Goal: Task Accomplishment & Management: Manage account settings

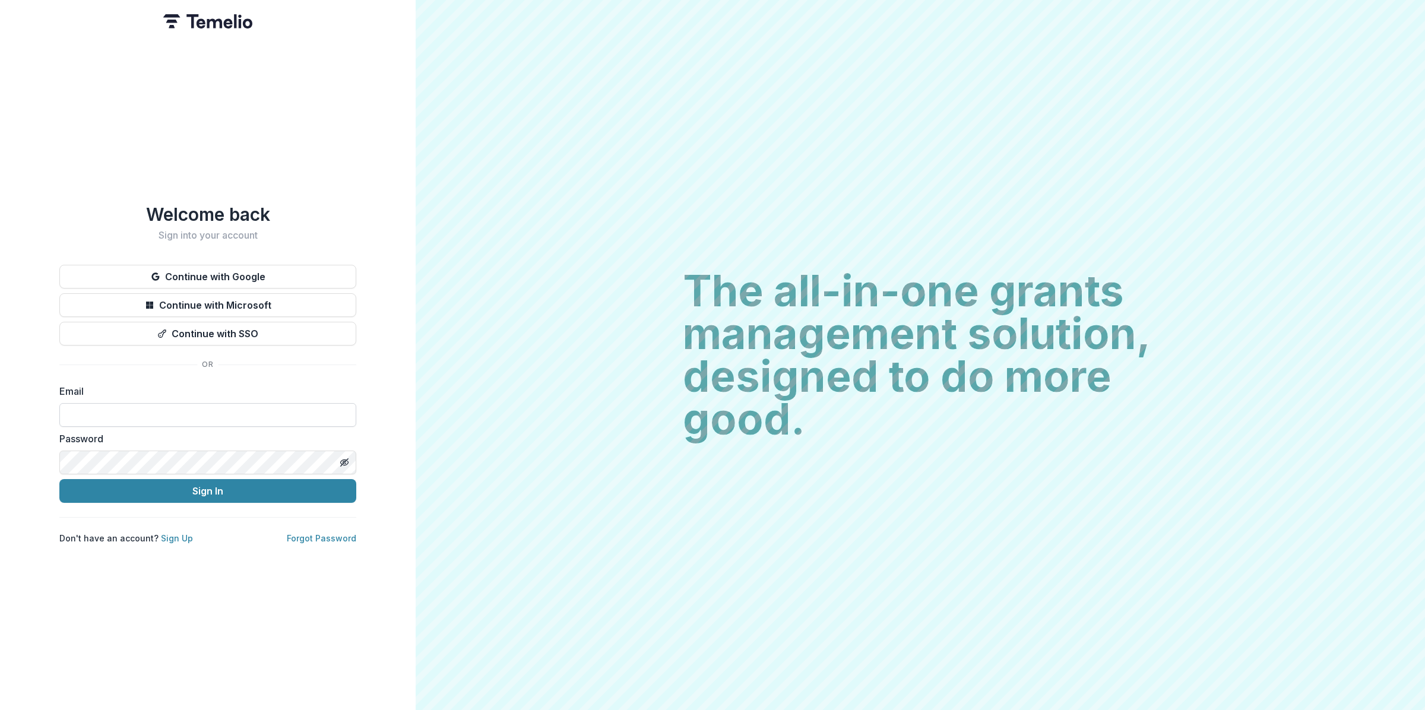
click at [155, 407] on input at bounding box center [207, 415] width 297 height 24
type input "**********"
click at [310, 486] on button "Sign In" at bounding box center [207, 491] width 297 height 24
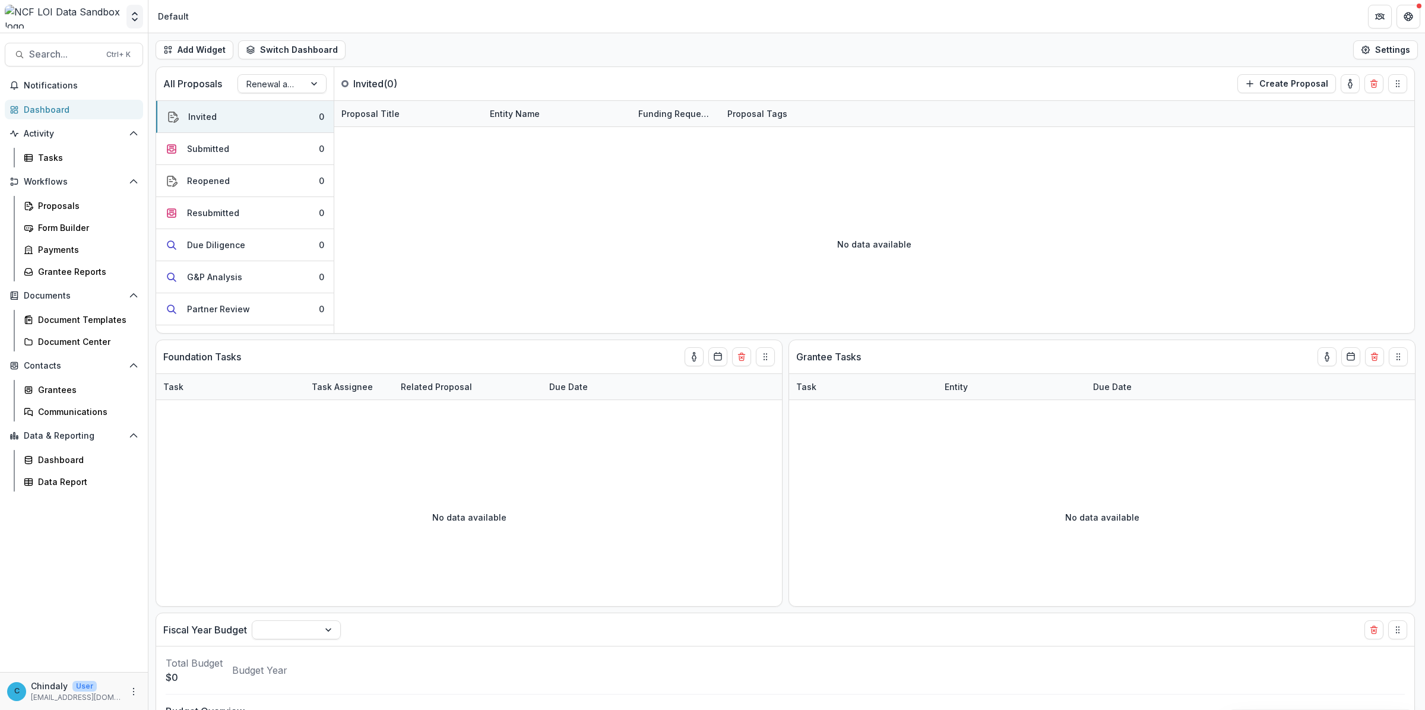
click at [129, 18] on icon "Open entity switcher" at bounding box center [135, 17] width 12 height 12
click at [262, 74] on div "Renewal and New Grants Pipeline" at bounding box center [281, 83] width 89 height 19
click at [273, 144] on div "LOI Pipeline" at bounding box center [281, 153] width 83 height 18
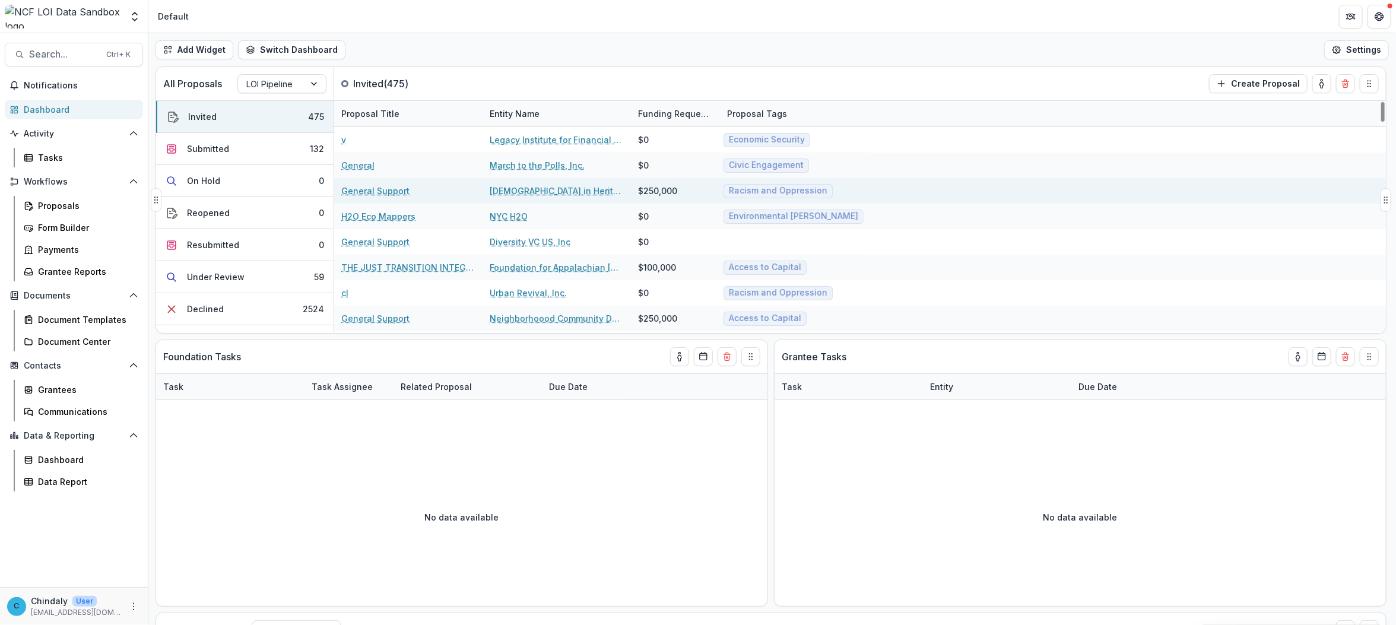
click at [359, 196] on link "General Support" at bounding box center [375, 191] width 68 height 12
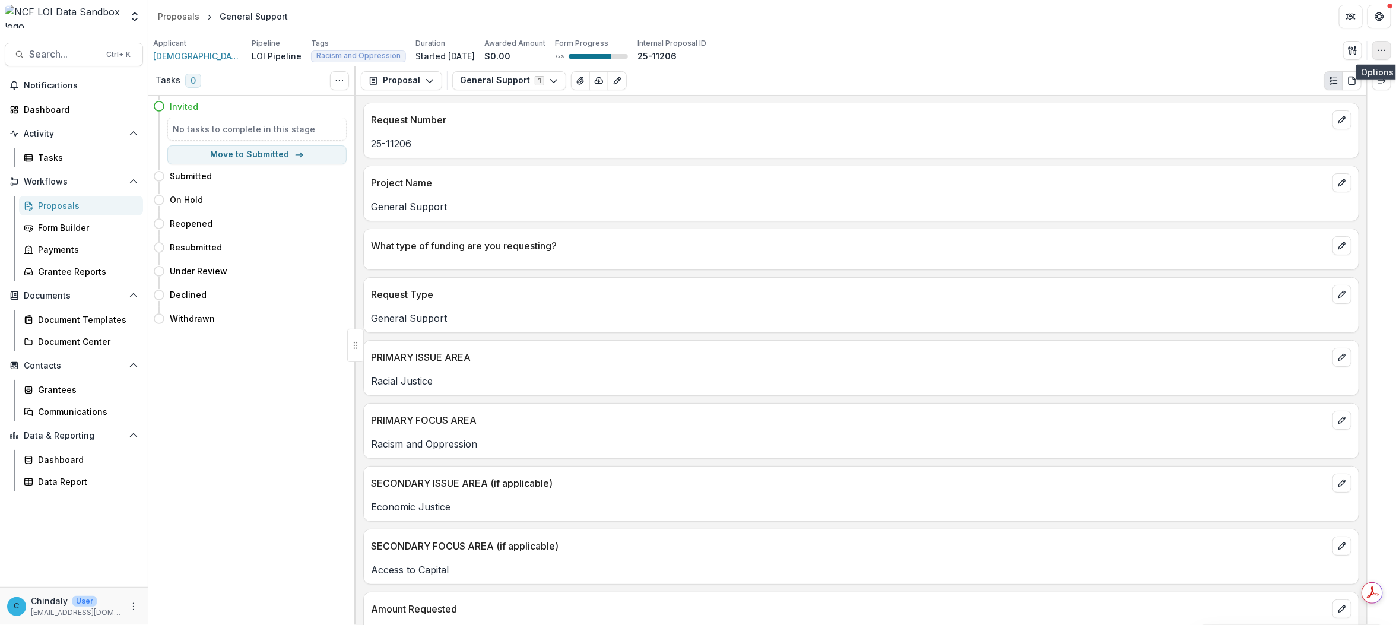
click at [1381, 52] on icon "button" at bounding box center [1381, 50] width 9 height 9
click at [1325, 79] on button "Edit Attributes" at bounding box center [1324, 78] width 127 height 20
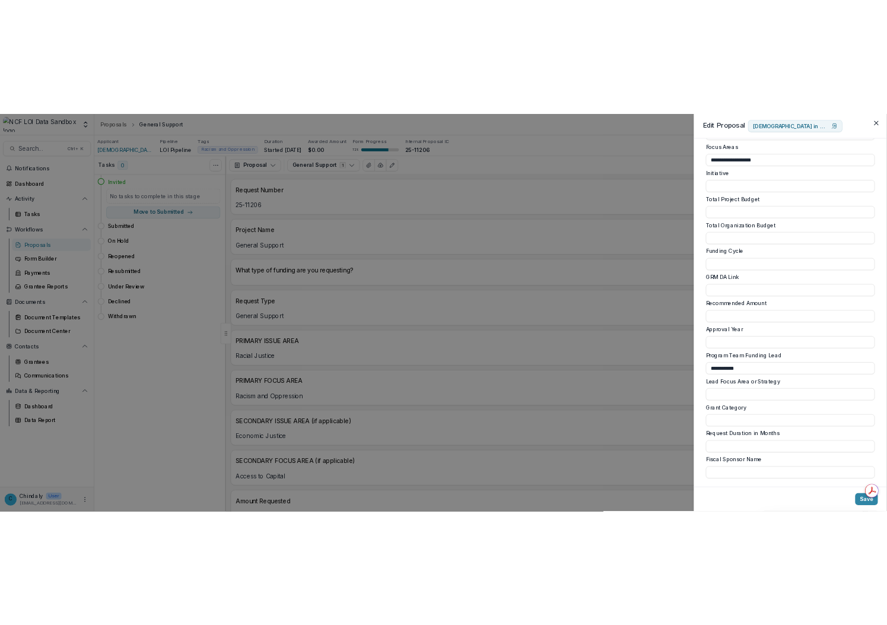
scroll to position [728, 0]
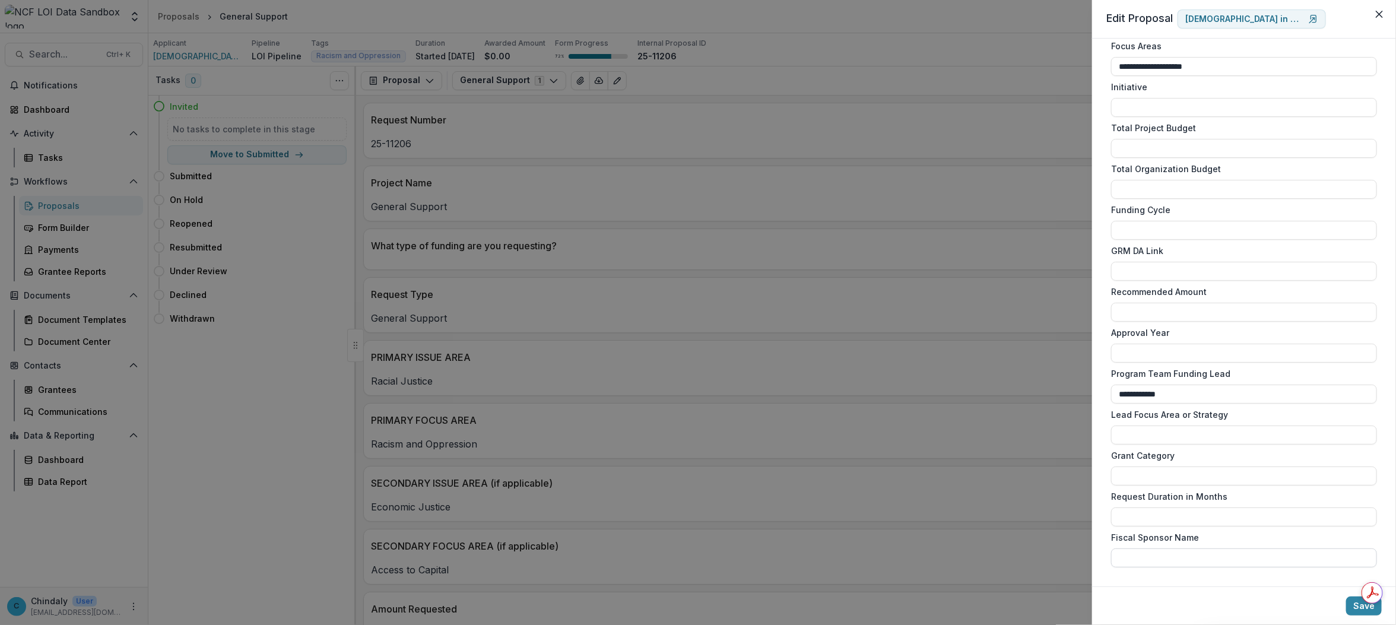
click at [1179, 556] on input "Fiscal Sponsor Name" at bounding box center [1244, 557] width 266 height 19
click at [1176, 543] on label "Fiscal Sponsor Name" at bounding box center [1240, 537] width 259 height 12
click at [1176, 548] on input "Fiscal Sponsor Name" at bounding box center [1244, 557] width 266 height 19
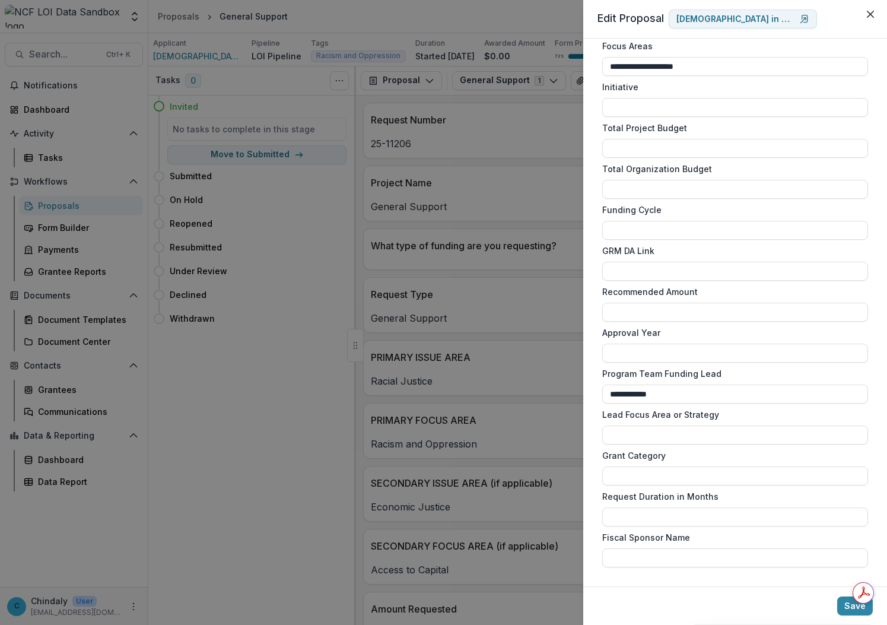
click at [312, 8] on div "**********" at bounding box center [443, 312] width 887 height 625
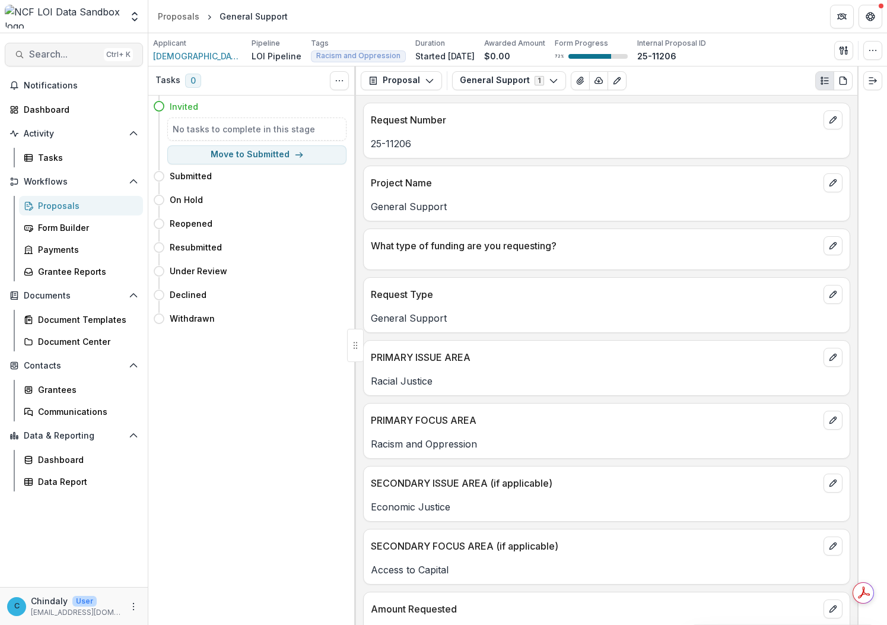
click at [58, 52] on span "Search..." at bounding box center [64, 54] width 70 height 11
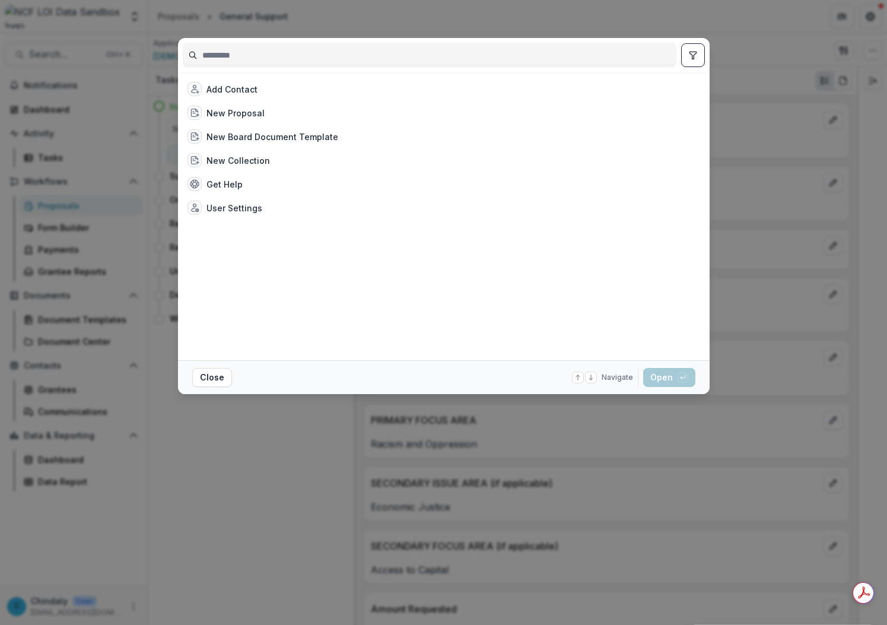
click at [223, 58] on input at bounding box center [429, 55] width 493 height 19
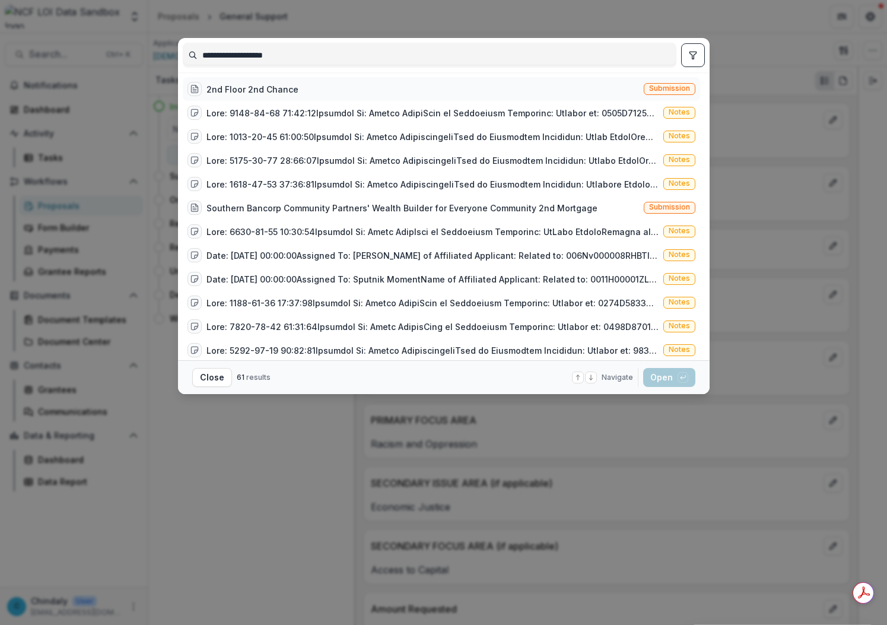
type input "**********"
click at [656, 87] on span "Submission" at bounding box center [669, 88] width 41 height 8
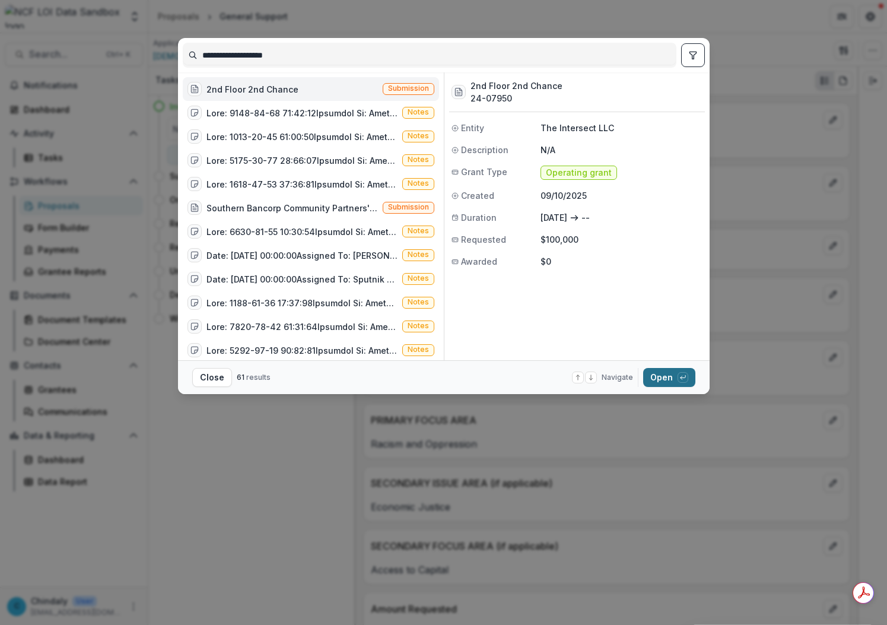
click at [663, 372] on button "Open with enter key" at bounding box center [669, 377] width 52 height 19
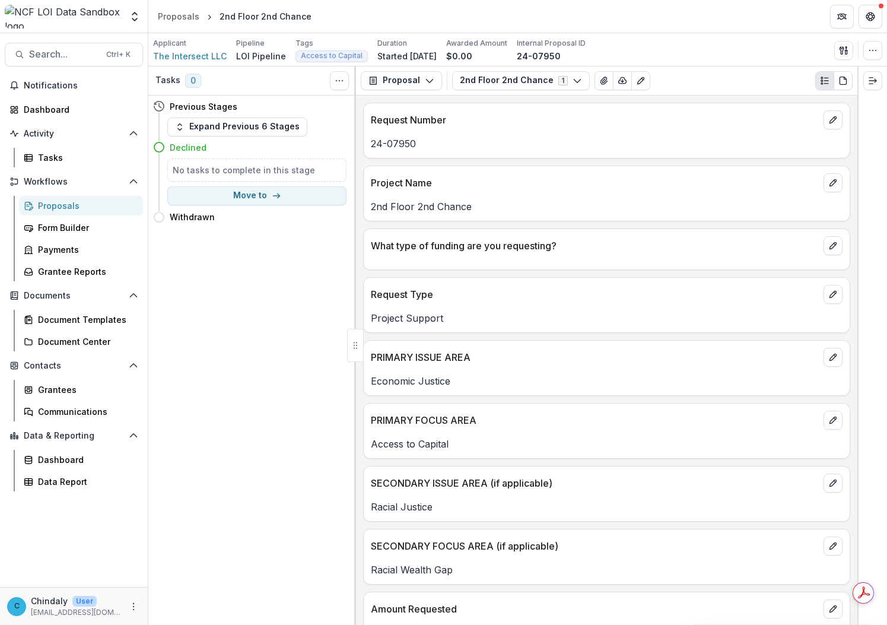
click at [339, 25] on header "Proposals 2nd Floor 2nd Chance" at bounding box center [517, 16] width 739 height 33
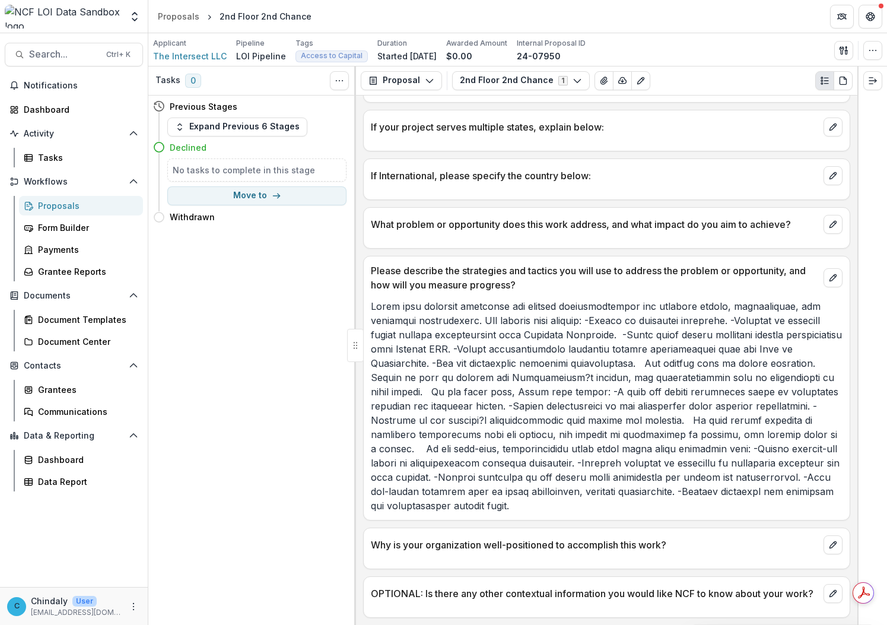
scroll to position [733, 0]
click at [491, 439] on p at bounding box center [607, 406] width 472 height 214
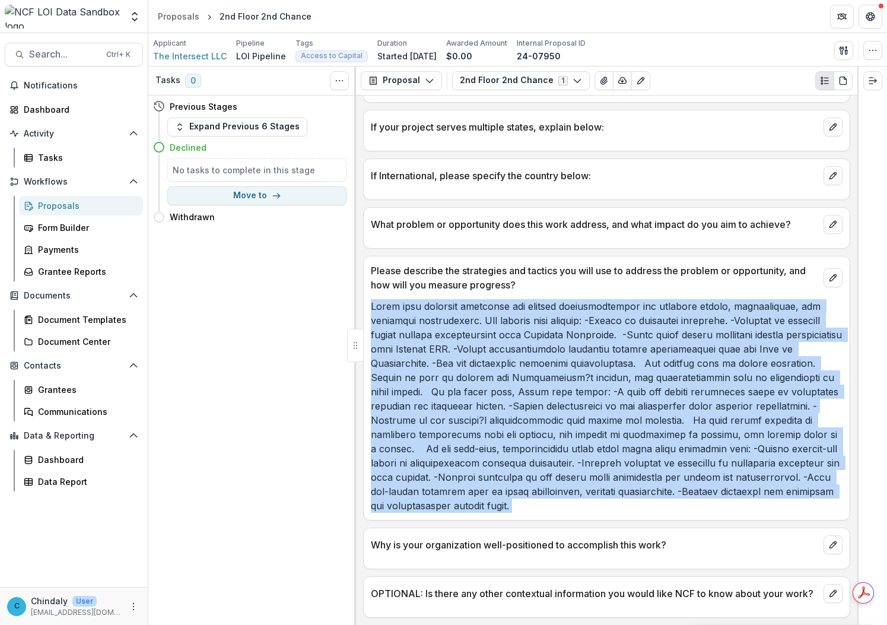
click at [491, 439] on p at bounding box center [607, 406] width 472 height 214
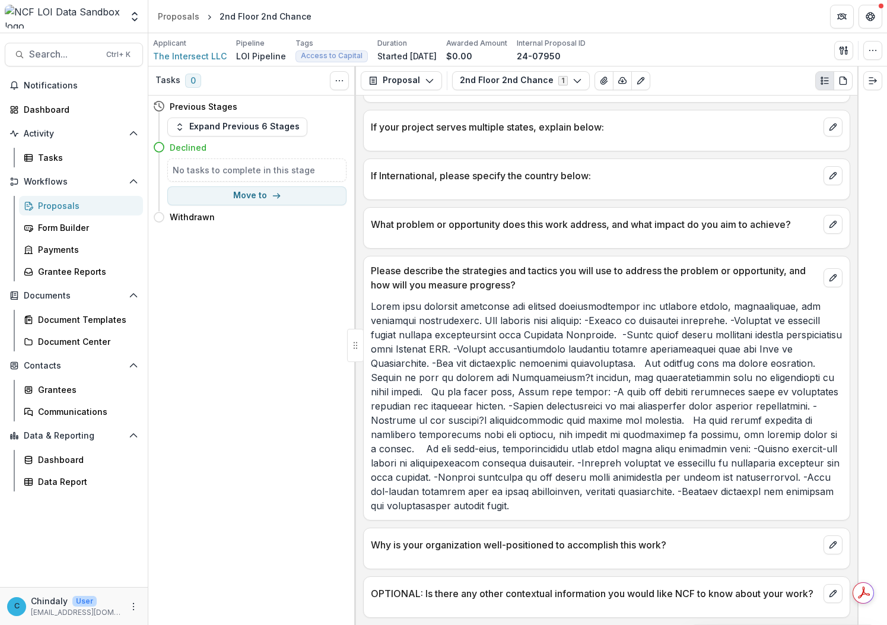
click at [484, 217] on p "What problem or opportunity does this work address, and what impact do you aim …" at bounding box center [595, 224] width 448 height 14
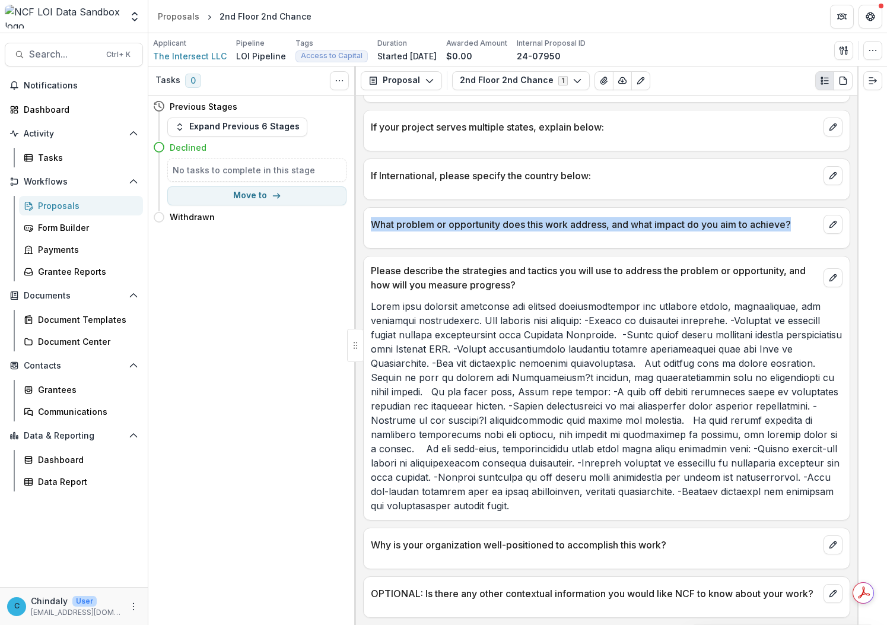
click at [484, 217] on p "What problem or opportunity does this work address, and what impact do you aim …" at bounding box center [595, 224] width 448 height 14
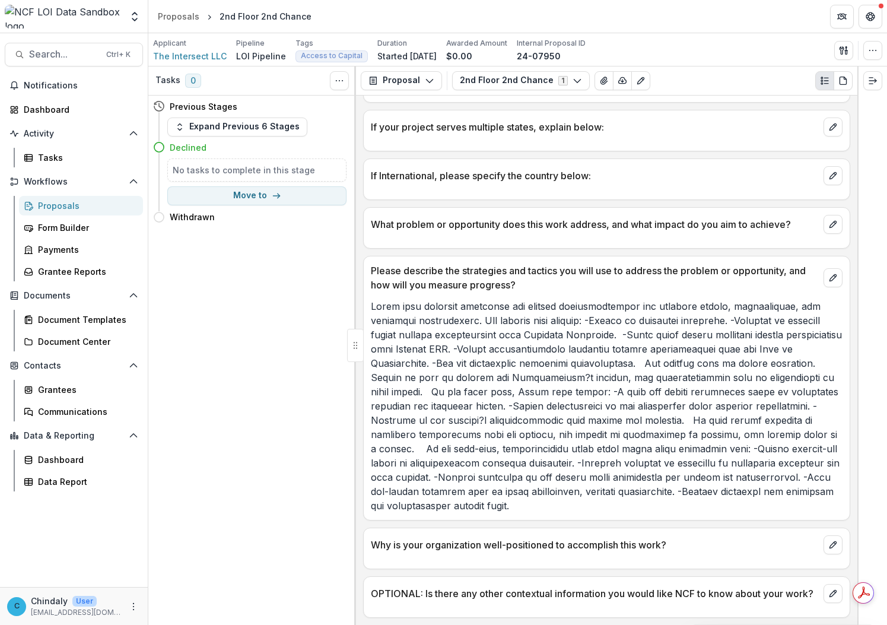
click at [427, 586] on p "OPTIONAL: Is there any other contextual information you would like NCF to know …" at bounding box center [595, 593] width 448 height 14
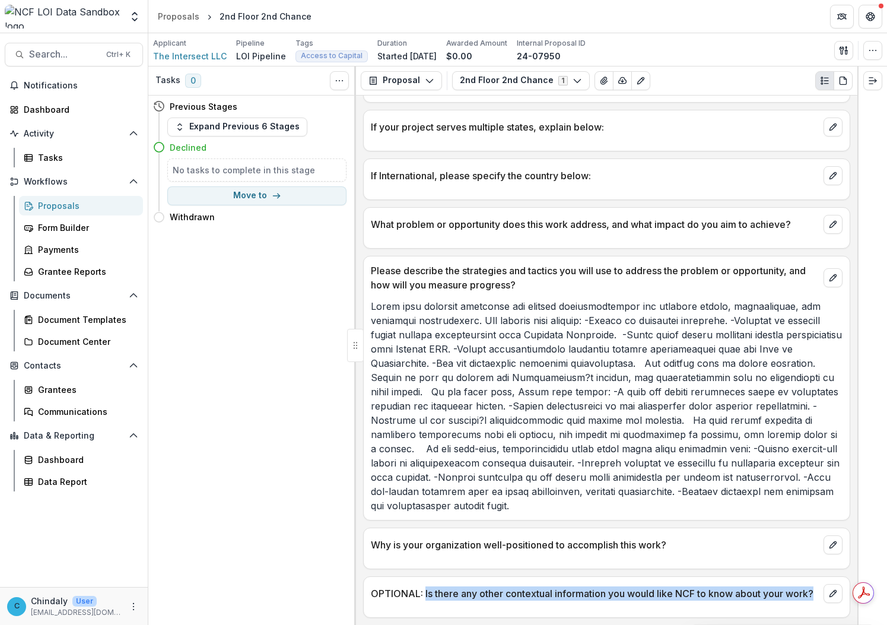
drag, startPoint x: 427, startPoint y: 586, endPoint x: 434, endPoint y: 598, distance: 13.8
click at [434, 598] on p "OPTIONAL: Is there any other contextual information you would like NCF to know …" at bounding box center [595, 593] width 448 height 14
copy div "Is there any other contextual information you would like NCF to know about your…"
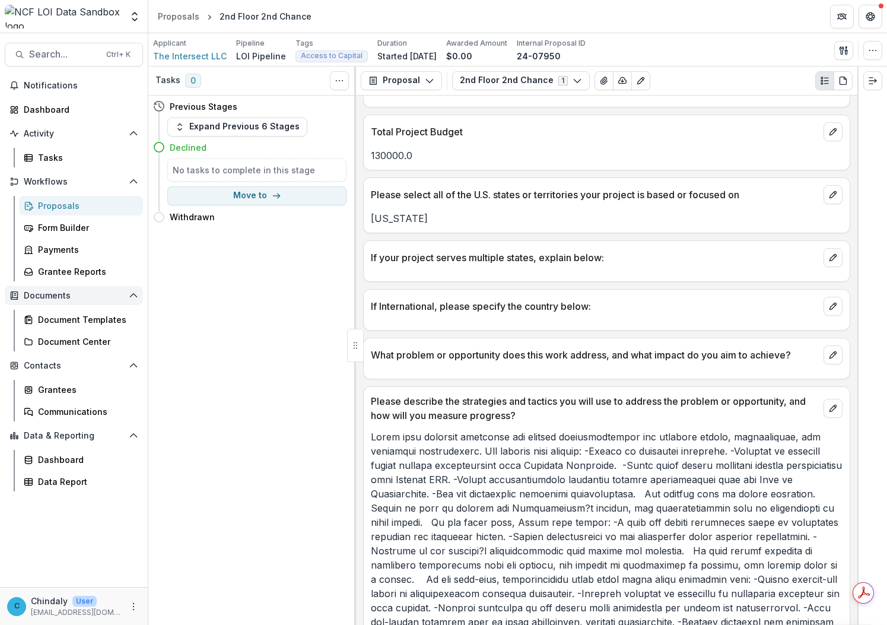
scroll to position [588, 0]
click at [185, 149] on h4 "Declined" at bounding box center [188, 147] width 37 height 12
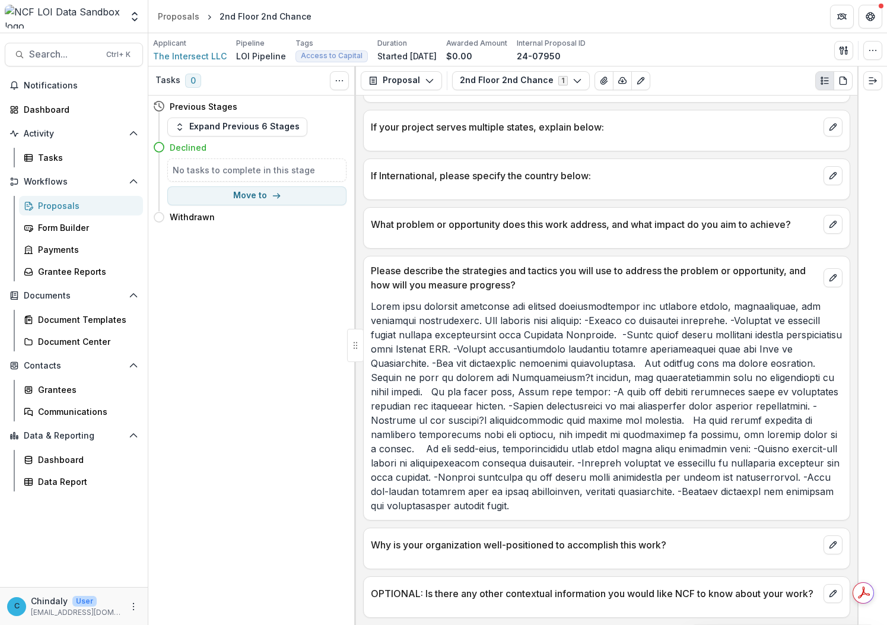
scroll to position [733, 0]
click at [178, 144] on h4 "Declined" at bounding box center [188, 147] width 37 height 12
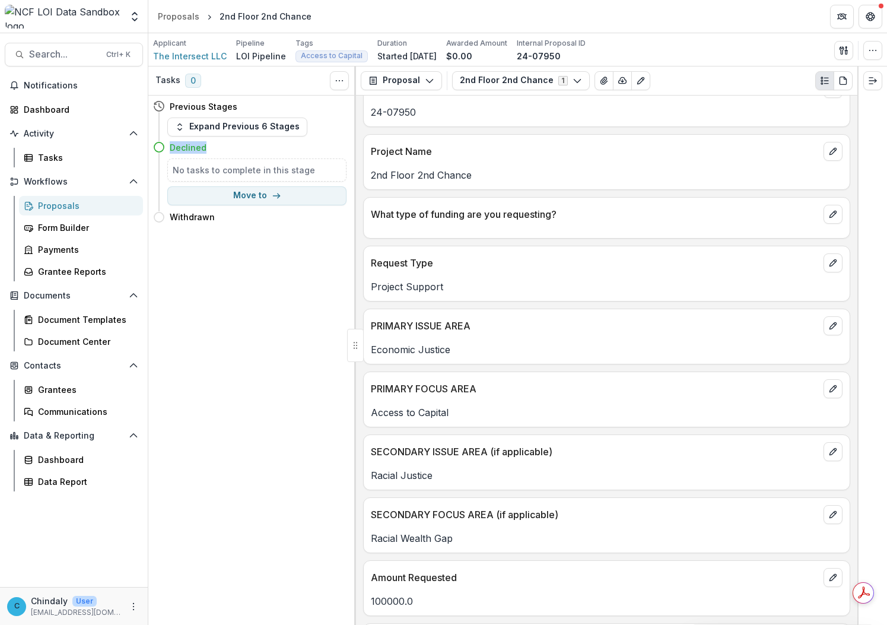
scroll to position [0, 0]
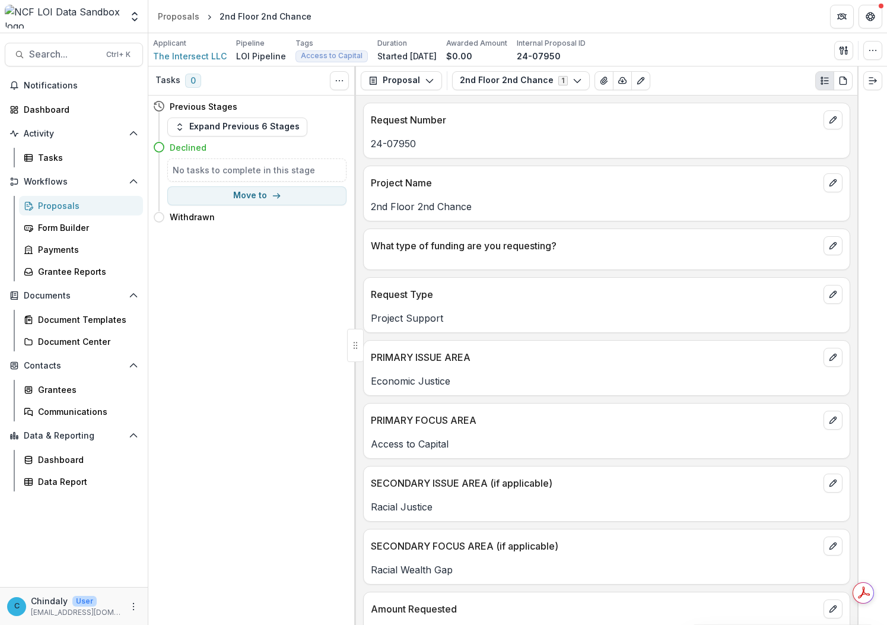
click at [205, 166] on h5 "No tasks to complete in this stage" at bounding box center [257, 170] width 169 height 12
click at [341, 87] on button "Toggle View Cancelled Tasks" at bounding box center [339, 80] width 19 height 19
click at [81, 22] on img at bounding box center [63, 17] width 117 height 24
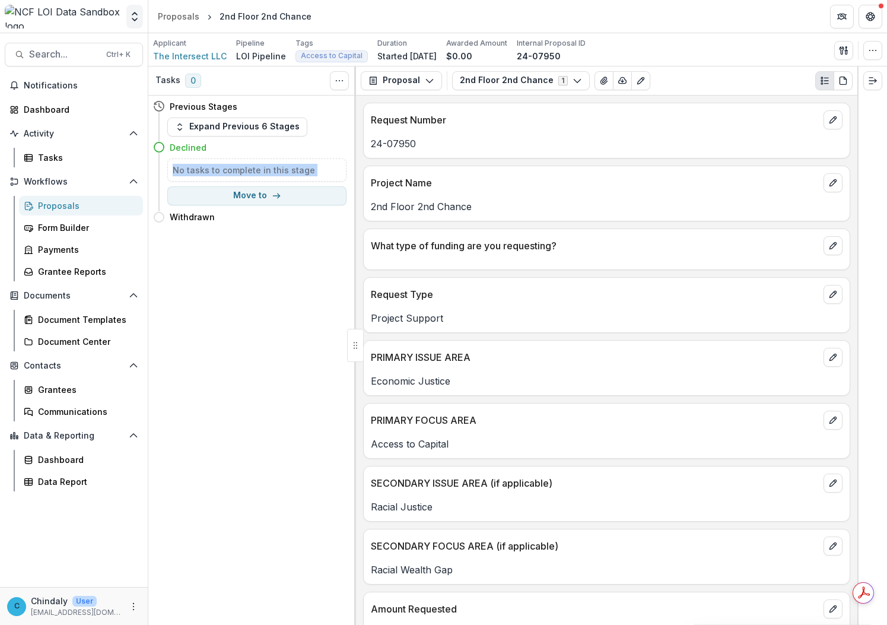
click at [131, 19] on icon "Open entity switcher" at bounding box center [135, 17] width 12 height 12
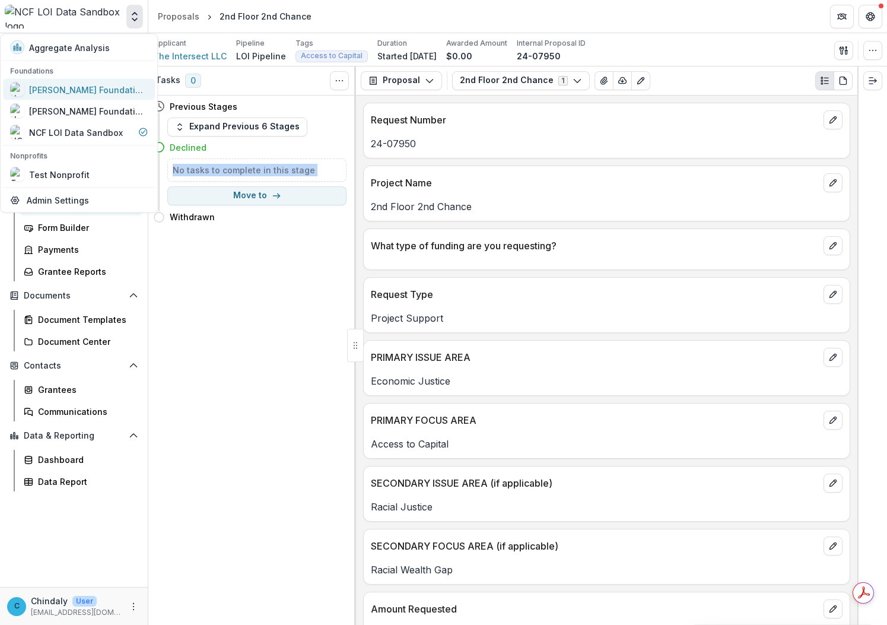
click at [79, 93] on div "[PERSON_NAME] Foundation Workflow Sandbox" at bounding box center [88, 89] width 119 height 12
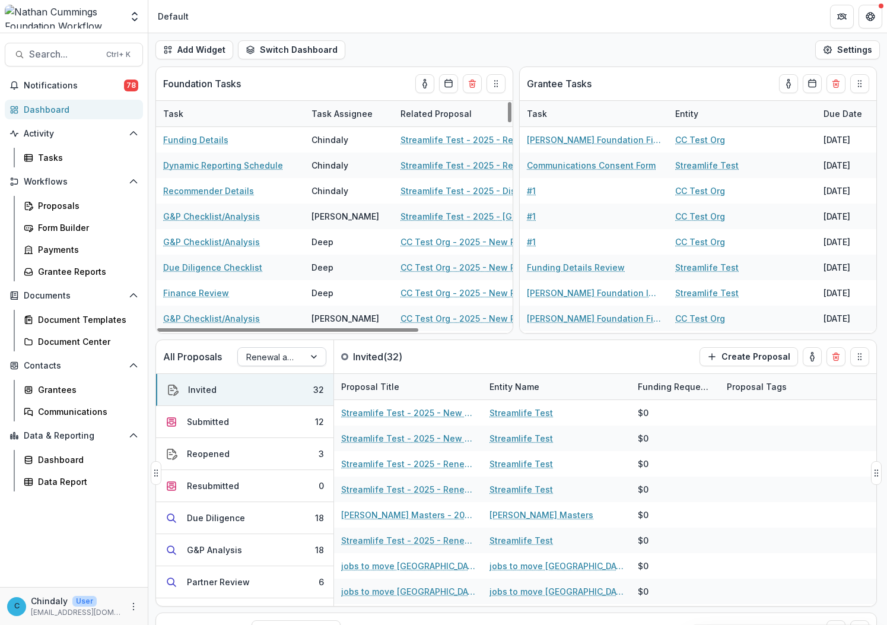
click at [284, 363] on div at bounding box center [271, 357] width 50 height 15
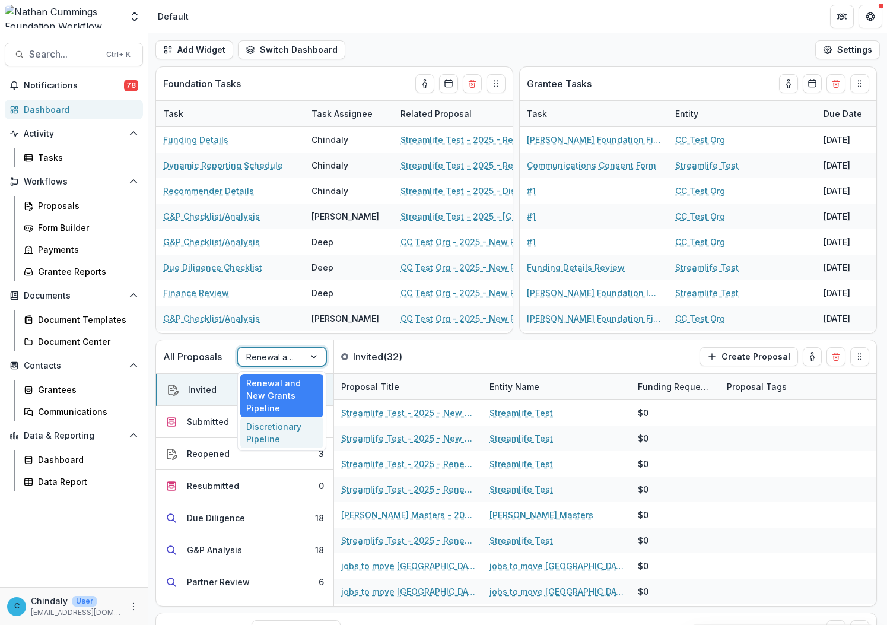
click at [282, 417] on div "Discretionary Pipeline" at bounding box center [281, 432] width 83 height 31
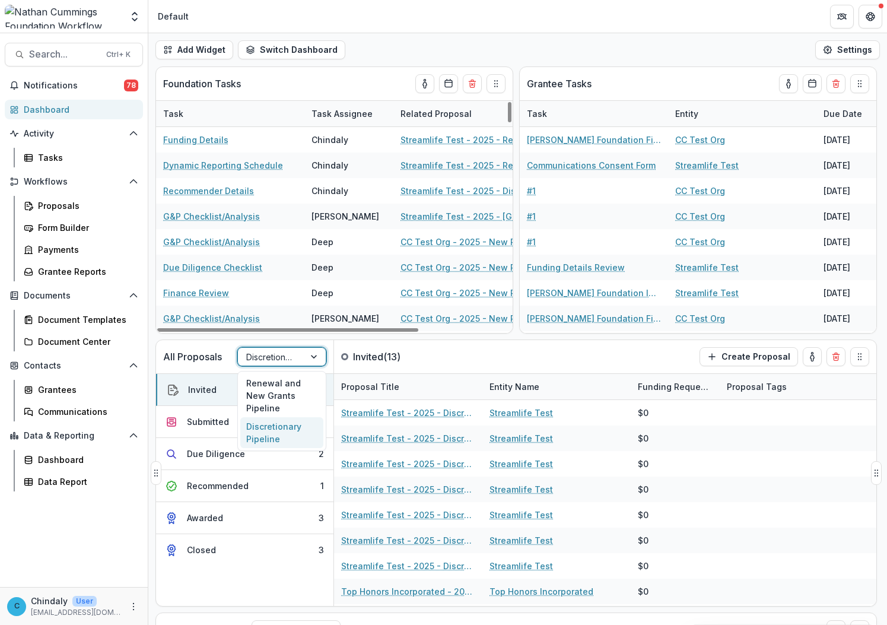
click at [245, 363] on div "Discretionary Pipeline" at bounding box center [271, 356] width 66 height 17
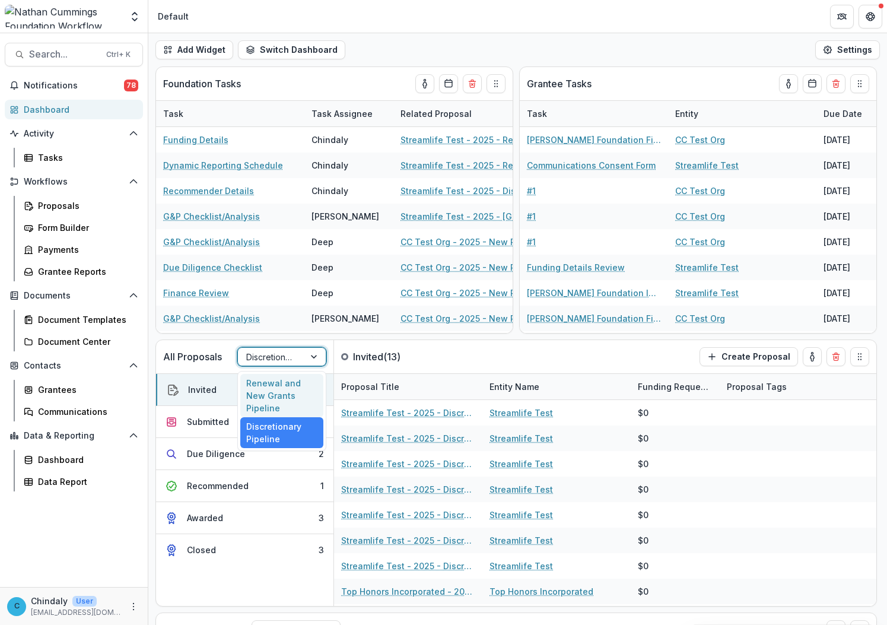
click at [256, 385] on div "Renewal and New Grants Pipeline" at bounding box center [281, 395] width 83 height 43
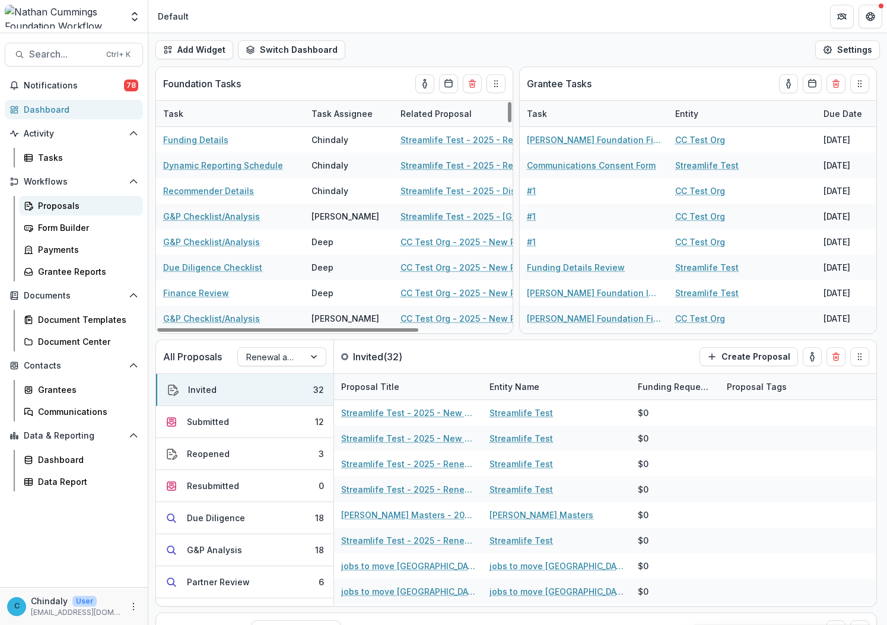
click at [75, 200] on div "Proposals" at bounding box center [86, 205] width 96 height 12
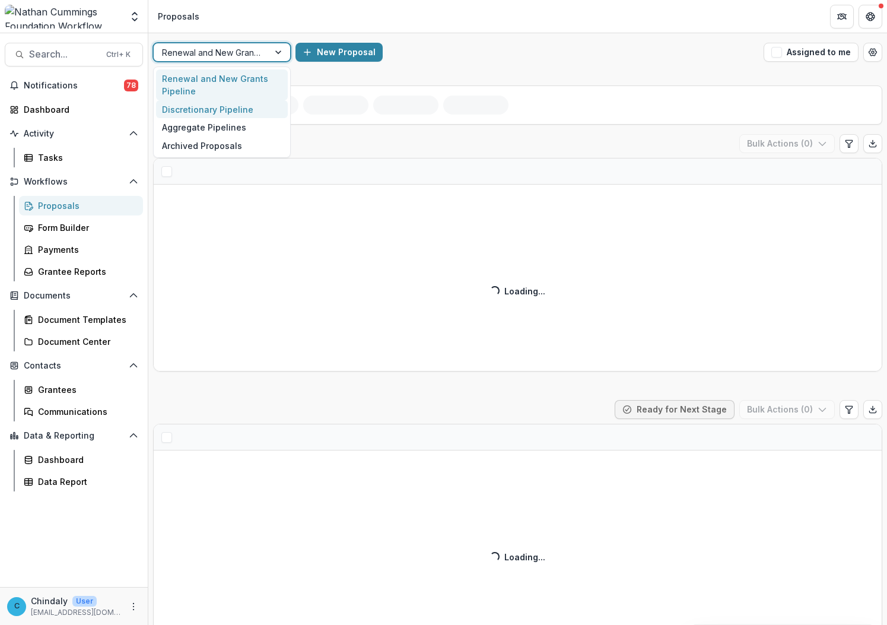
drag, startPoint x: 199, startPoint y: 52, endPoint x: 198, endPoint y: 101, distance: 49.3
click at [199, 52] on div at bounding box center [211, 52] width 99 height 15
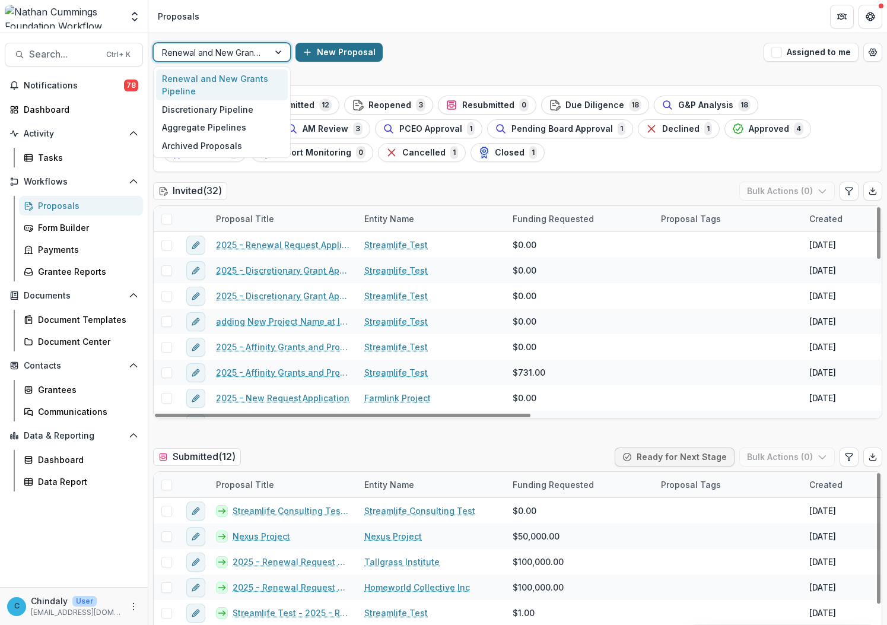
click at [309, 52] on line "button" at bounding box center [308, 52] width 6 height 0
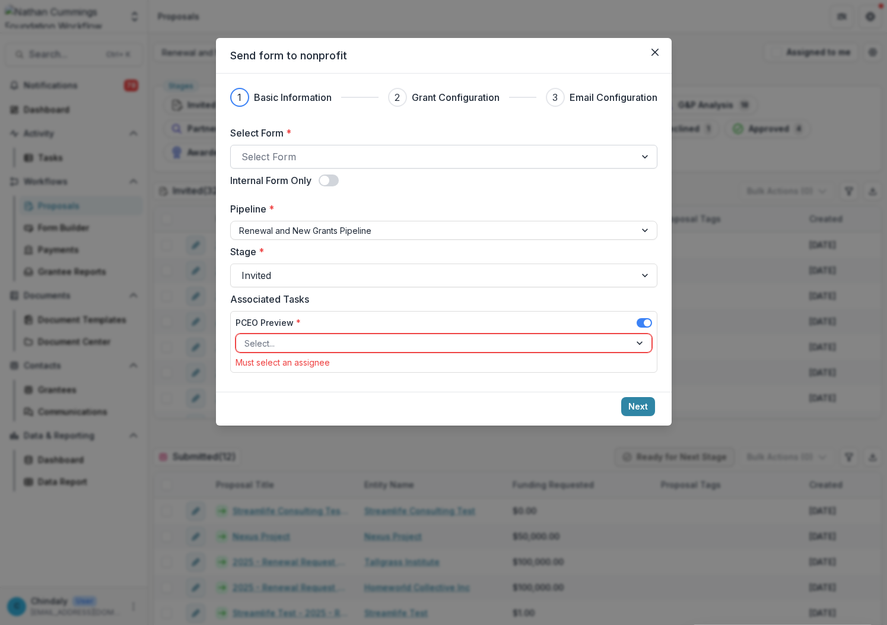
click at [309, 151] on div at bounding box center [433, 156] width 383 height 17
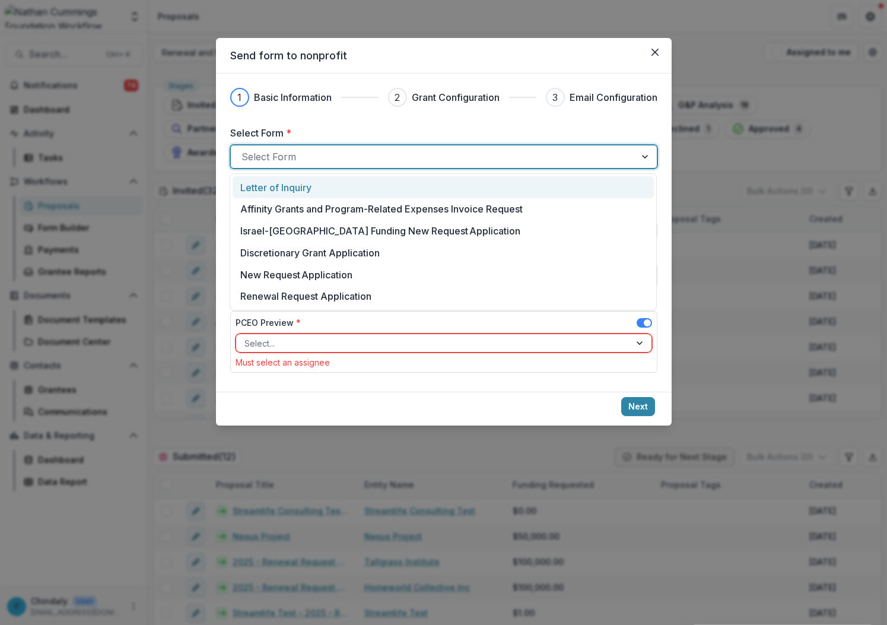
click at [301, 184] on p "Letter of Inquiry" at bounding box center [275, 187] width 71 height 14
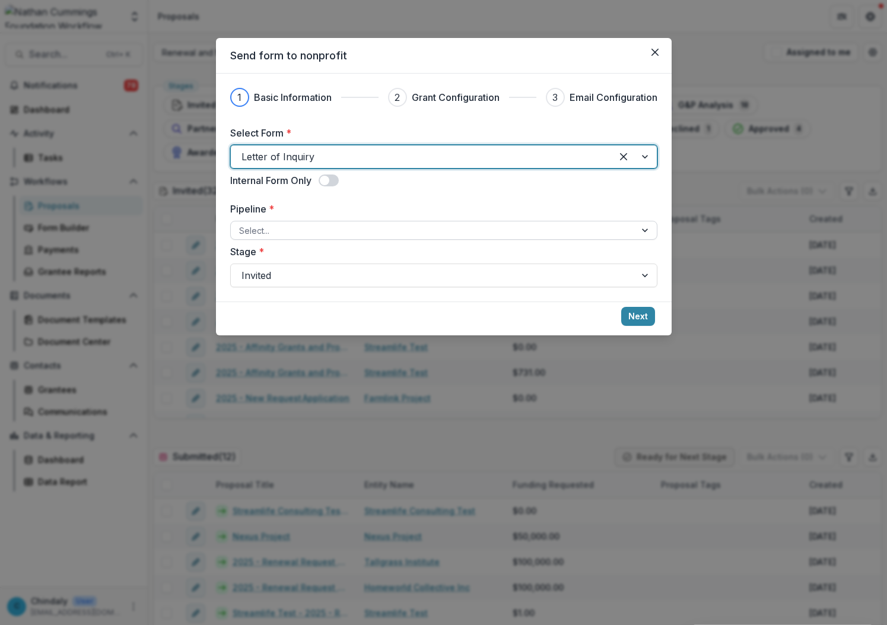
click at [280, 222] on div "Select..." at bounding box center [433, 230] width 405 height 17
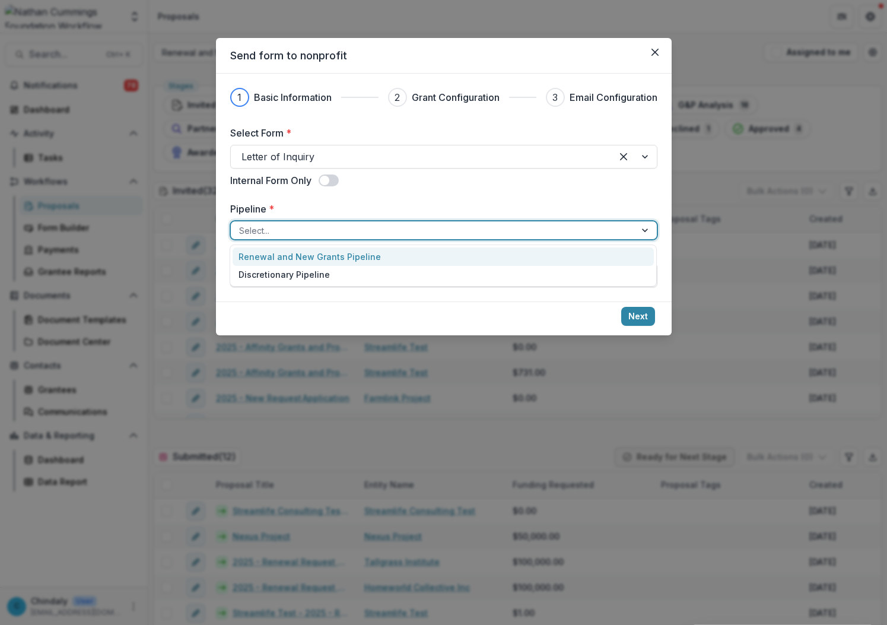
click at [284, 199] on div "Select Form * Letter of Inquiry Internal Form Only Pipeline * 2 results availab…" at bounding box center [443, 206] width 427 height 161
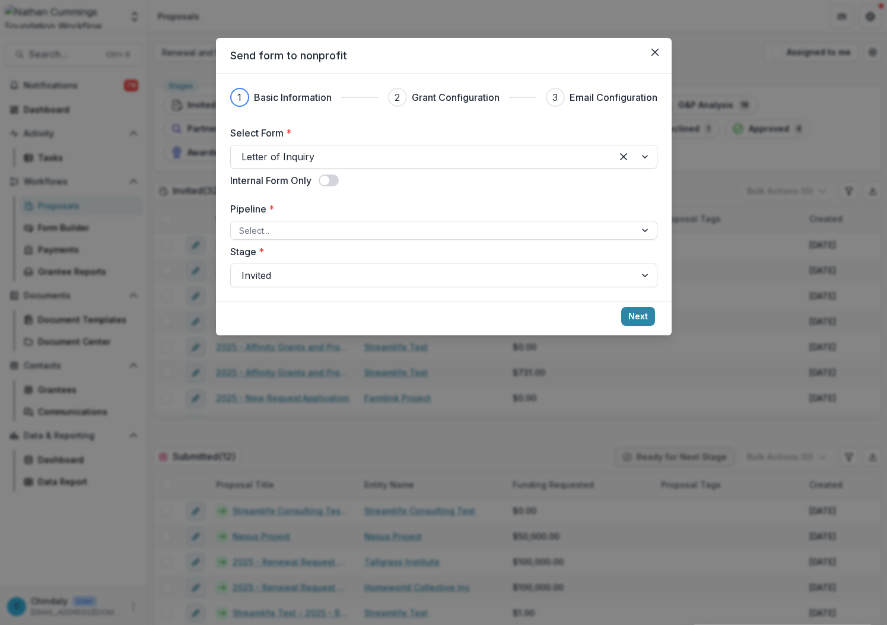
click at [284, 199] on div "Select Form * Letter of Inquiry Internal Form Only Pipeline * Select... Stage *…" at bounding box center [443, 206] width 427 height 161
click at [283, 232] on div at bounding box center [433, 230] width 388 height 15
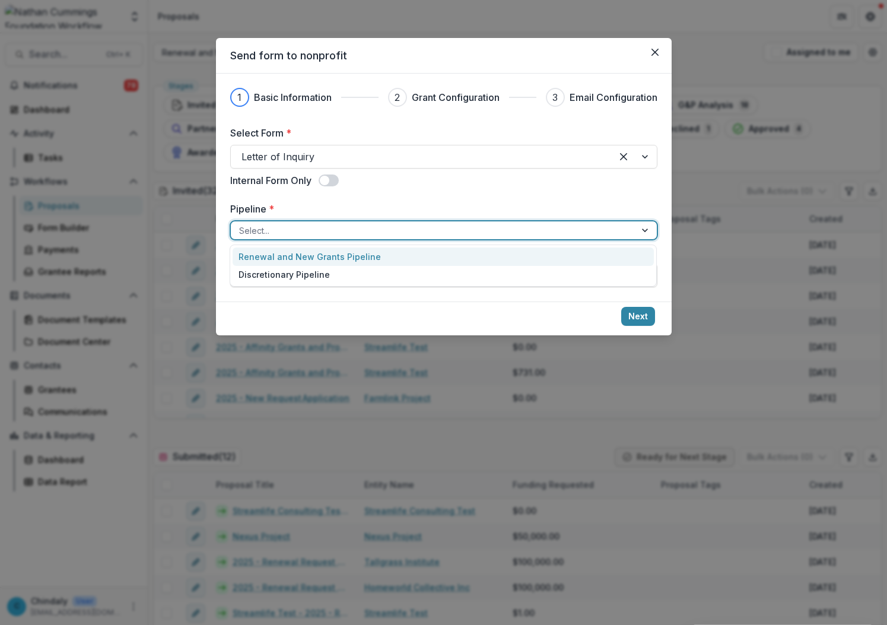
click at [283, 258] on div "Renewal and New Grants Pipeline" at bounding box center [443, 257] width 421 height 18
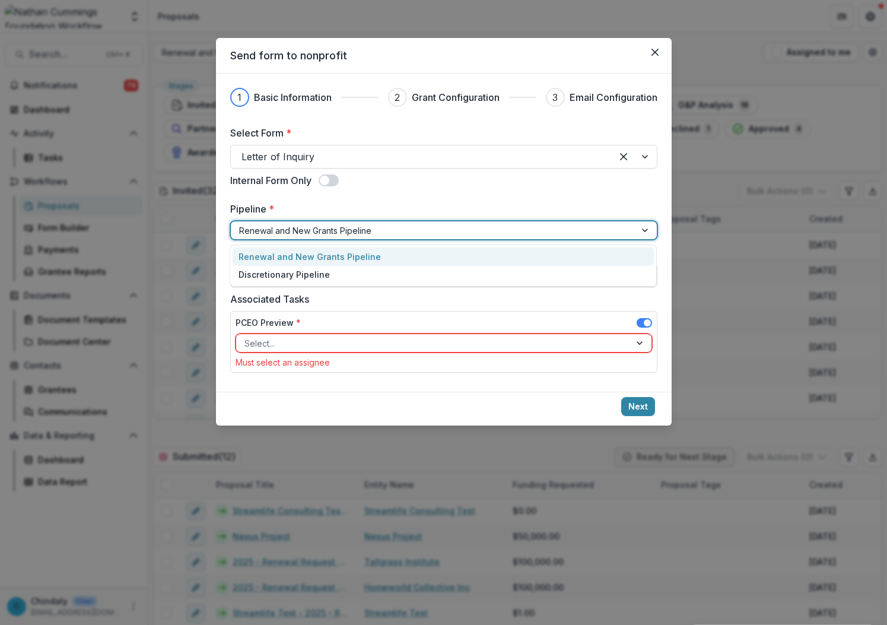
click at [280, 223] on div at bounding box center [433, 230] width 388 height 15
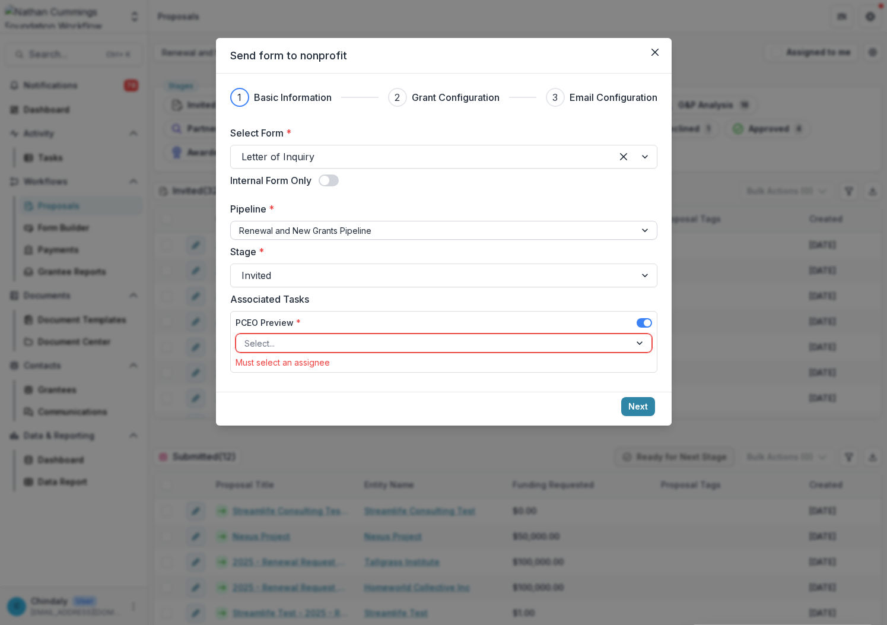
click at [357, 233] on div at bounding box center [433, 230] width 388 height 15
click at [285, 148] on div at bounding box center [422, 156] width 360 height 17
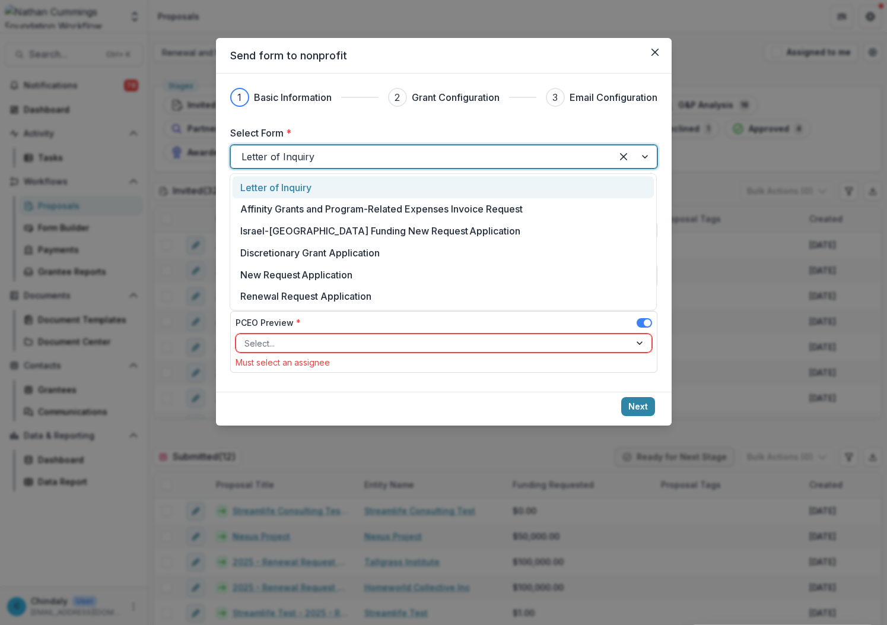
click at [285, 148] on div at bounding box center [422, 156] width 360 height 17
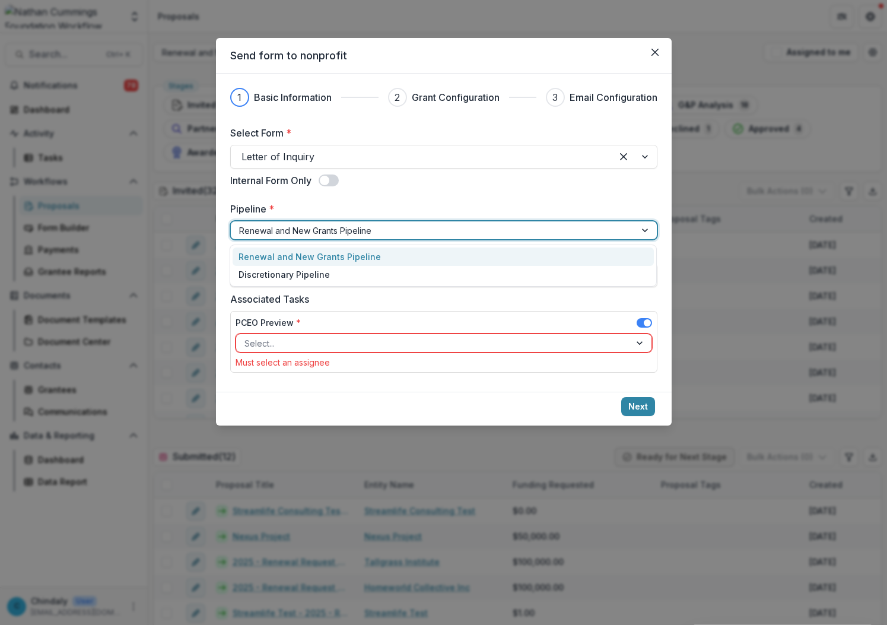
click at [265, 229] on div at bounding box center [433, 230] width 388 height 15
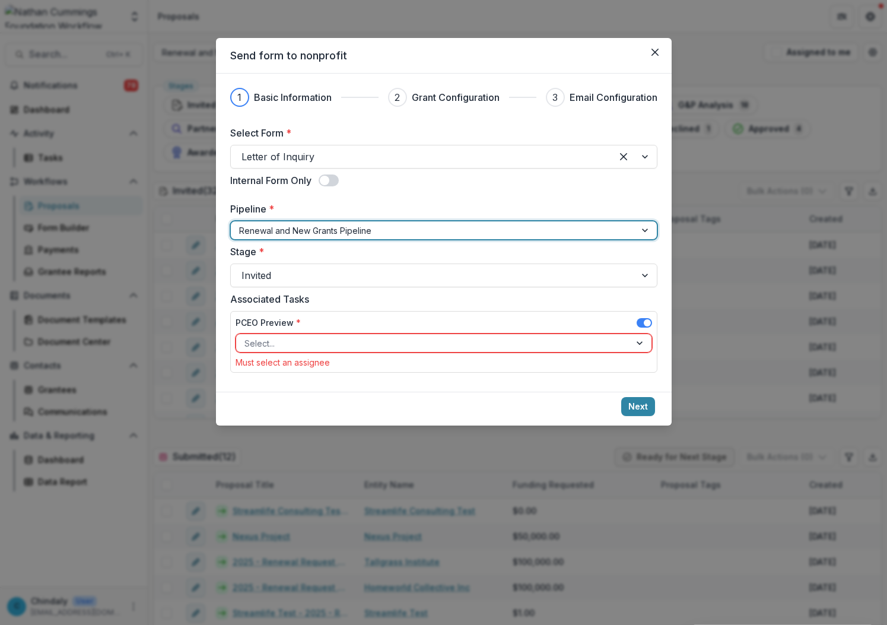
click at [282, 233] on div at bounding box center [433, 230] width 388 height 15
click at [291, 231] on div at bounding box center [433, 230] width 388 height 15
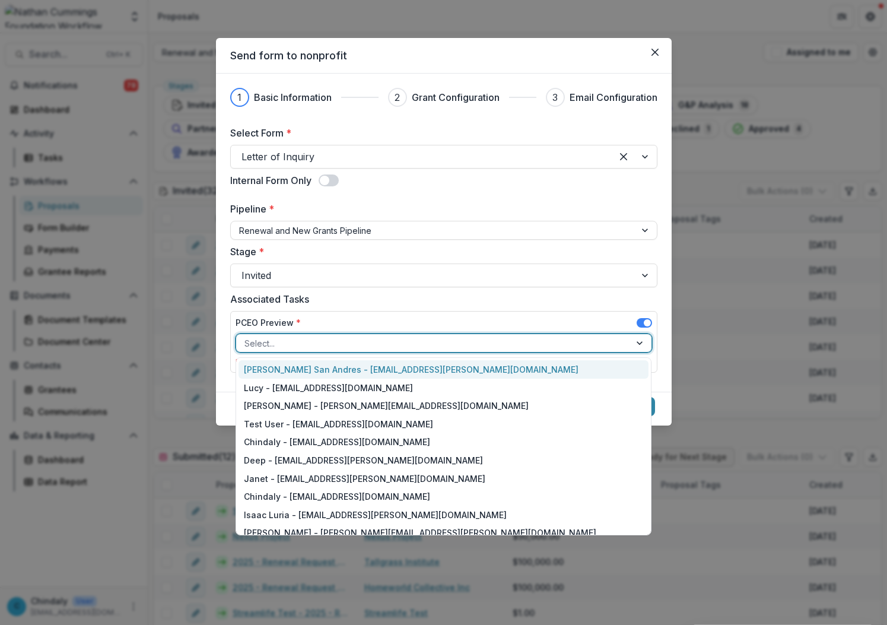
click at [291, 340] on div at bounding box center [434, 343] width 378 height 15
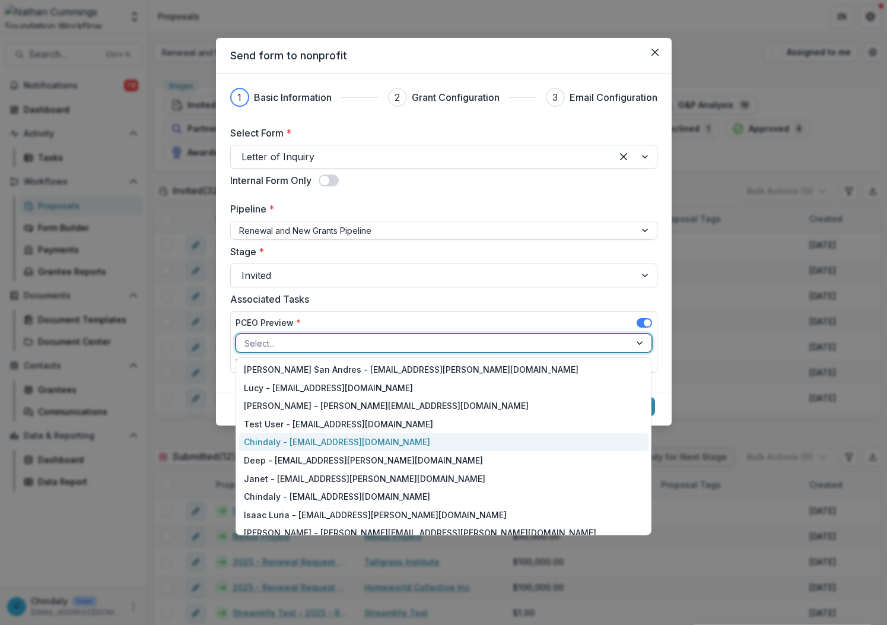
click at [299, 434] on div "Chindaly - [EMAIL_ADDRESS][DOMAIN_NAME]" at bounding box center [444, 442] width 411 height 18
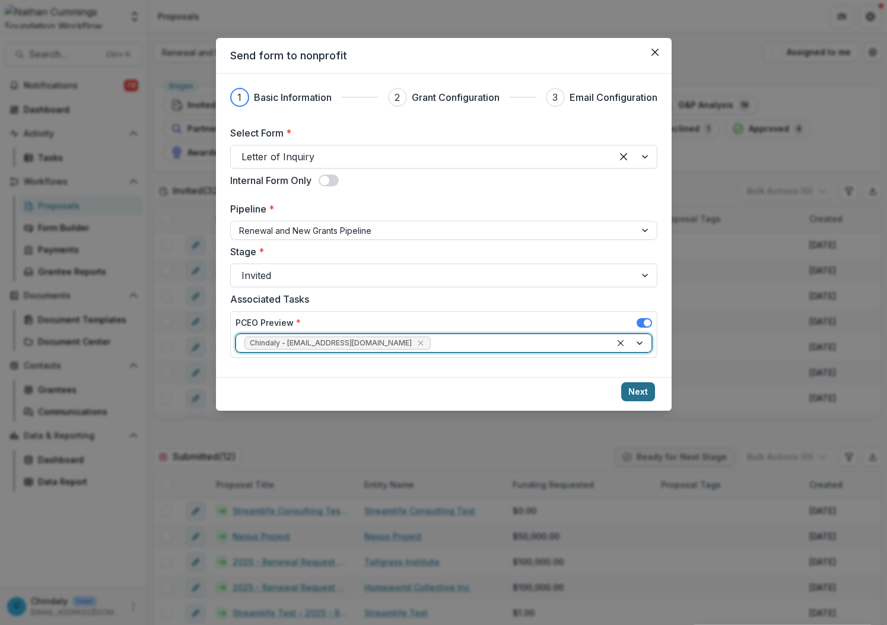
click at [631, 398] on button "Next" at bounding box center [638, 391] width 34 height 19
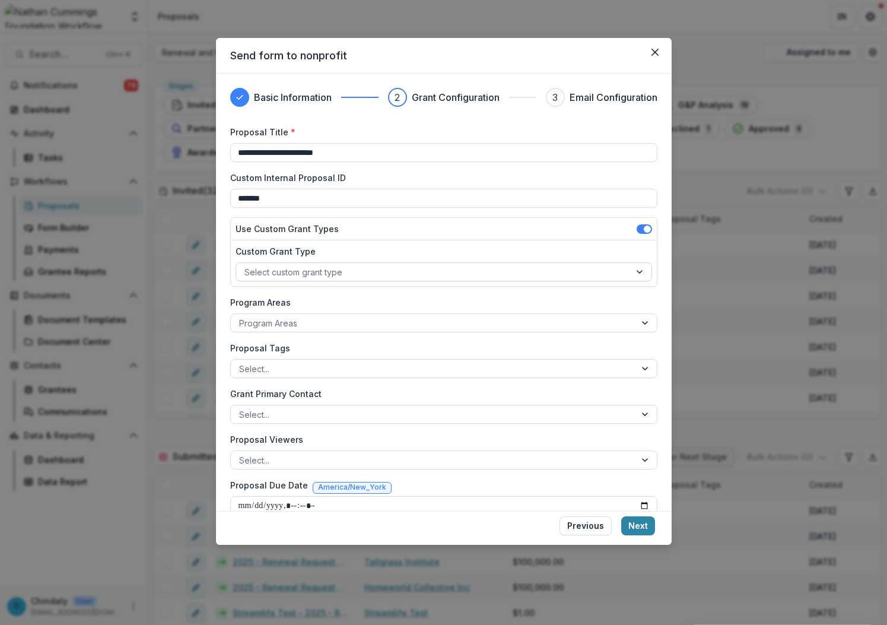
click at [265, 271] on div at bounding box center [434, 272] width 378 height 15
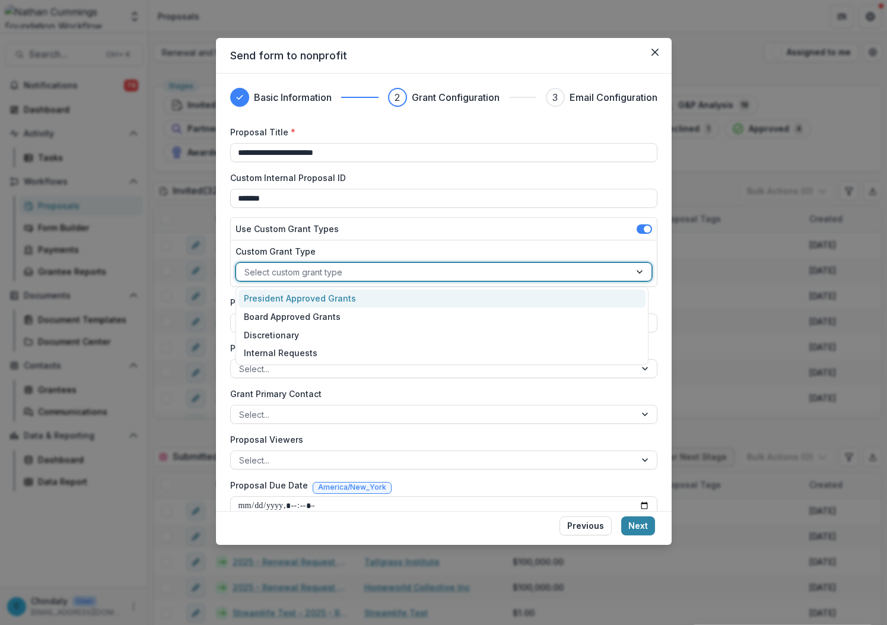
click at [265, 294] on div "President Approved Grants" at bounding box center [443, 299] width 408 height 18
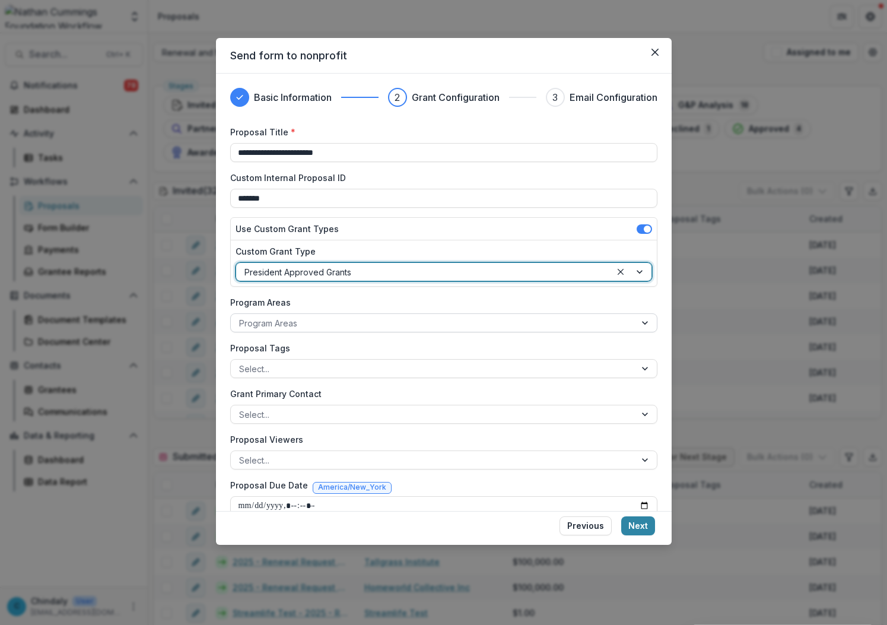
click at [264, 319] on div at bounding box center [433, 323] width 388 height 15
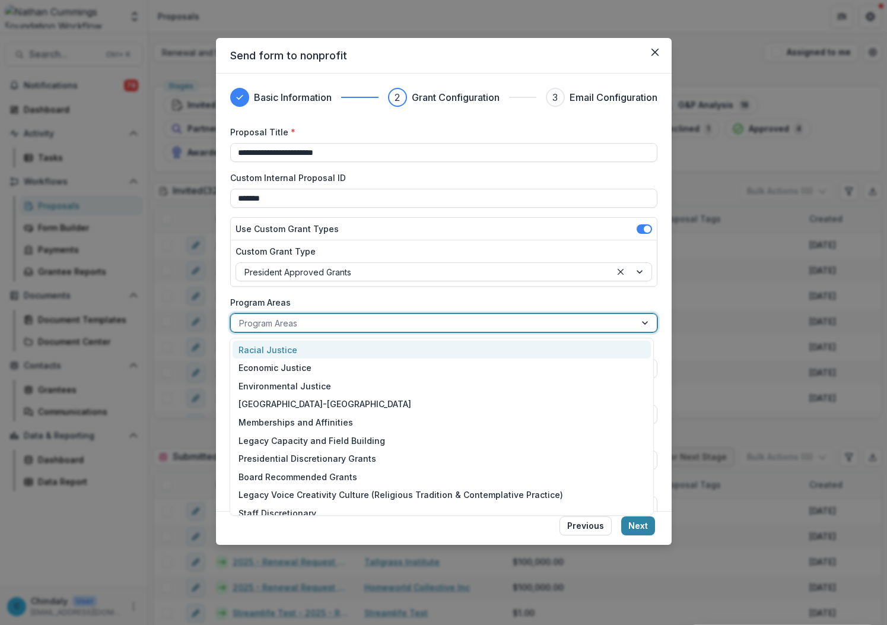
click at [268, 345] on div "Racial Justice" at bounding box center [442, 350] width 418 height 18
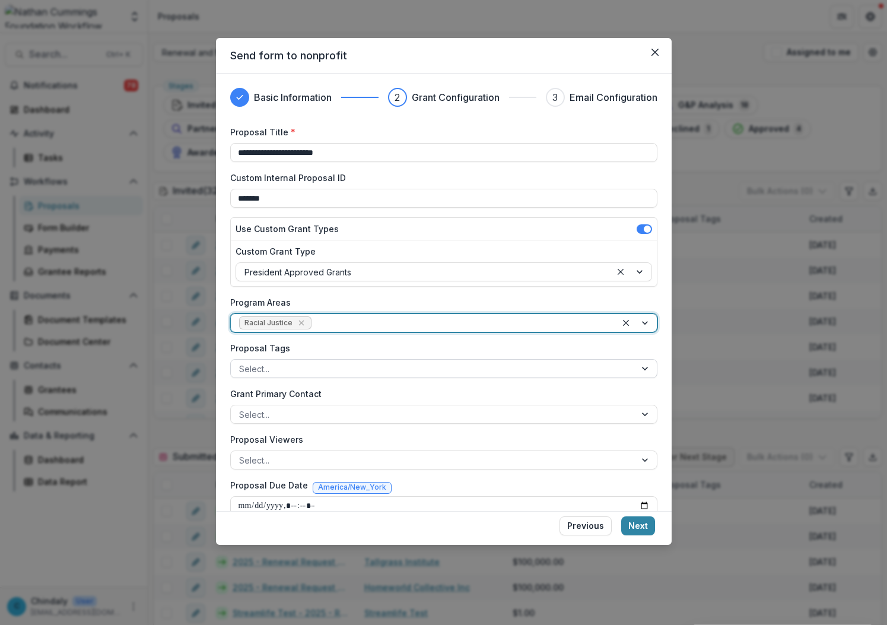
click at [268, 367] on div at bounding box center [433, 368] width 388 height 15
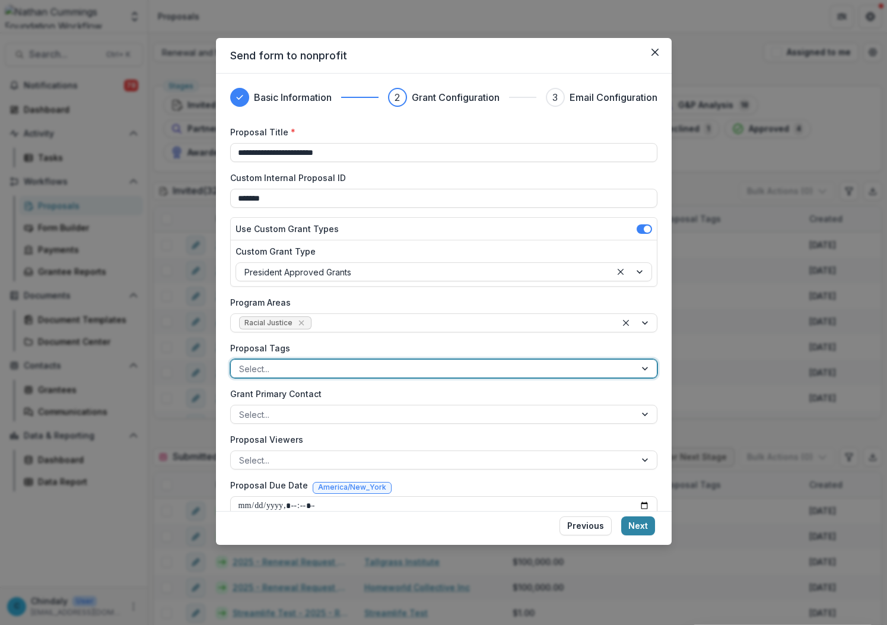
click at [268, 367] on div at bounding box center [433, 368] width 388 height 15
click at [283, 417] on div at bounding box center [433, 414] width 388 height 15
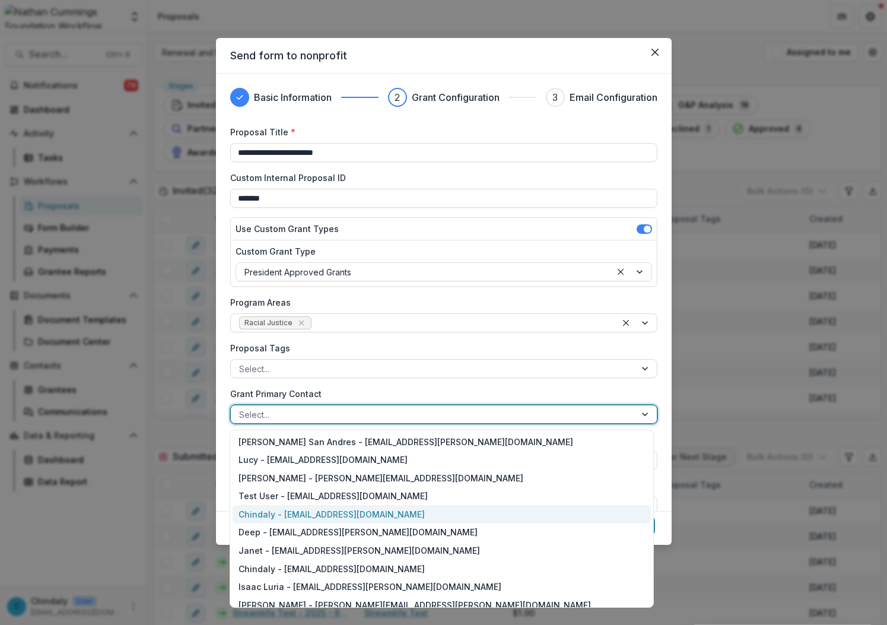
click at [293, 514] on div "Chindaly - [EMAIL_ADDRESS][DOMAIN_NAME]" at bounding box center [442, 514] width 418 height 18
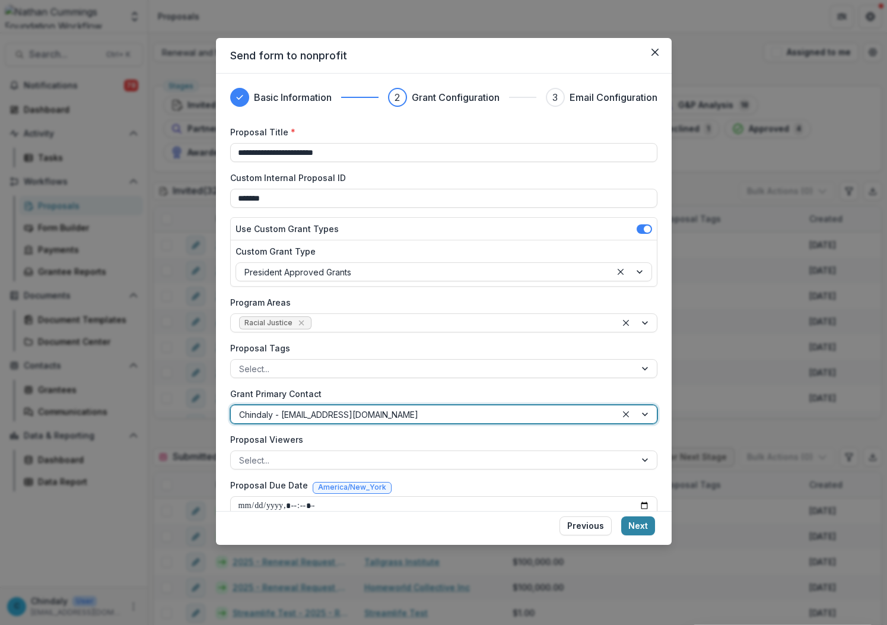
scroll to position [110, 0]
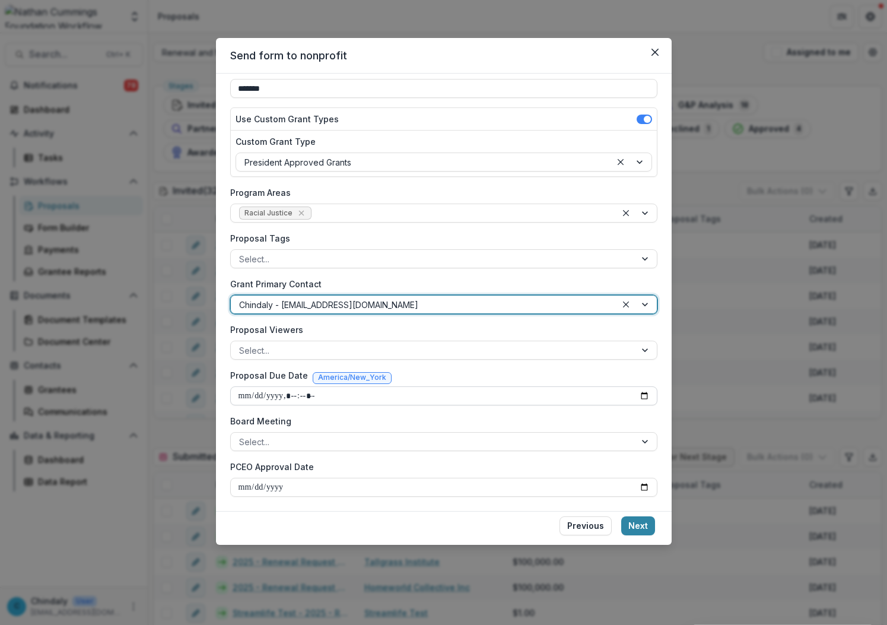
click at [260, 392] on input "Proposal Due Date" at bounding box center [443, 395] width 427 height 19
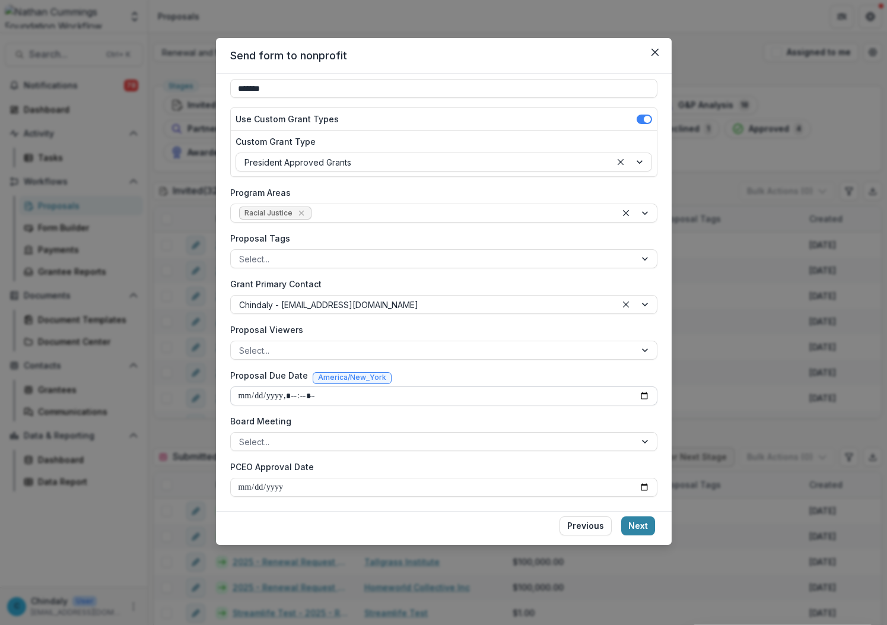
click at [642, 399] on input "Proposal Due Date" at bounding box center [443, 395] width 427 height 19
type input "**********"
click at [461, 375] on div "Proposal Due Date America/New_York" at bounding box center [443, 377] width 427 height 17
click at [646, 523] on button "Next" at bounding box center [638, 525] width 34 height 19
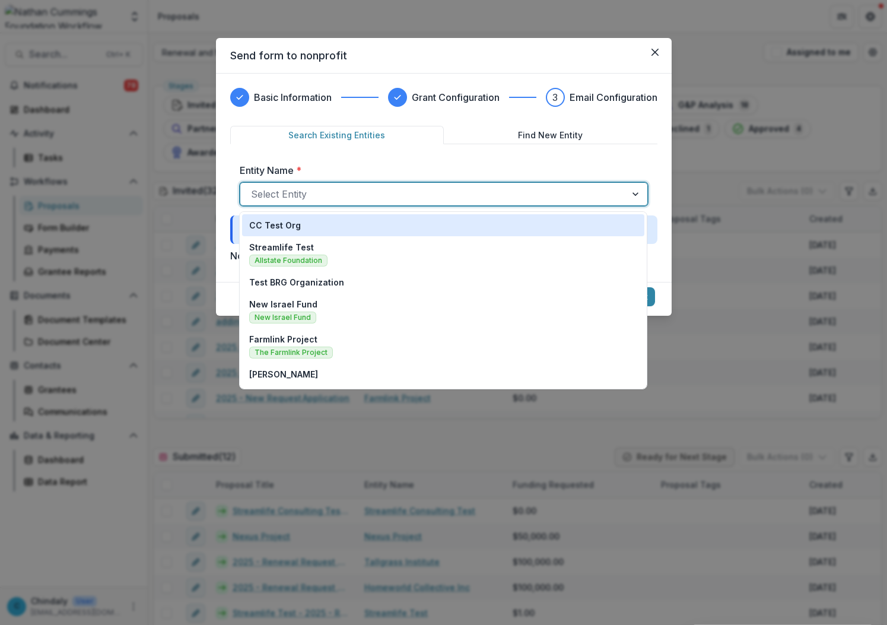
click at [381, 195] on div at bounding box center [433, 194] width 364 height 17
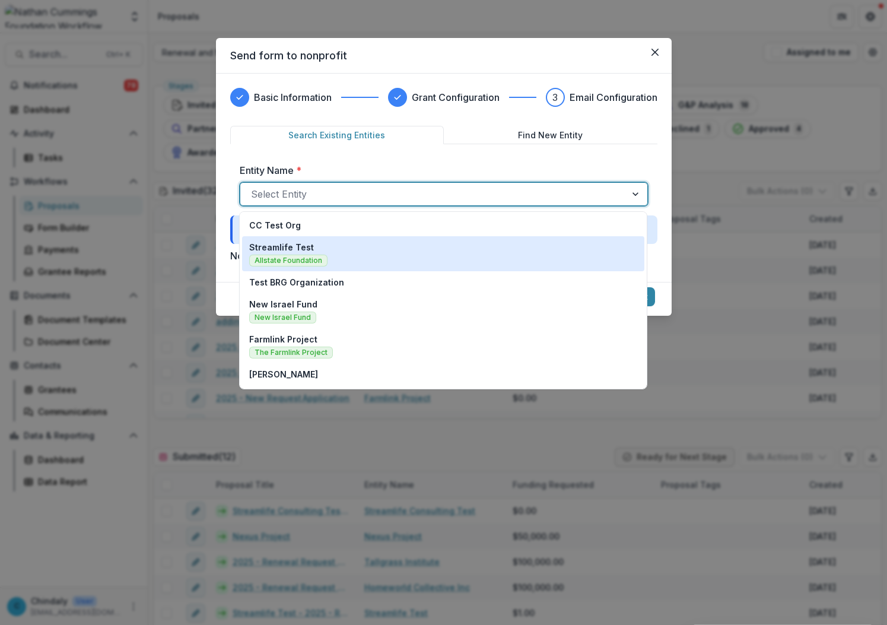
click at [366, 245] on div "Streamlife Test Allstate Foundation" at bounding box center [443, 254] width 388 height 26
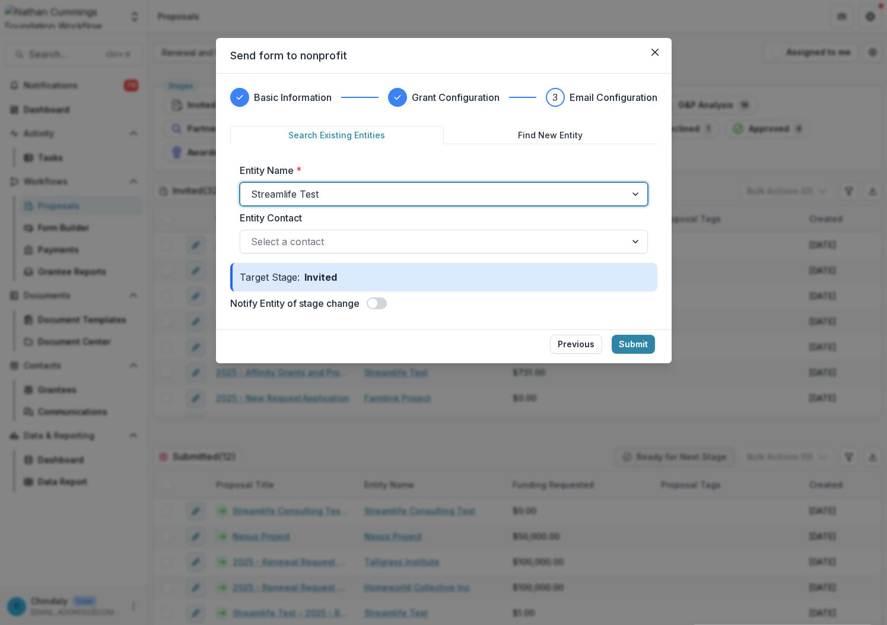
click at [366, 245] on div at bounding box center [433, 241] width 364 height 17
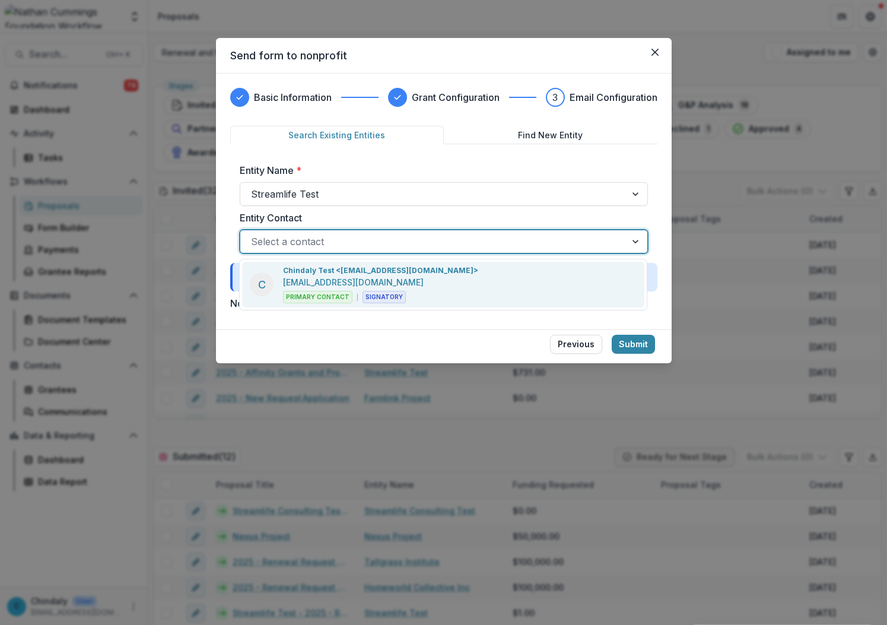
click at [371, 271] on p "Chindaly Test <[EMAIL_ADDRESS][DOMAIN_NAME]>" at bounding box center [380, 270] width 195 height 11
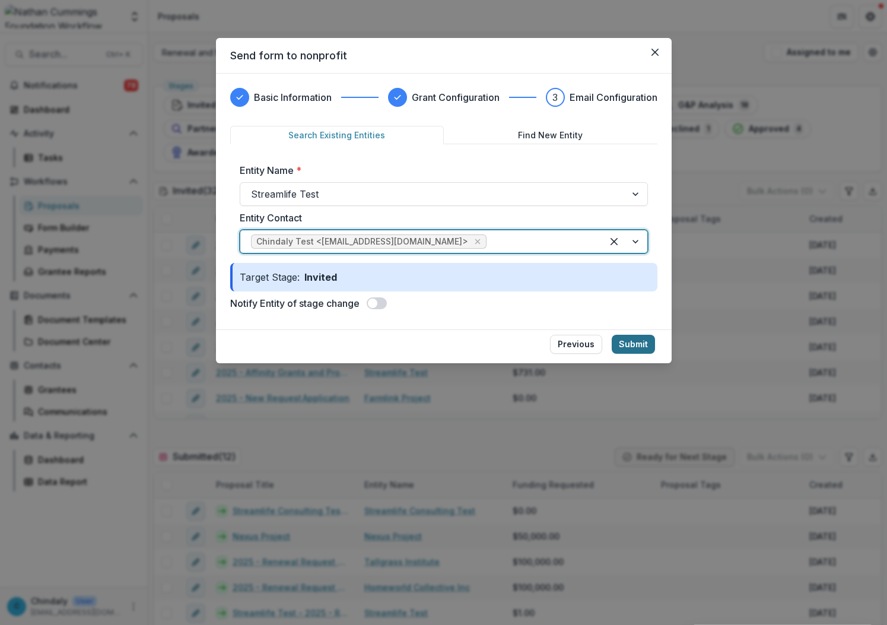
click at [624, 342] on button "Submit" at bounding box center [633, 344] width 43 height 19
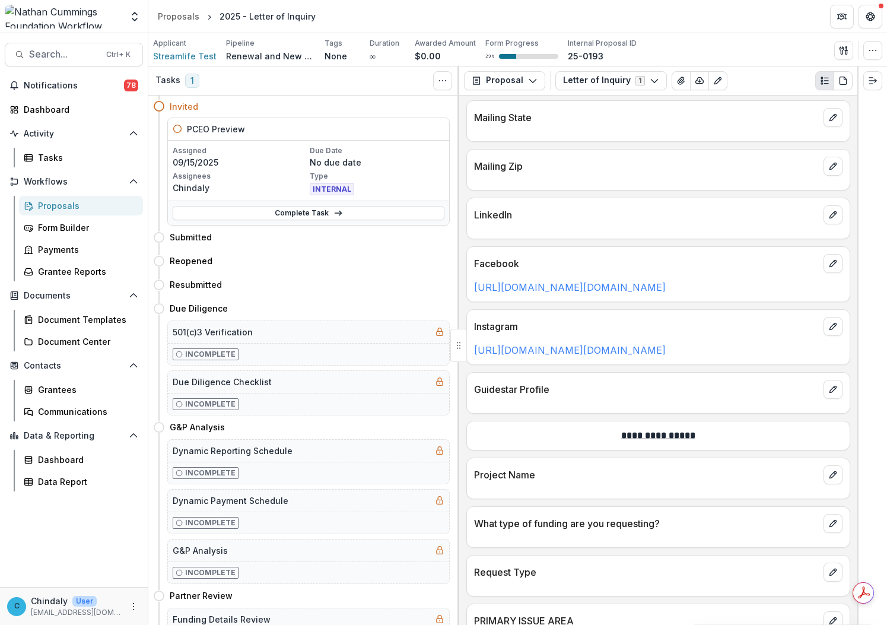
scroll to position [817, 0]
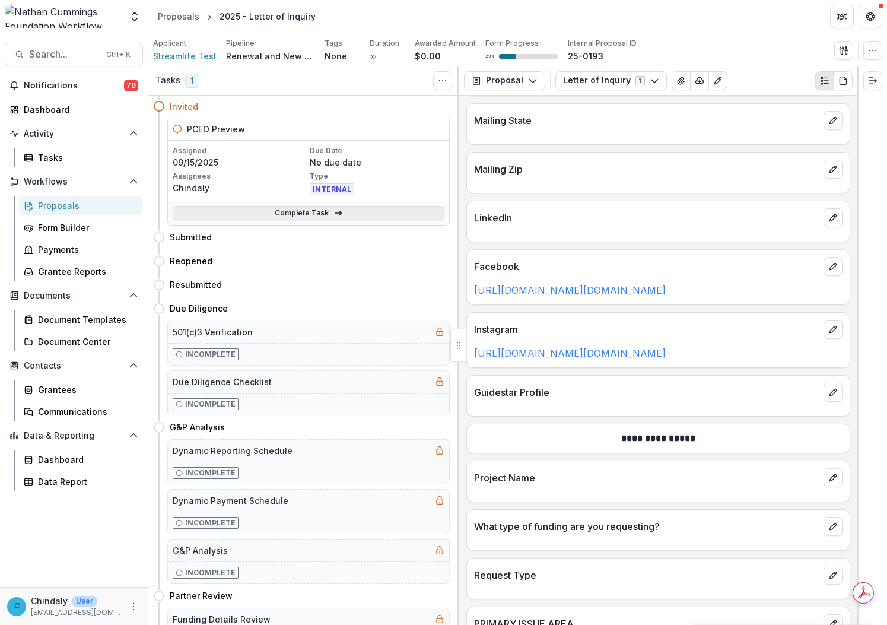
click at [327, 217] on link "Complete Task" at bounding box center [309, 213] width 272 height 14
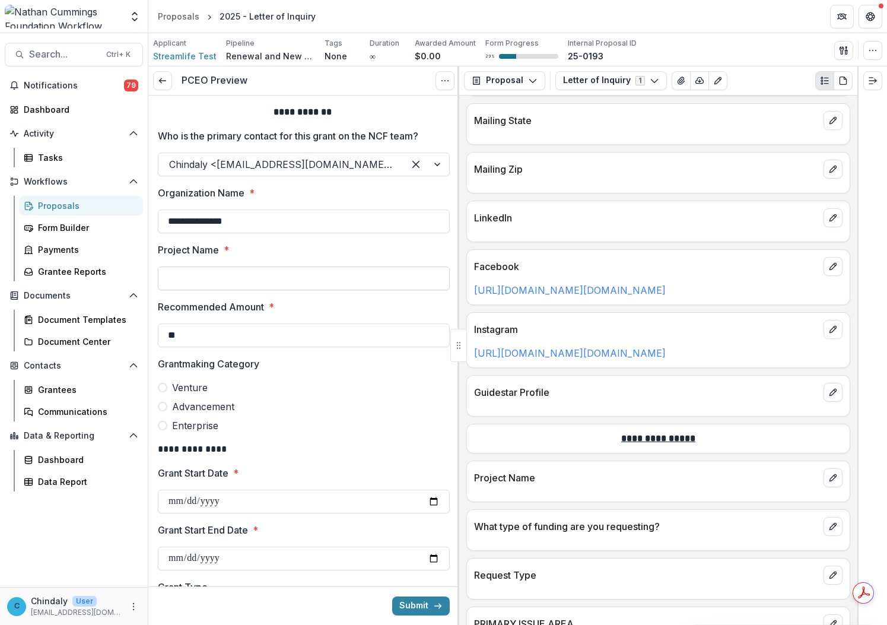
click at [278, 288] on input "Project Name *" at bounding box center [304, 279] width 292 height 24
type input "**********"
click at [279, 332] on input "**" at bounding box center [304, 335] width 292 height 24
type input "**"
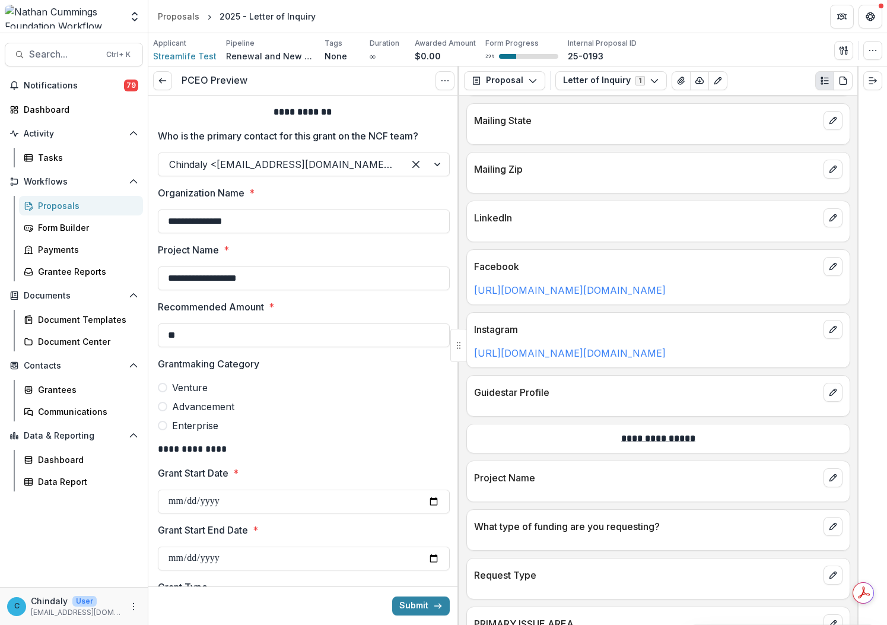
click at [165, 423] on span at bounding box center [162, 425] width 9 height 9
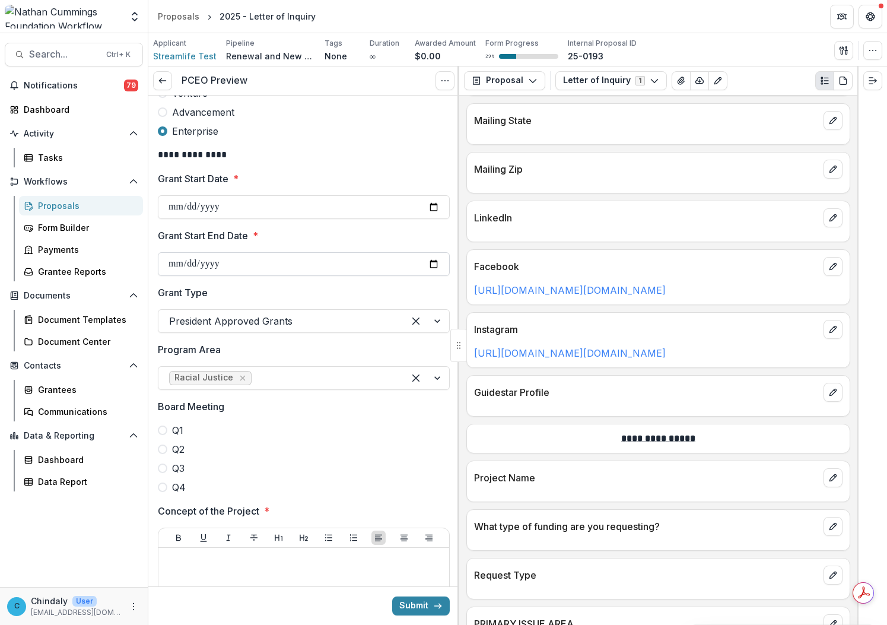
scroll to position [296, 0]
click at [439, 201] on input "Grant Start Date *" at bounding box center [304, 206] width 292 height 24
click at [428, 203] on input "Grant Start Date *" at bounding box center [304, 206] width 292 height 24
type input "**********"
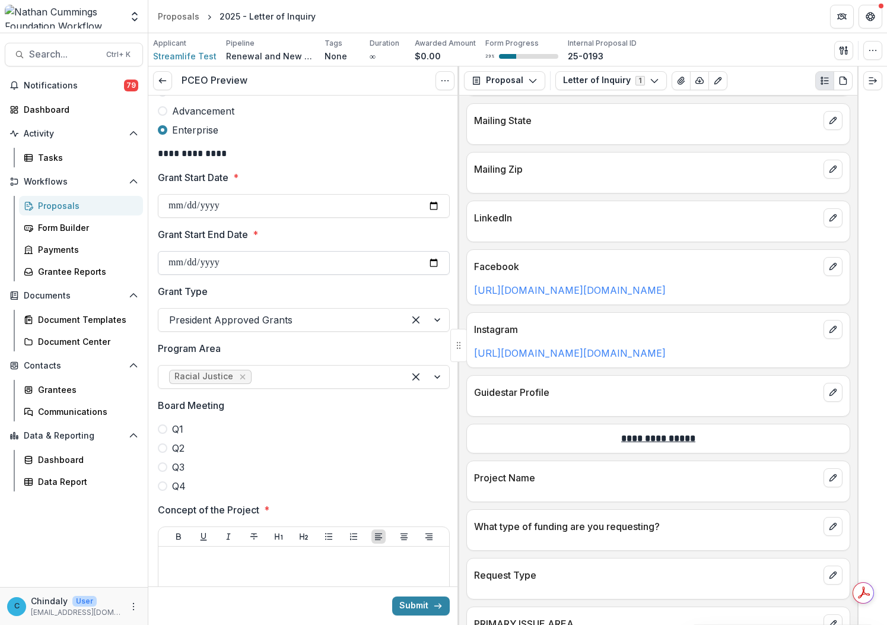
click at [434, 264] on input "Grant Start End Date *" at bounding box center [304, 263] width 292 height 24
type input "**********"
click at [310, 416] on div "Board Meeting Q1 Q2 Q3 Q4" at bounding box center [304, 445] width 292 height 95
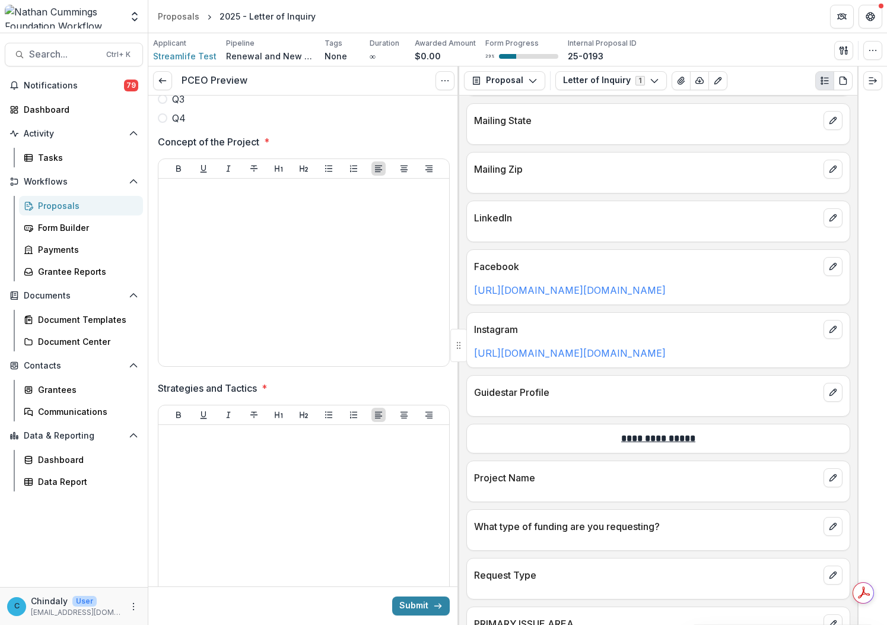
scroll to position [666, 0]
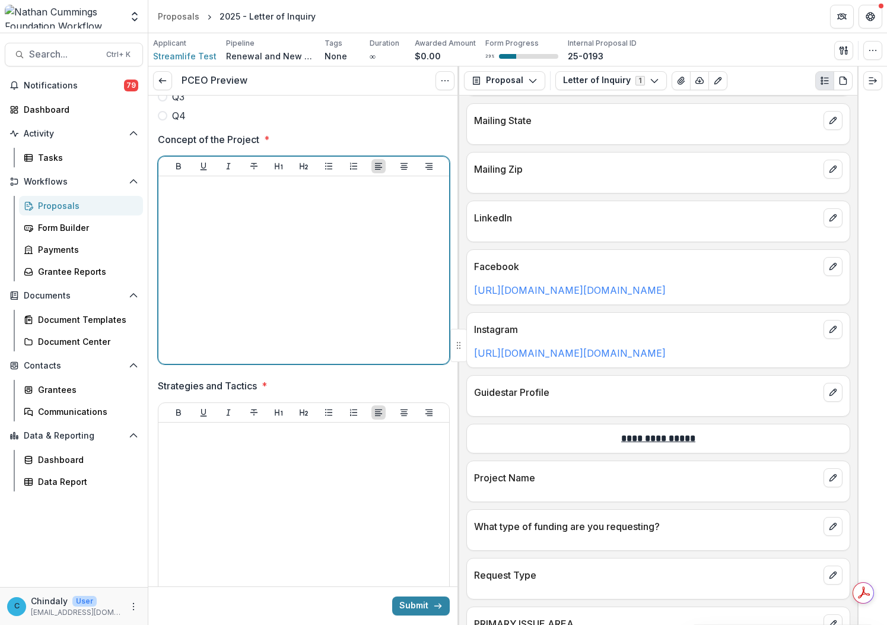
click at [270, 249] on div at bounding box center [303, 270] width 281 height 178
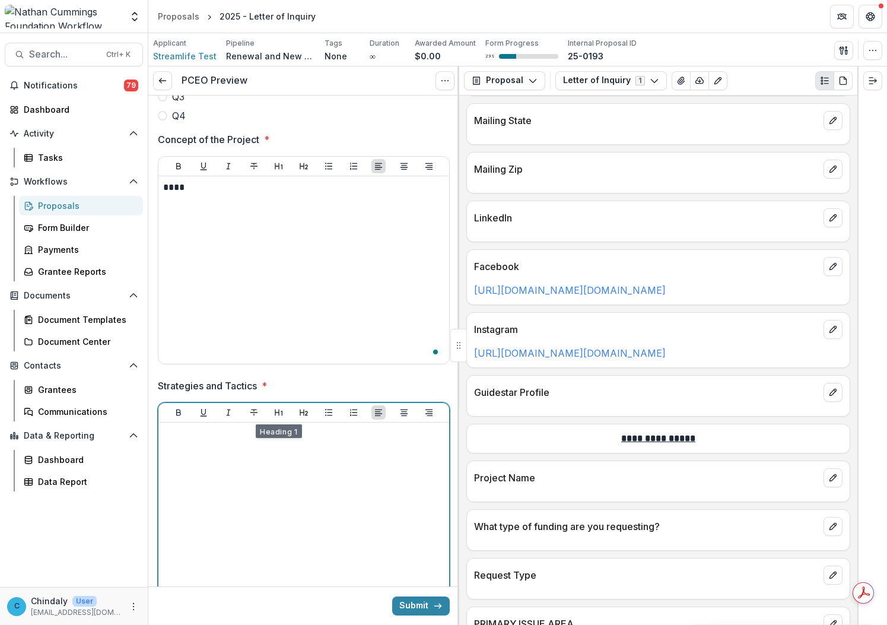
click at [265, 467] on div at bounding box center [303, 516] width 281 height 178
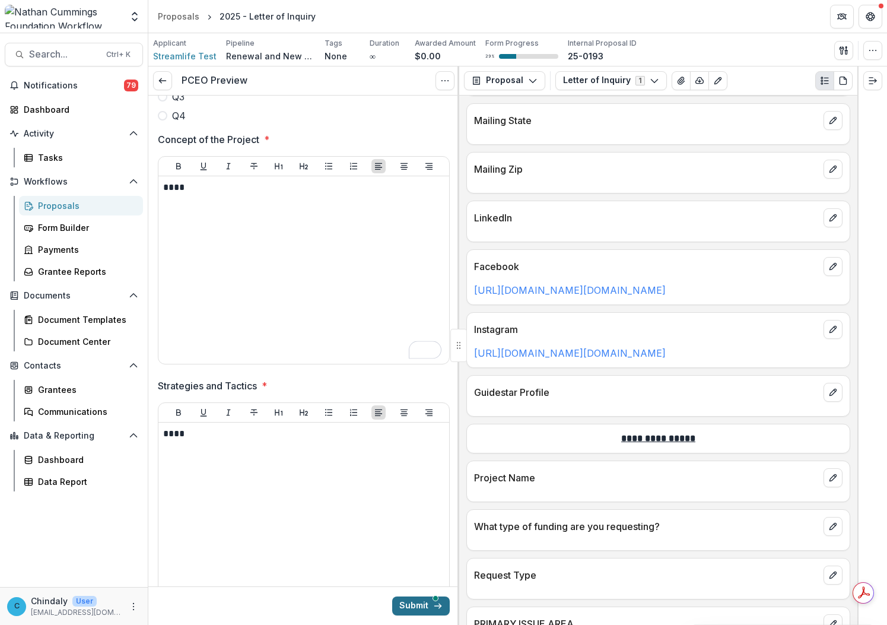
click at [410, 605] on button "Submit" at bounding box center [421, 606] width 58 height 19
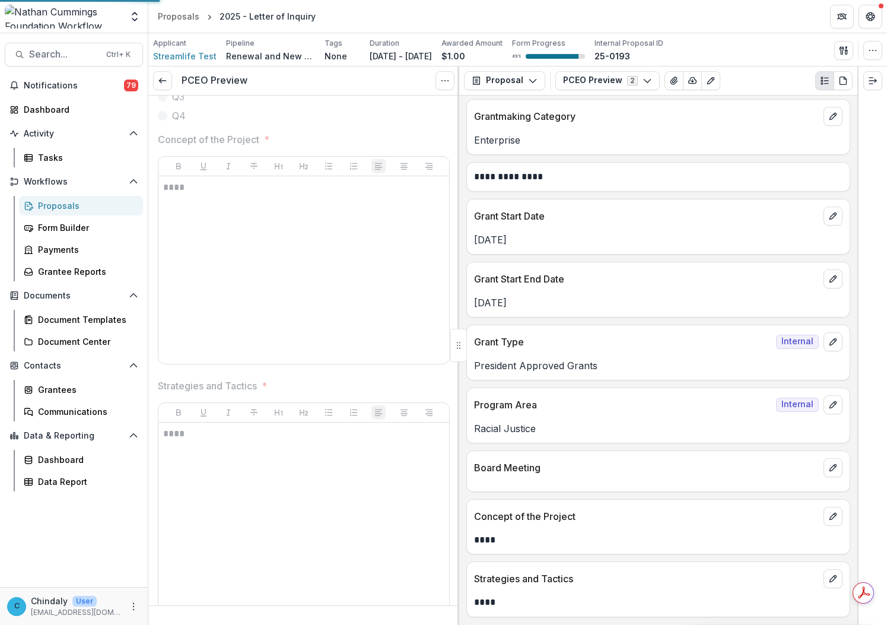
scroll to position [295, 0]
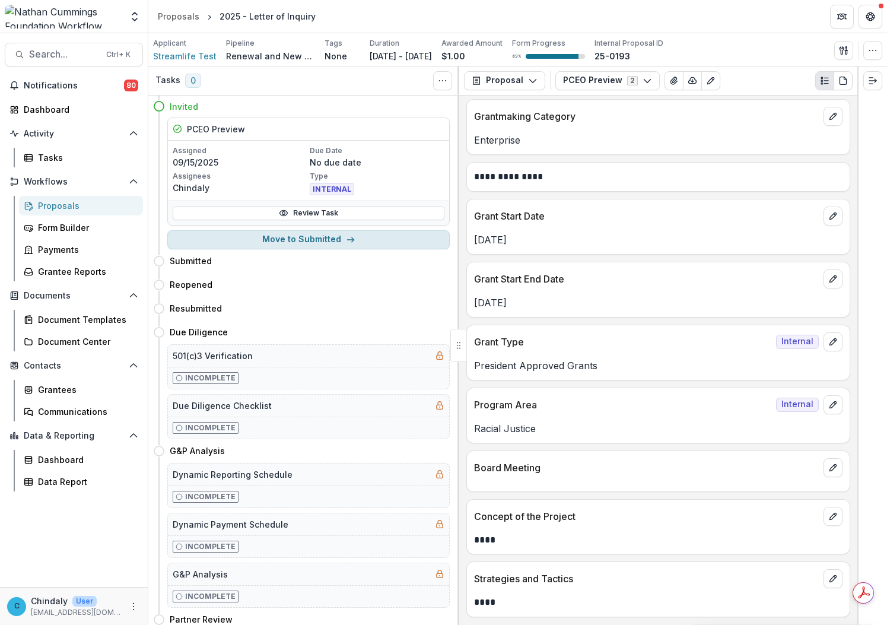
click at [268, 238] on button "Move to Submitted" at bounding box center [308, 239] width 283 height 19
select select "*********"
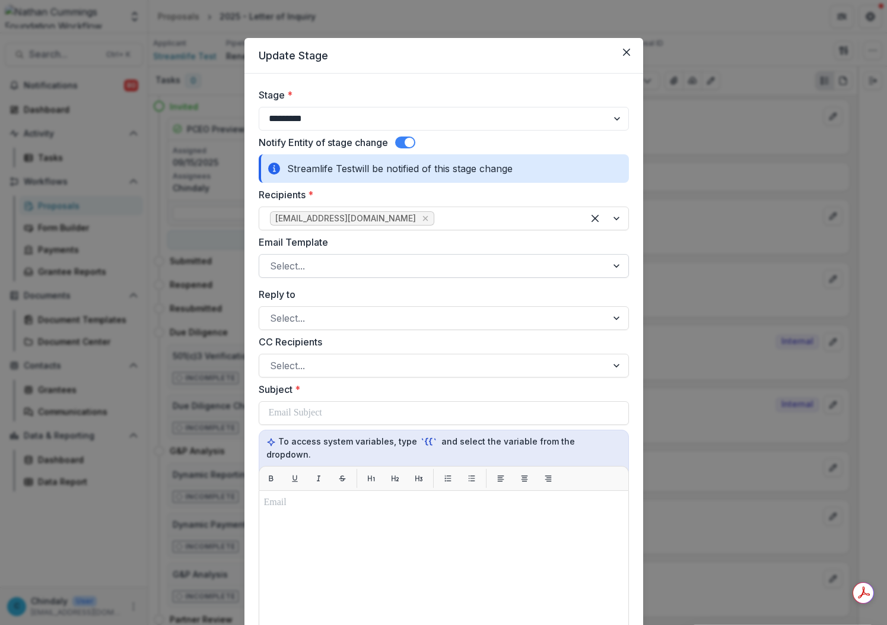
click at [284, 265] on div at bounding box center [433, 266] width 326 height 17
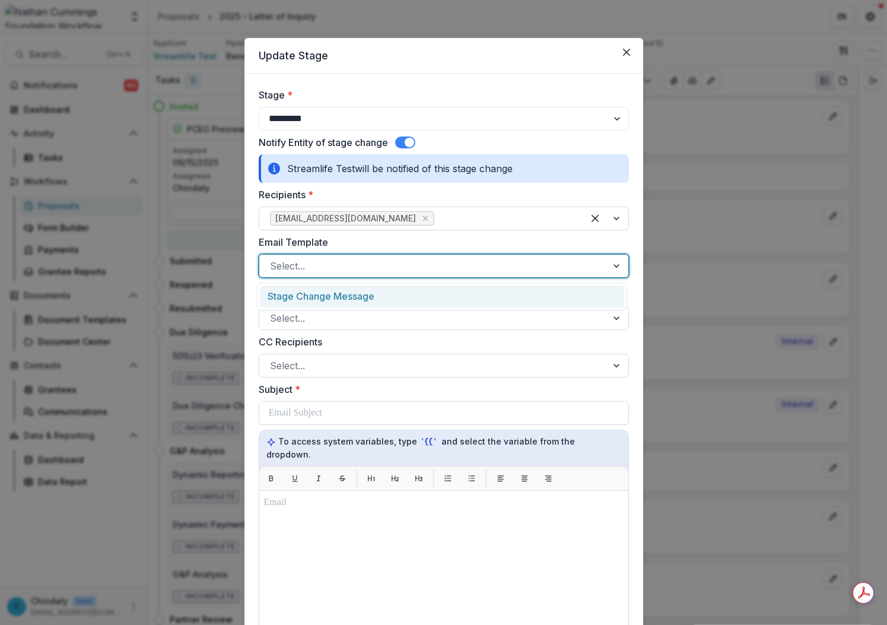
click at [291, 296] on div "Stage Change Message" at bounding box center [442, 297] width 364 height 22
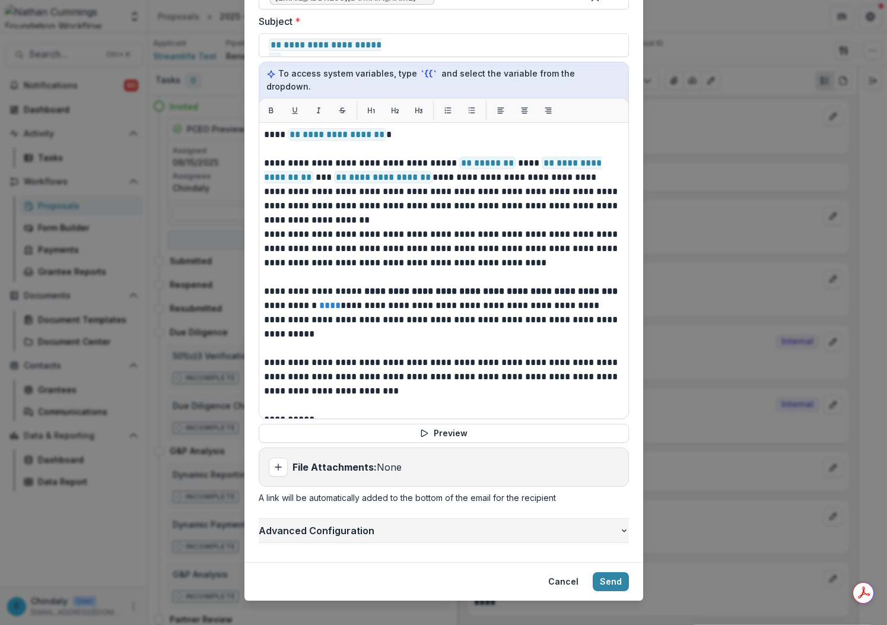
scroll to position [369, 0]
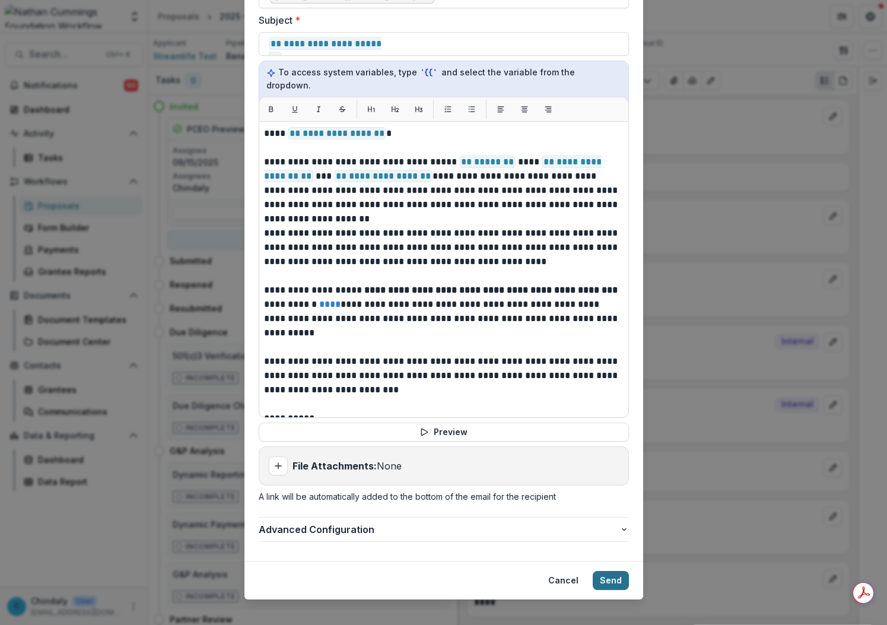
click at [606, 571] on button "Send" at bounding box center [611, 580] width 36 height 19
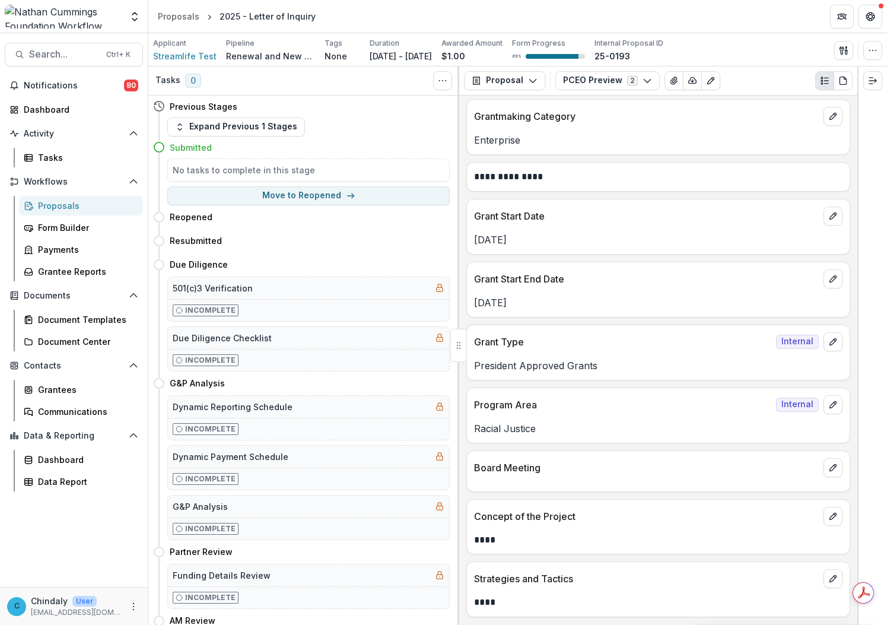
scroll to position [294, 0]
click at [874, 52] on icon "button" at bounding box center [872, 50] width 9 height 9
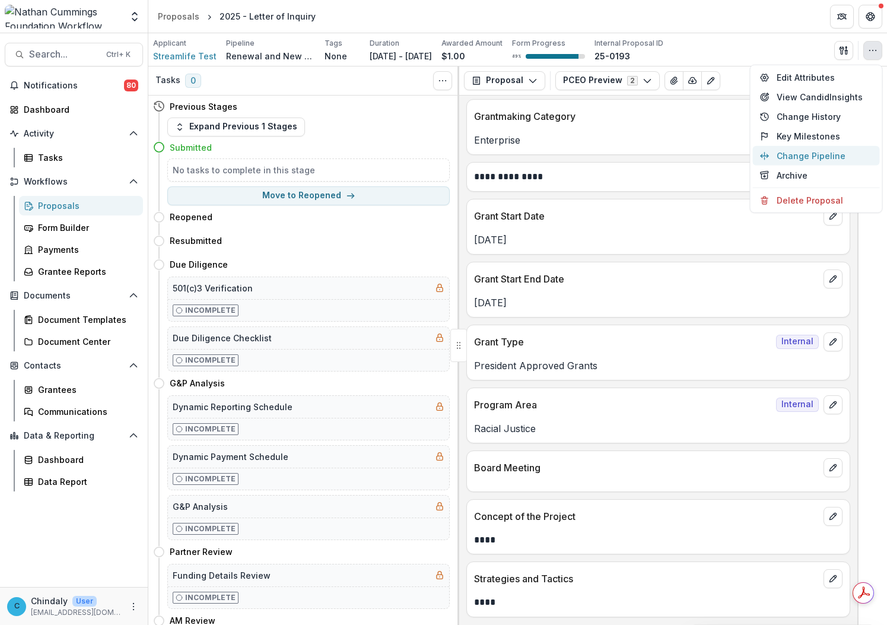
click at [814, 153] on button "Change Pipeline" at bounding box center [816, 156] width 127 height 20
select select "**********"
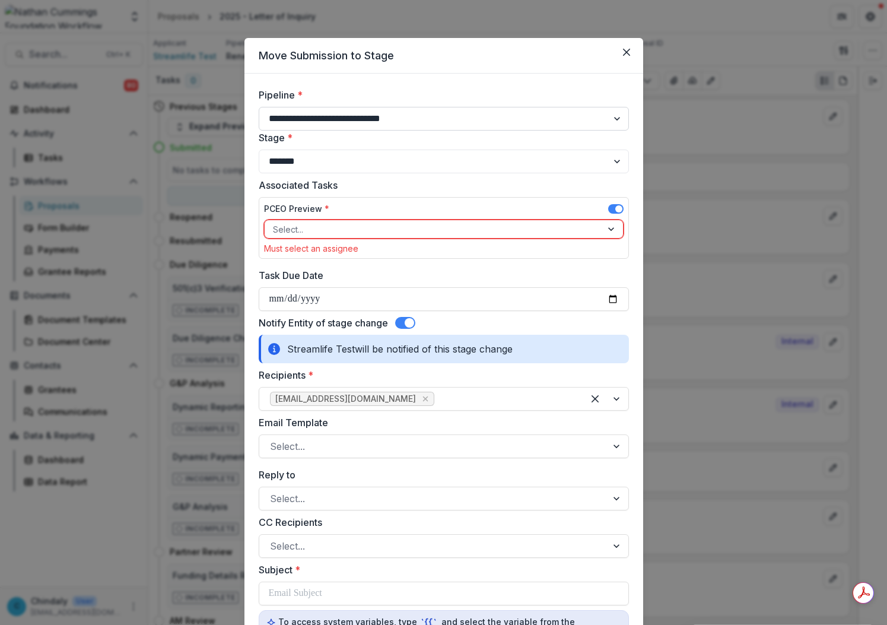
click at [270, 122] on select "**********" at bounding box center [444, 119] width 370 height 24
select select "**********"
click at [259, 107] on select "**********" at bounding box center [444, 119] width 370 height 24
select select "**********"
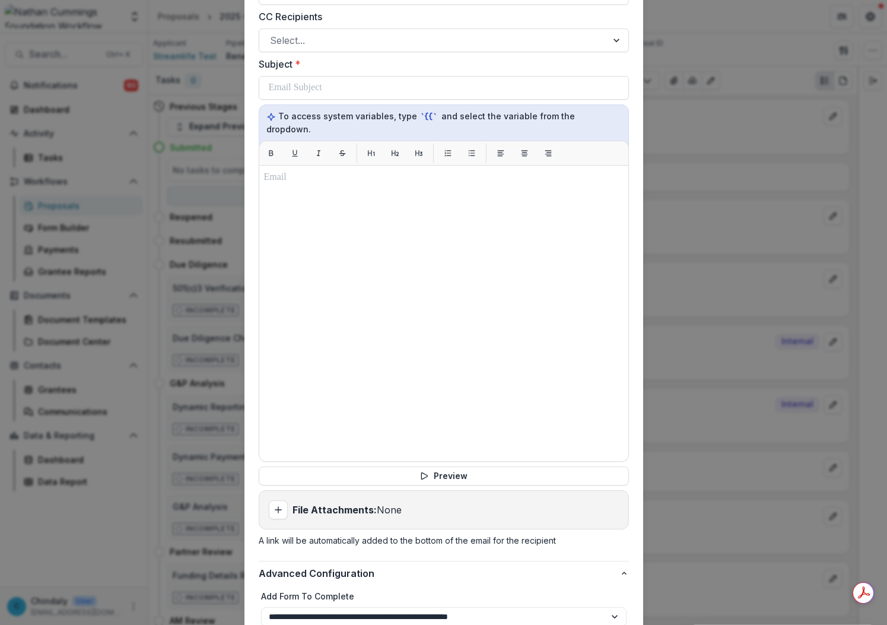
scroll to position [479, 0]
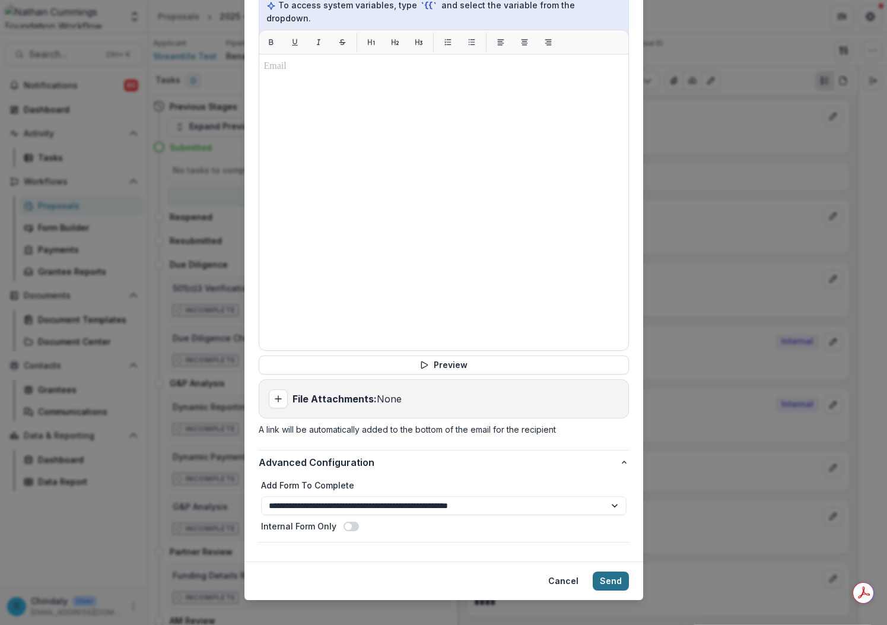
click at [612, 572] on button "Send" at bounding box center [611, 581] width 36 height 19
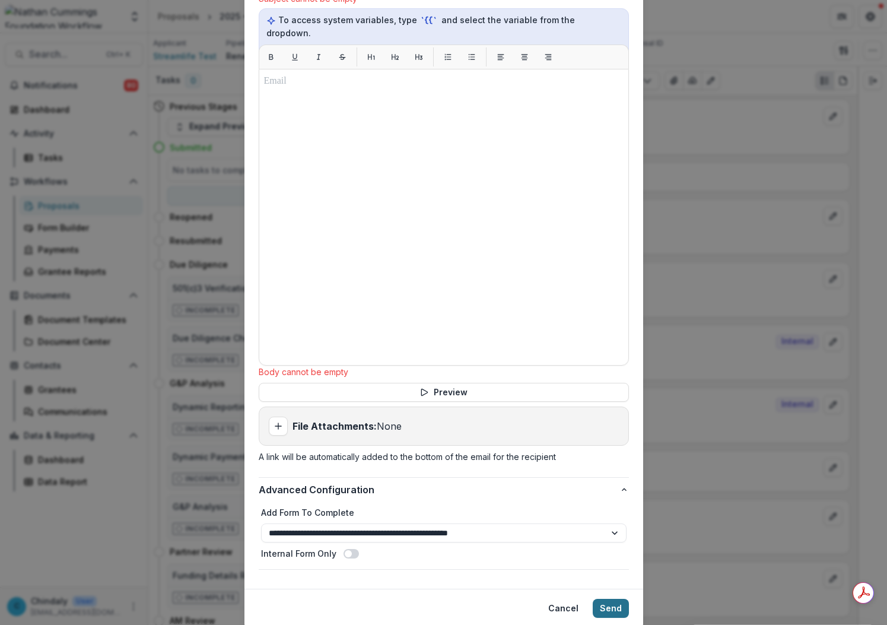
scroll to position [494, 0]
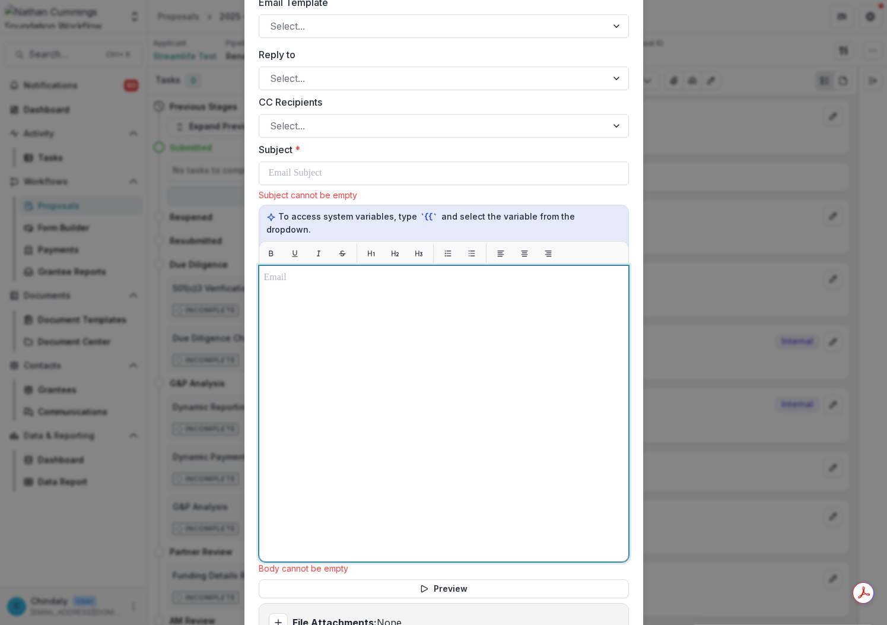
click at [331, 315] on div at bounding box center [444, 401] width 370 height 321
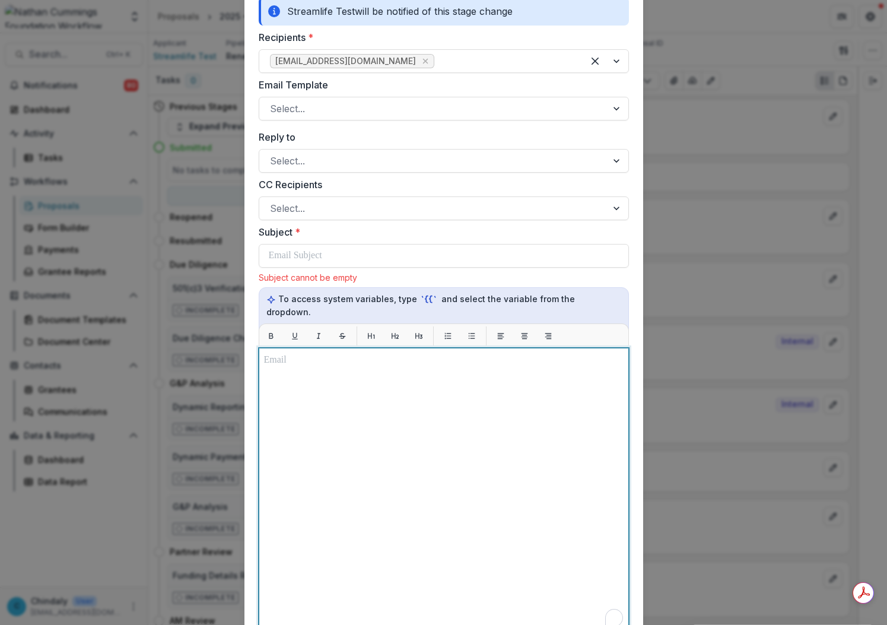
scroll to position [199, 0]
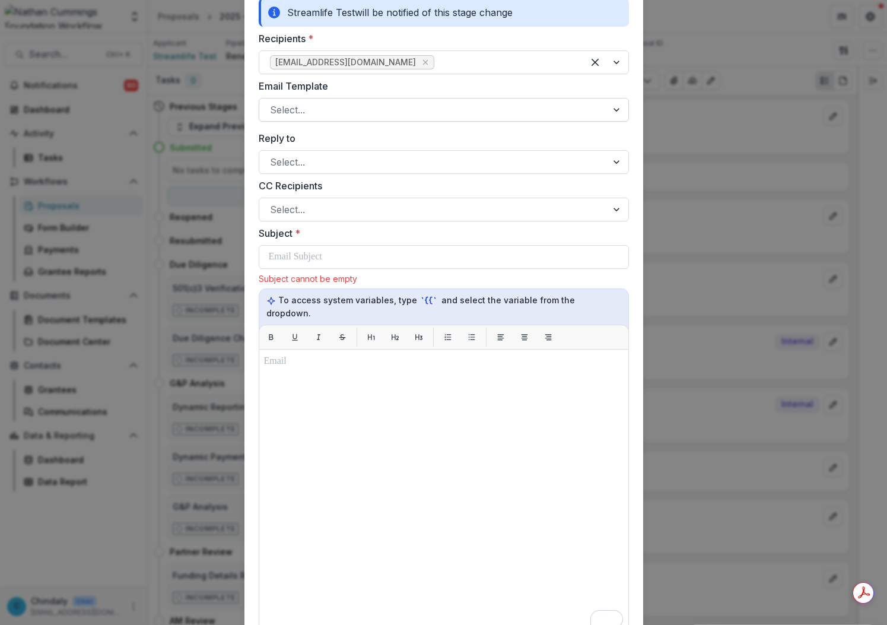
click at [300, 100] on div "Select..." at bounding box center [433, 109] width 348 height 19
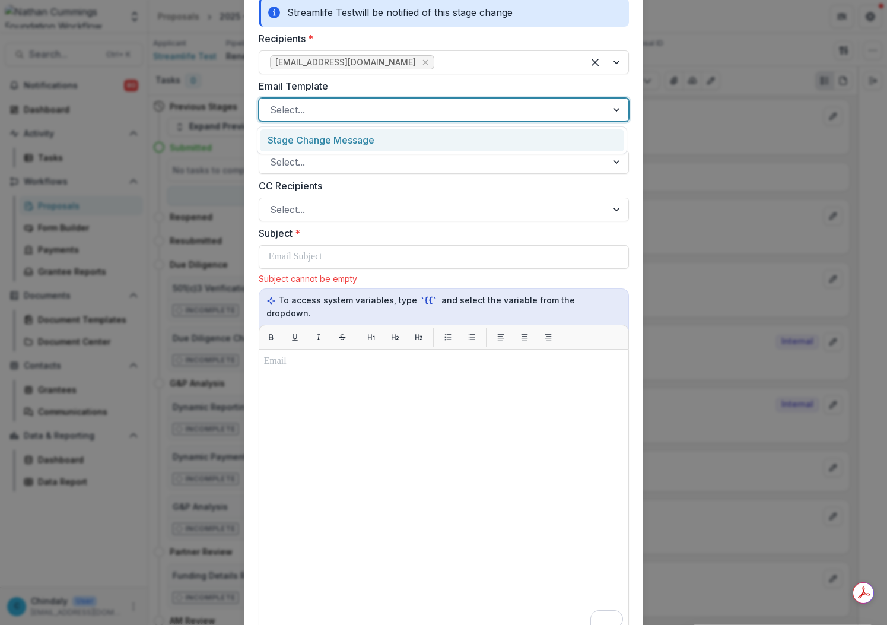
click at [306, 138] on div "Stage Change Message" at bounding box center [442, 140] width 364 height 22
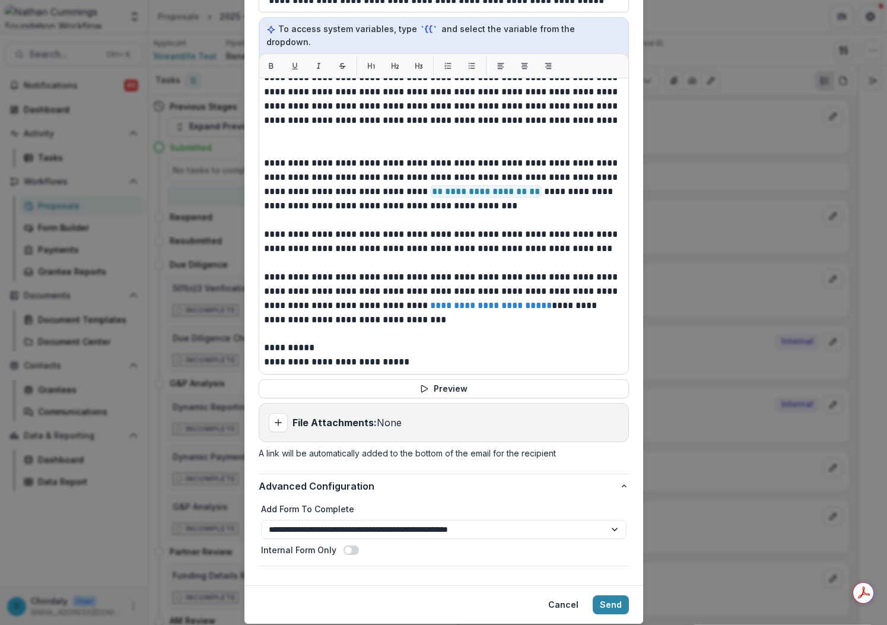
scroll to position [479, 0]
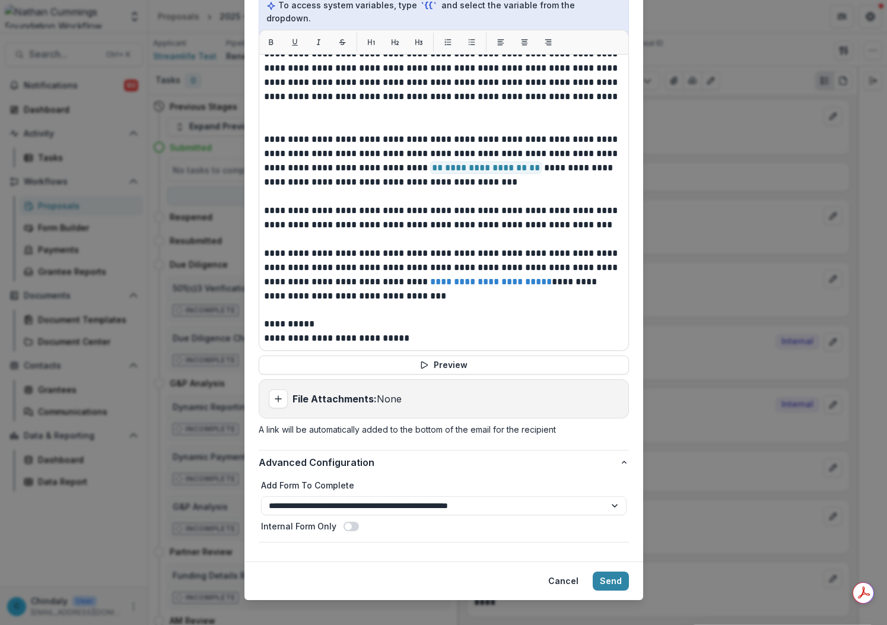
click at [614, 582] on footer "Cancel Send" at bounding box center [444, 581] width 399 height 39
click at [614, 572] on button "Send" at bounding box center [611, 581] width 36 height 19
select select "*********"
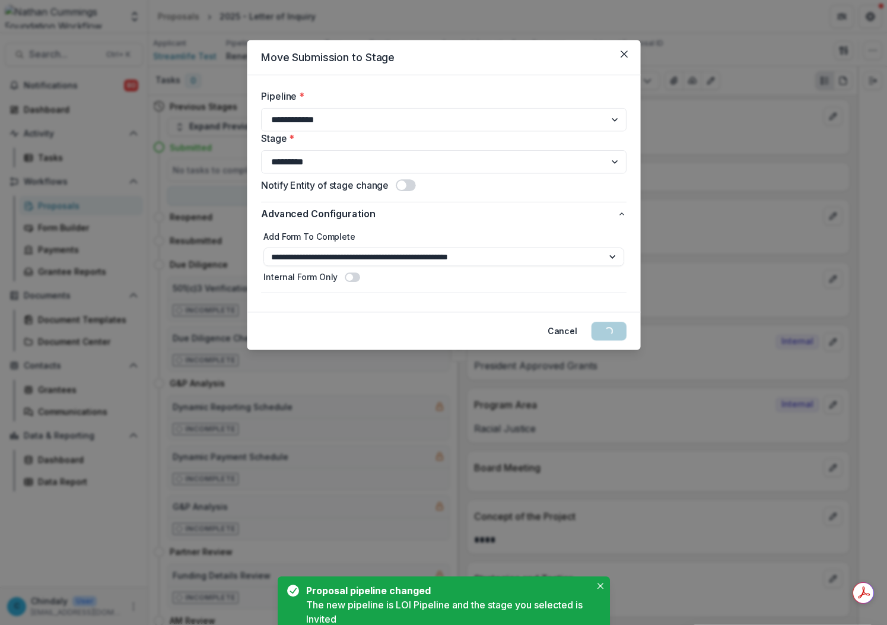
scroll to position [0, 0]
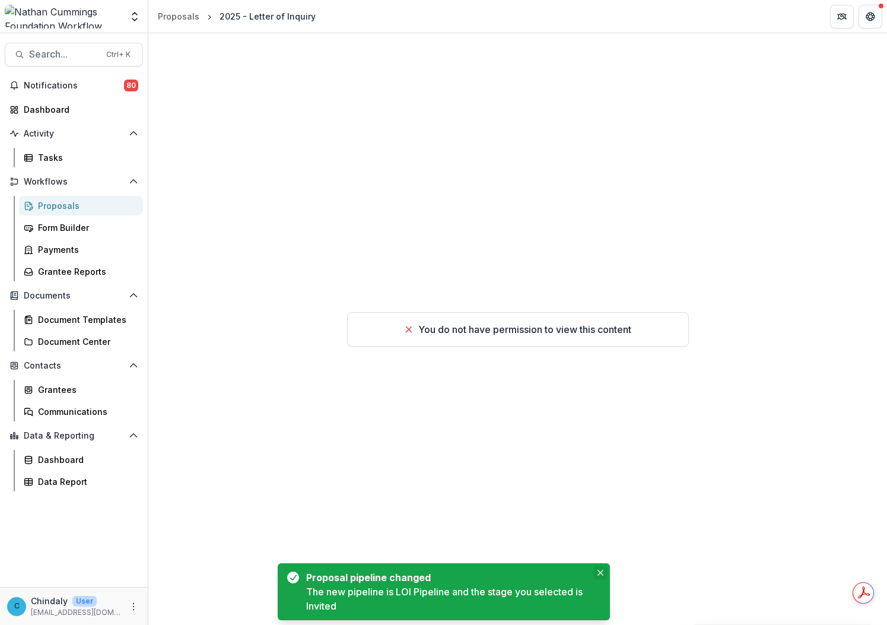
click at [600, 570] on icon "Close" at bounding box center [601, 573] width 6 height 6
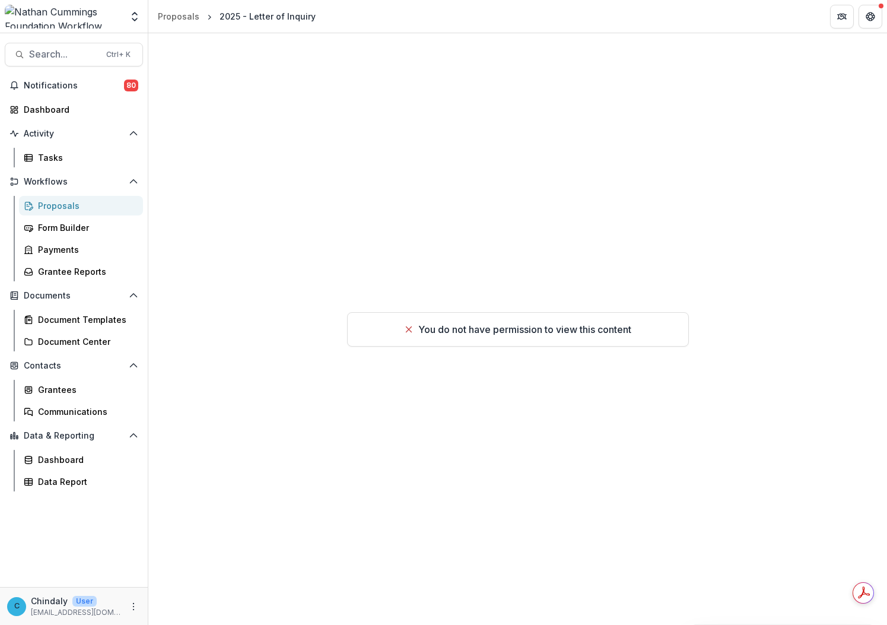
click at [40, 205] on div "Proposals" at bounding box center [86, 205] width 96 height 12
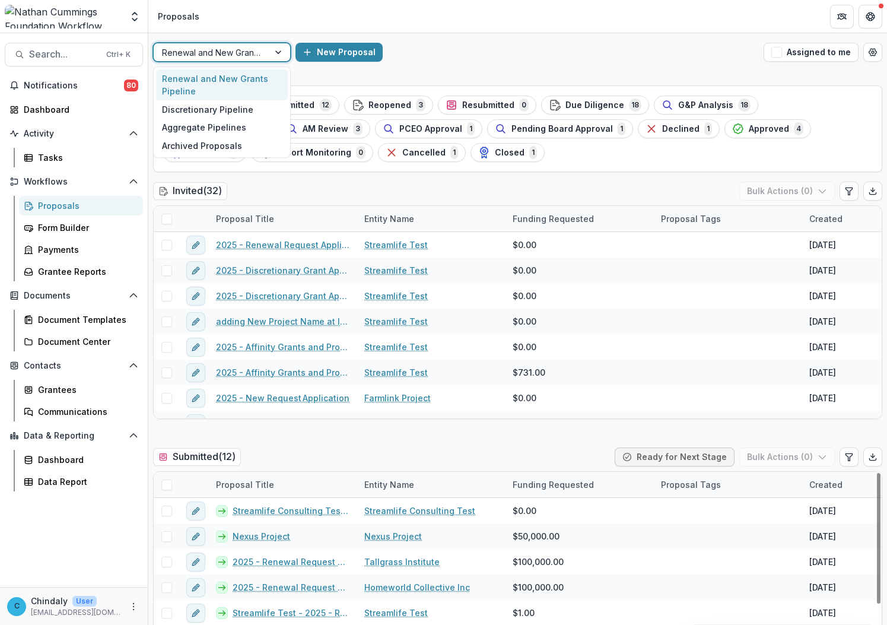
click at [261, 57] on div "Renewal and New Grants Pipeline" at bounding box center [211, 52] width 115 height 17
click at [453, 69] on div "4 results available. Use Up and Down to choose options, press Enter to select t…" at bounding box center [517, 52] width 739 height 38
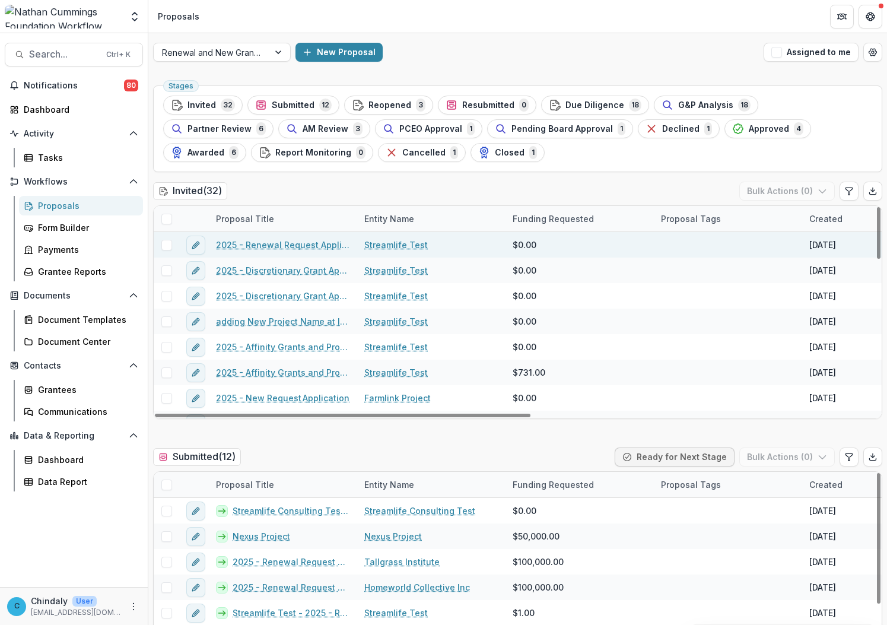
click at [408, 248] on link "Streamlife Test" at bounding box center [396, 245] width 64 height 12
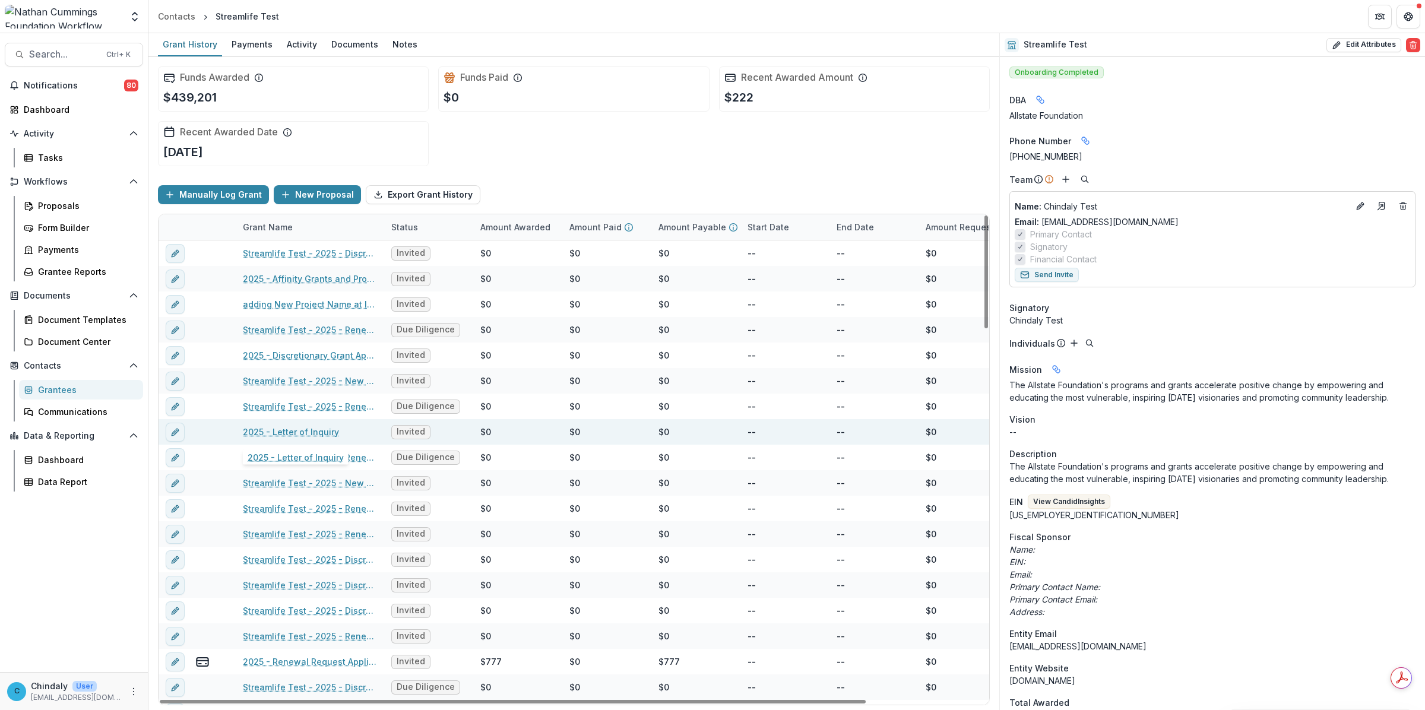
click at [324, 437] on link "2025 - Letter of Inquiry" at bounding box center [291, 432] width 96 height 12
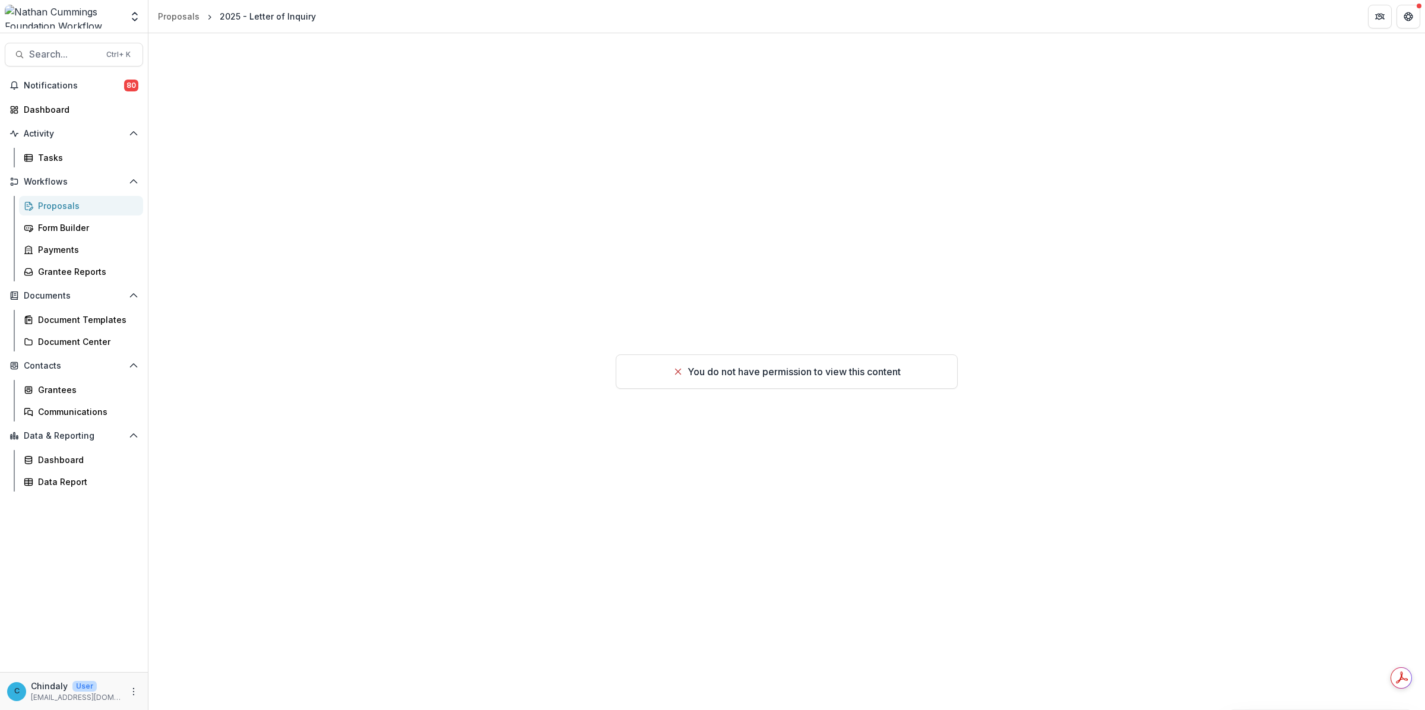
click at [687, 372] on p "You do not have permission to view this content" at bounding box center [793, 371] width 213 height 14
click at [674, 367] on icon at bounding box center [677, 371] width 9 height 9
click at [63, 205] on div "Proposals" at bounding box center [86, 205] width 96 height 12
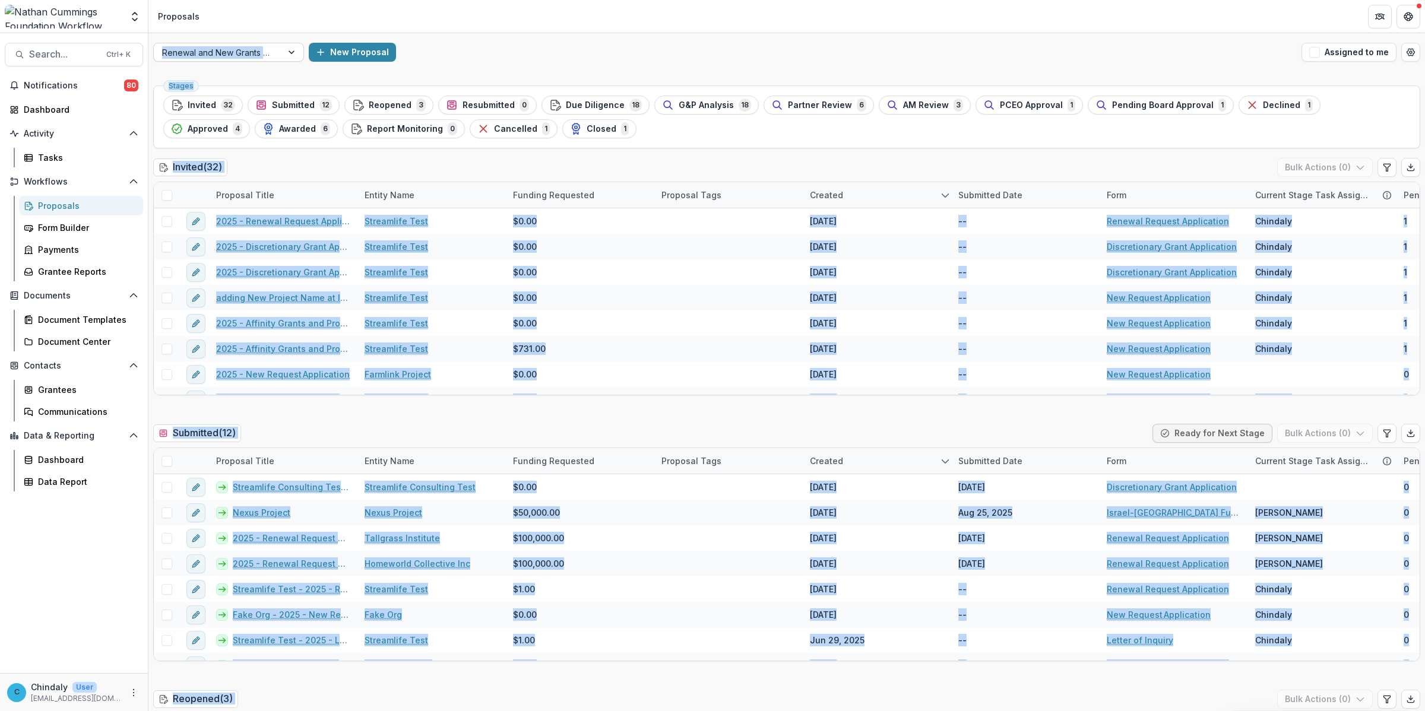
click at [233, 49] on div at bounding box center [218, 52] width 112 height 15
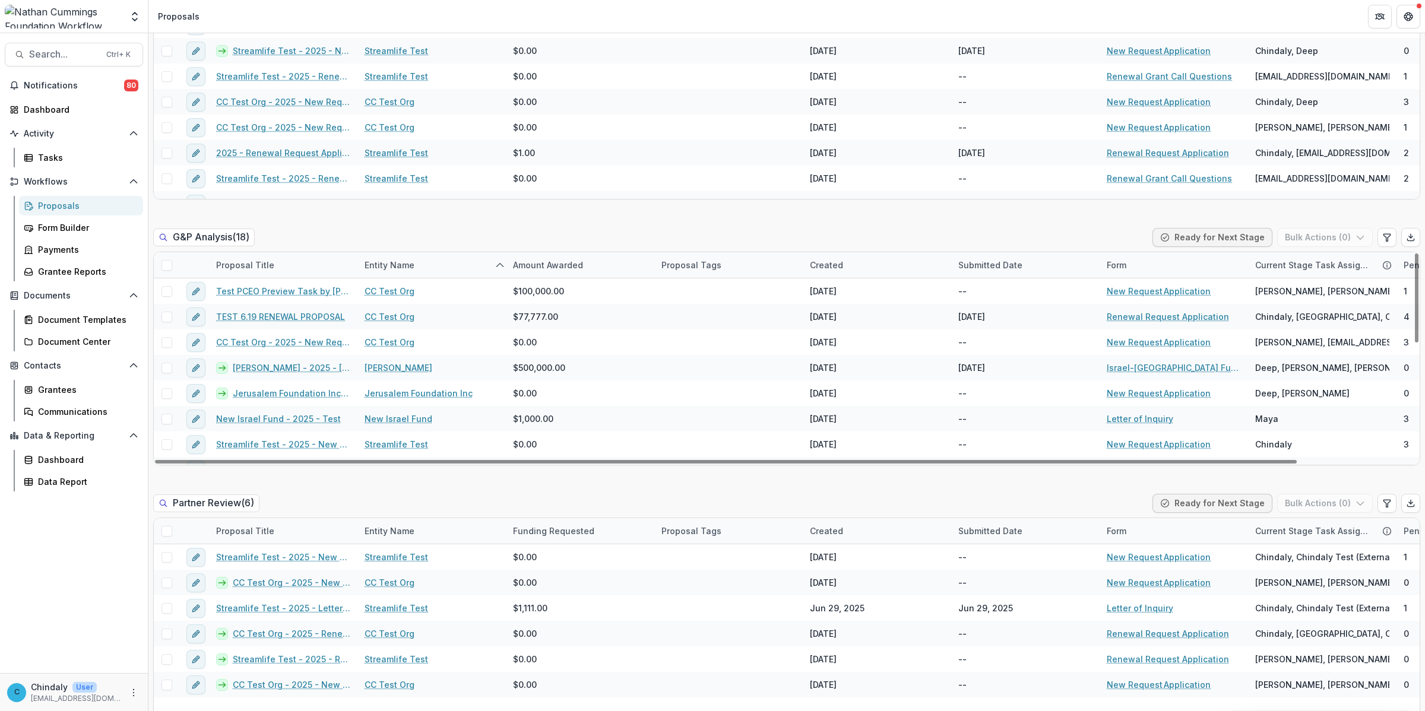
scroll to position [1260, 0]
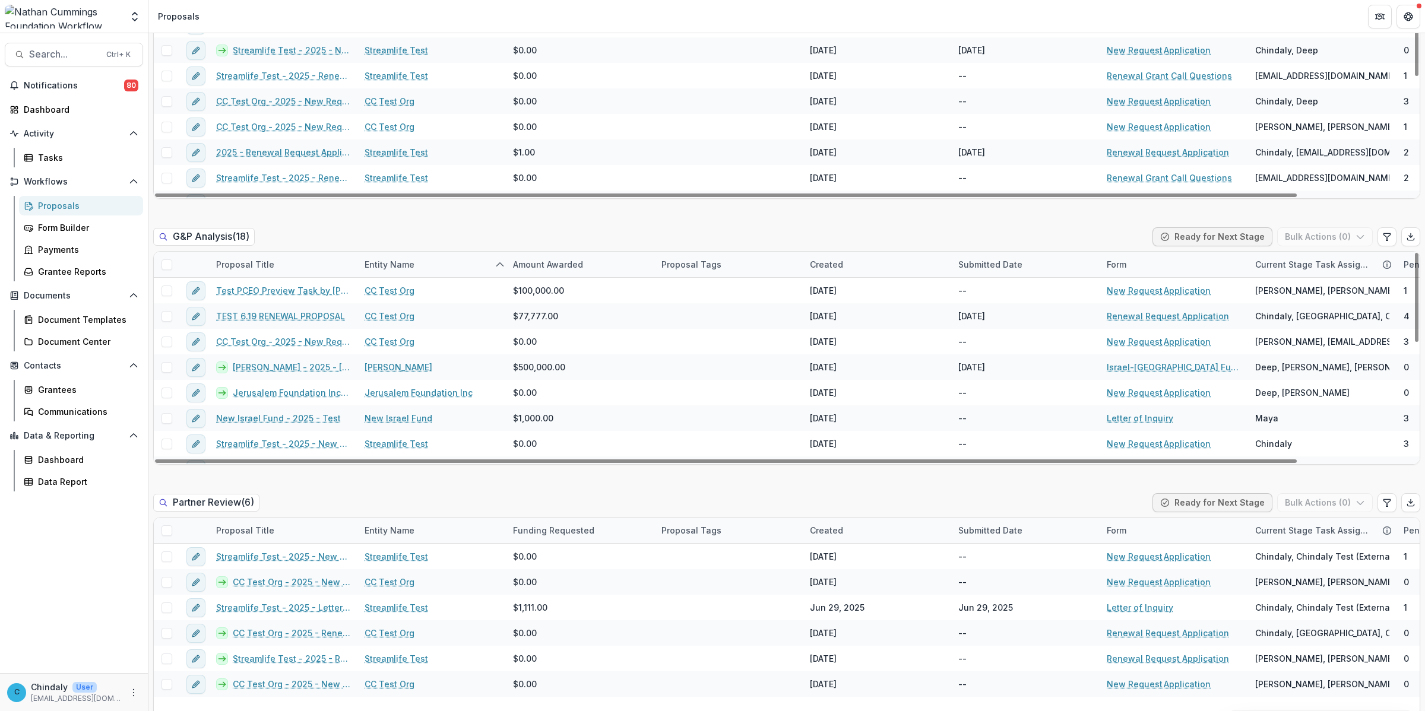
click at [72, 21] on img at bounding box center [63, 17] width 117 height 24
click at [131, 19] on icon "Open entity switcher" at bounding box center [135, 17] width 12 height 12
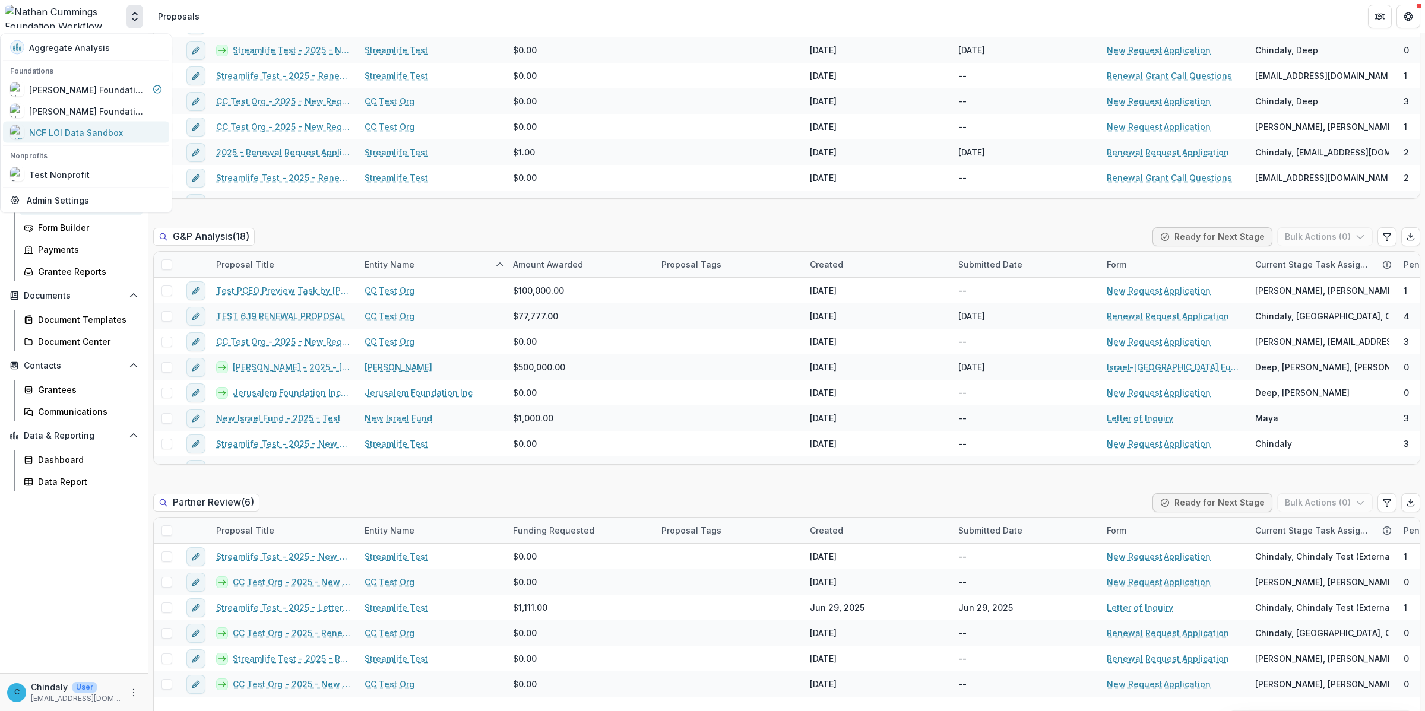
click at [79, 135] on div "NCF LOI Data Sandbox" at bounding box center [76, 132] width 94 height 12
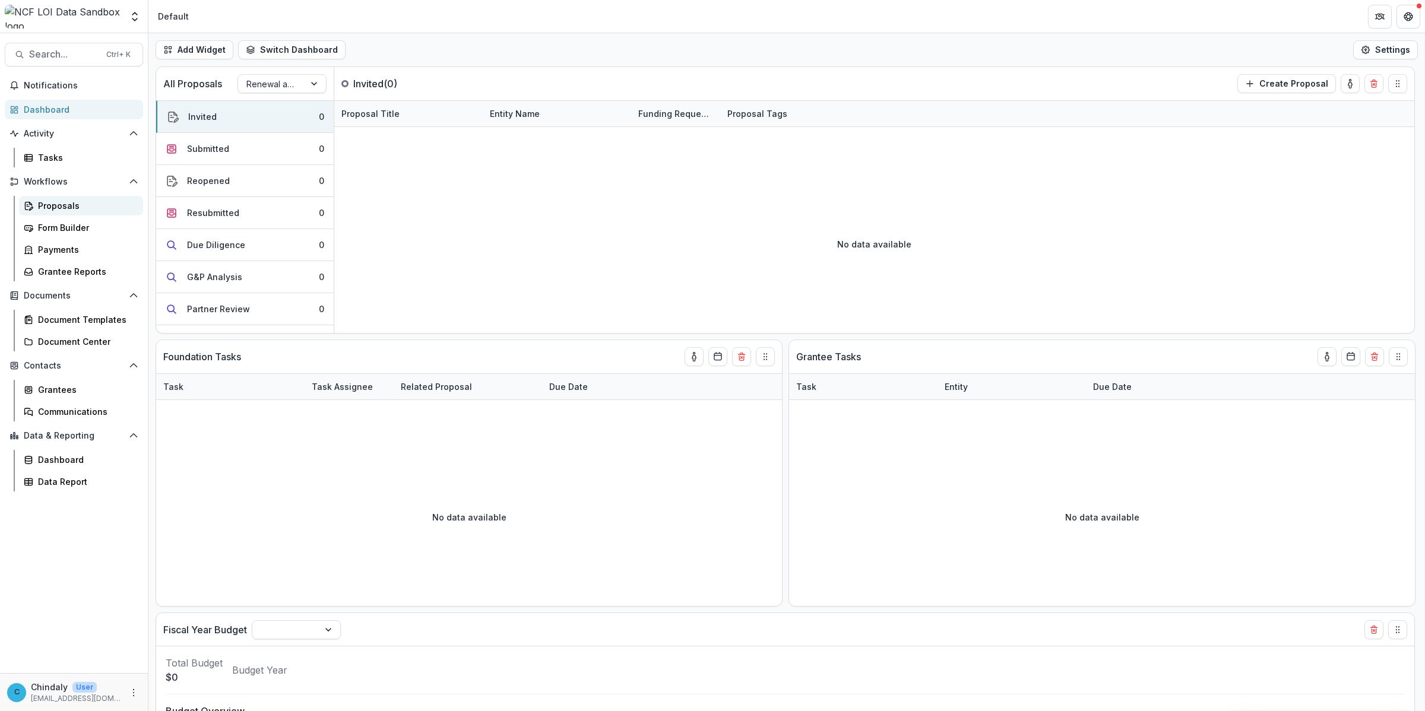
click at [83, 198] on link "Proposals" at bounding box center [81, 206] width 124 height 20
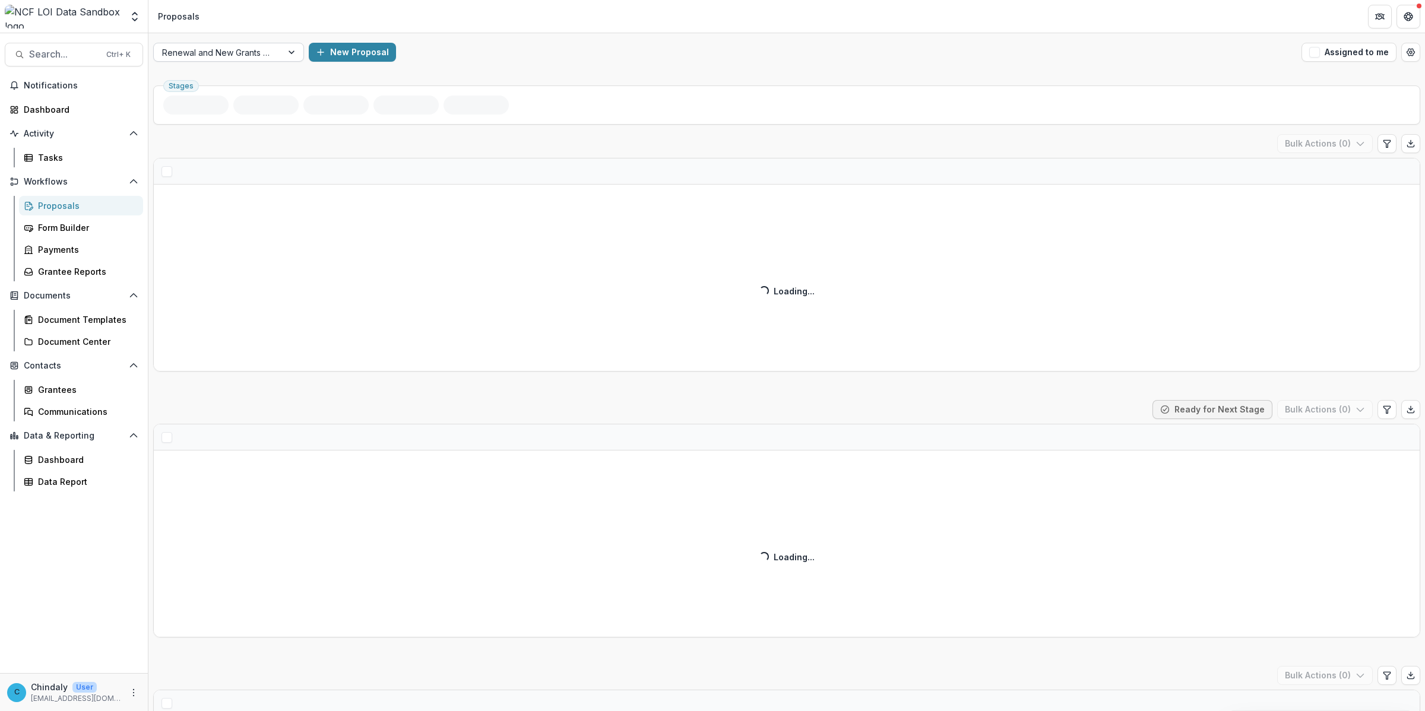
click at [259, 52] on div at bounding box center [218, 52] width 112 height 15
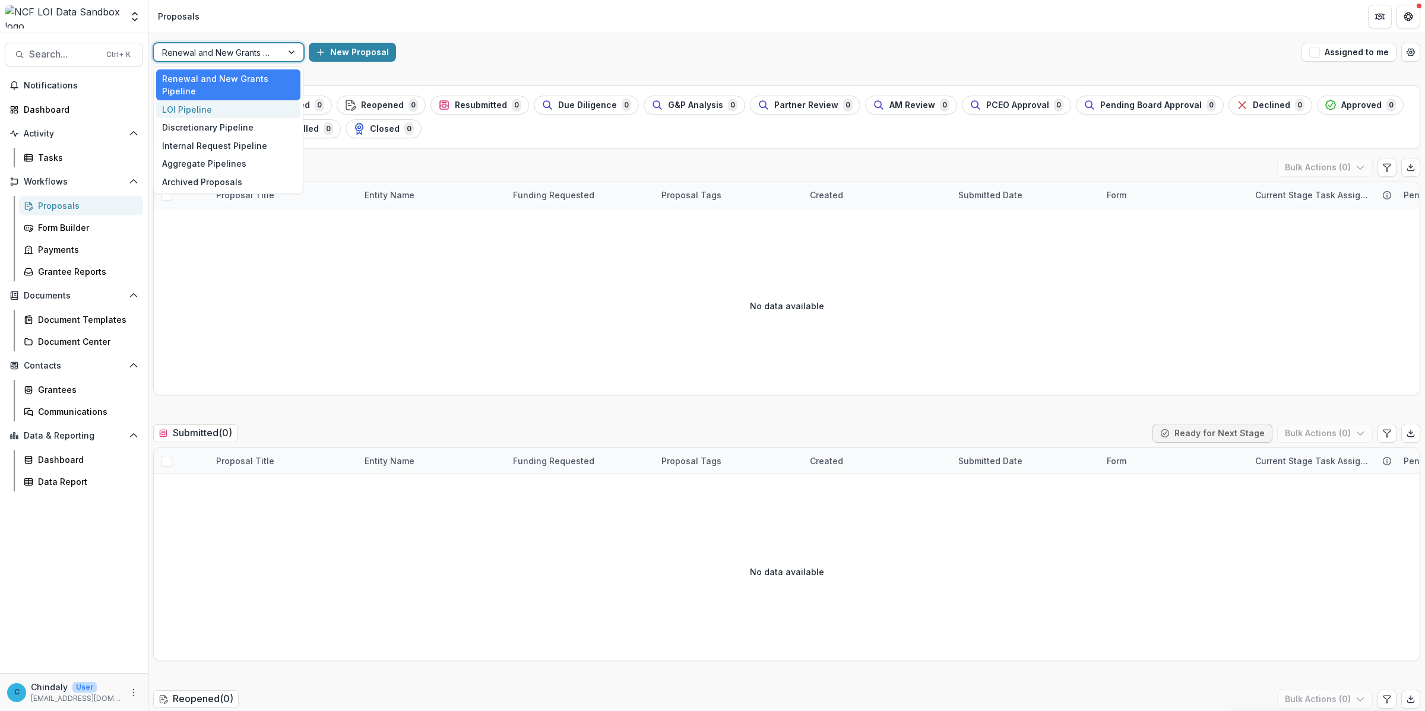
click at [211, 108] on div "LOI Pipeline" at bounding box center [228, 109] width 144 height 18
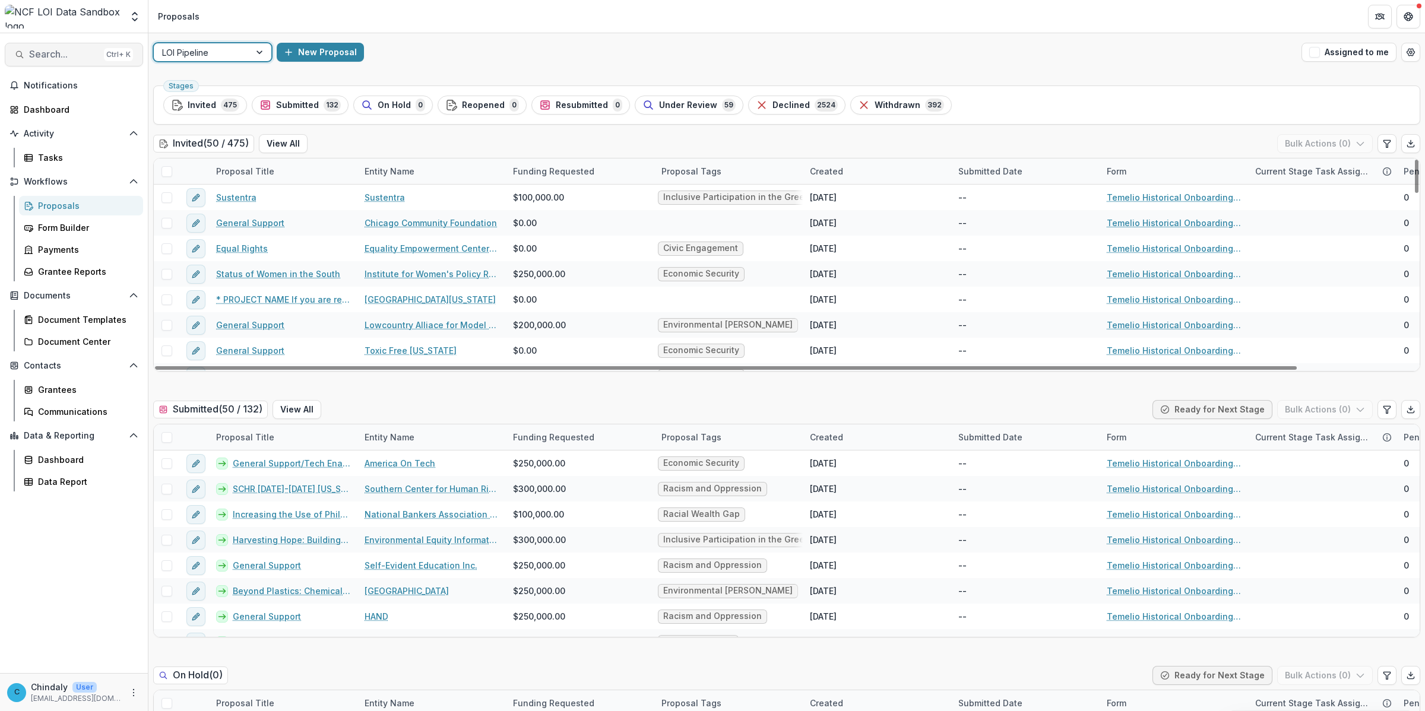
click at [30, 63] on button "Search... Ctrl + K" at bounding box center [74, 55] width 138 height 24
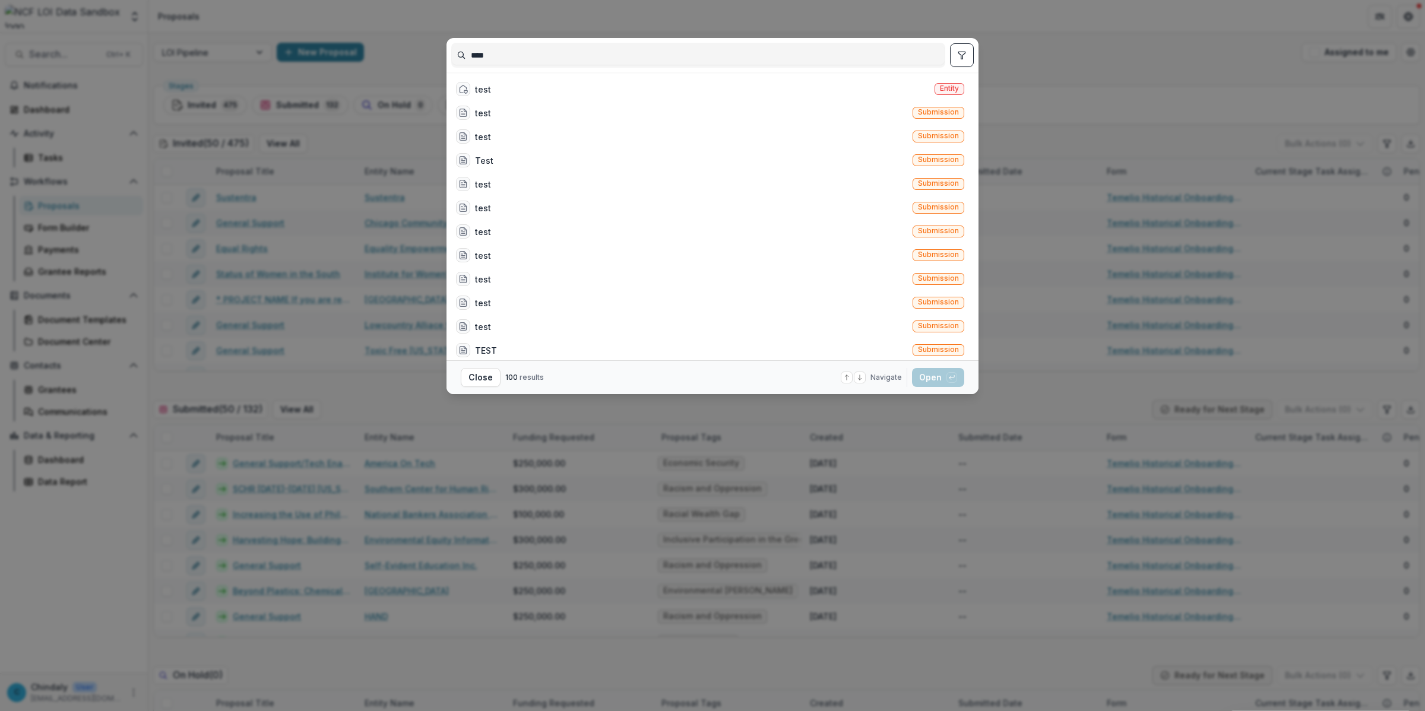
click at [479, 54] on input "****" at bounding box center [698, 55] width 493 height 19
click at [479, 53] on input "****" at bounding box center [698, 55] width 493 height 19
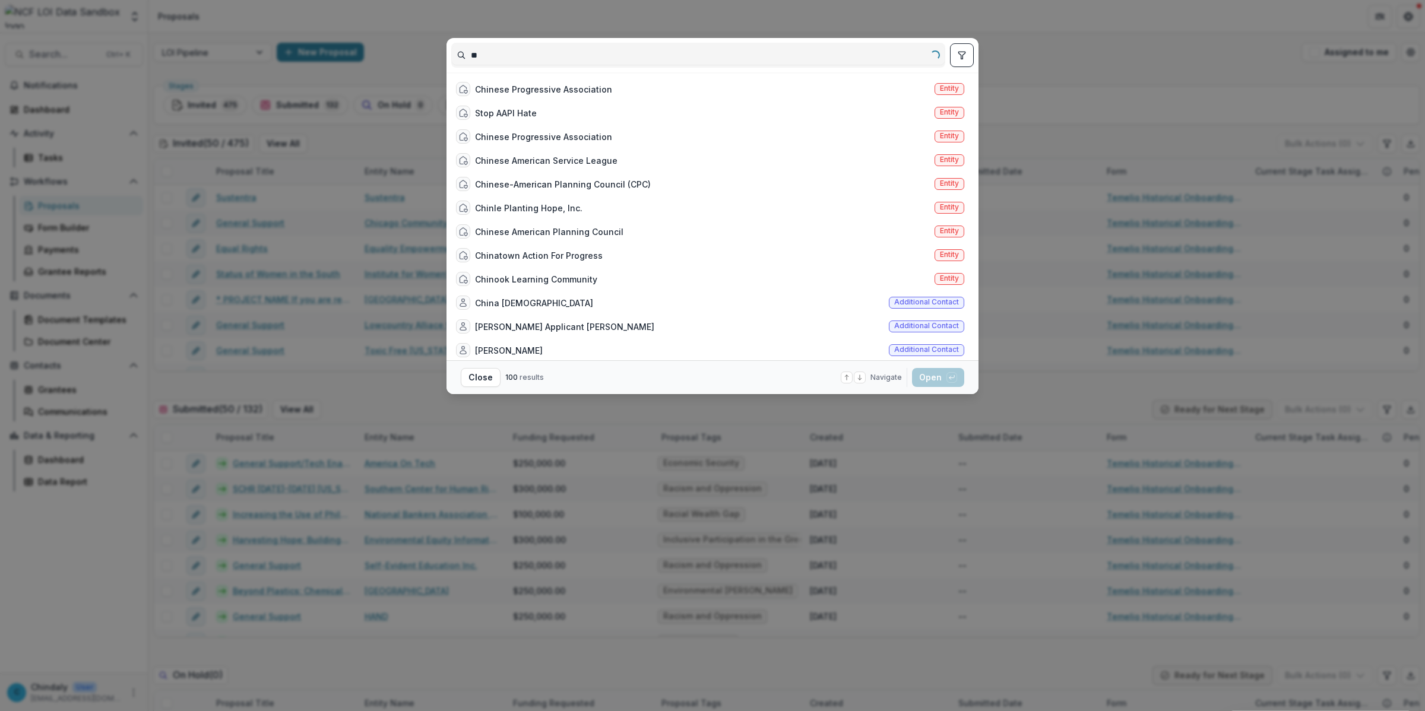
type input "*"
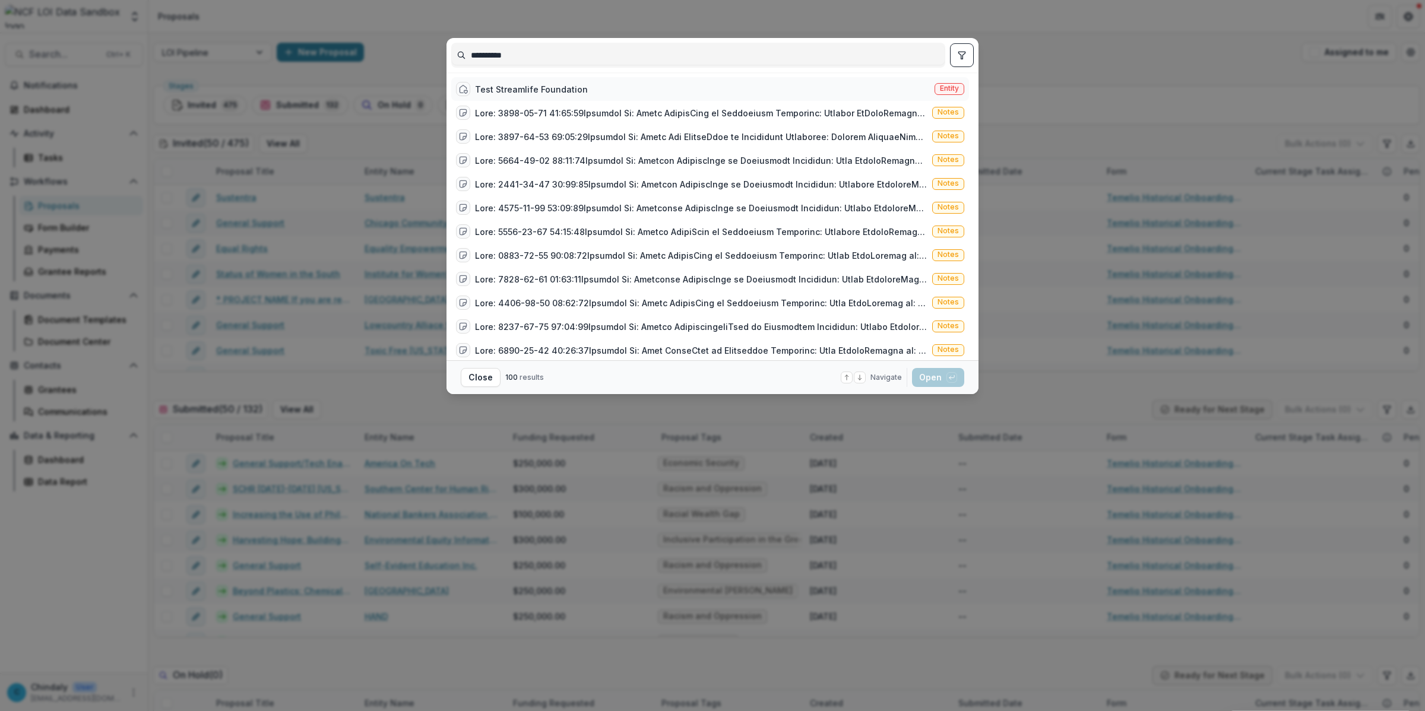
type input "**********"
click at [936, 95] on div "Entity" at bounding box center [949, 89] width 30 height 12
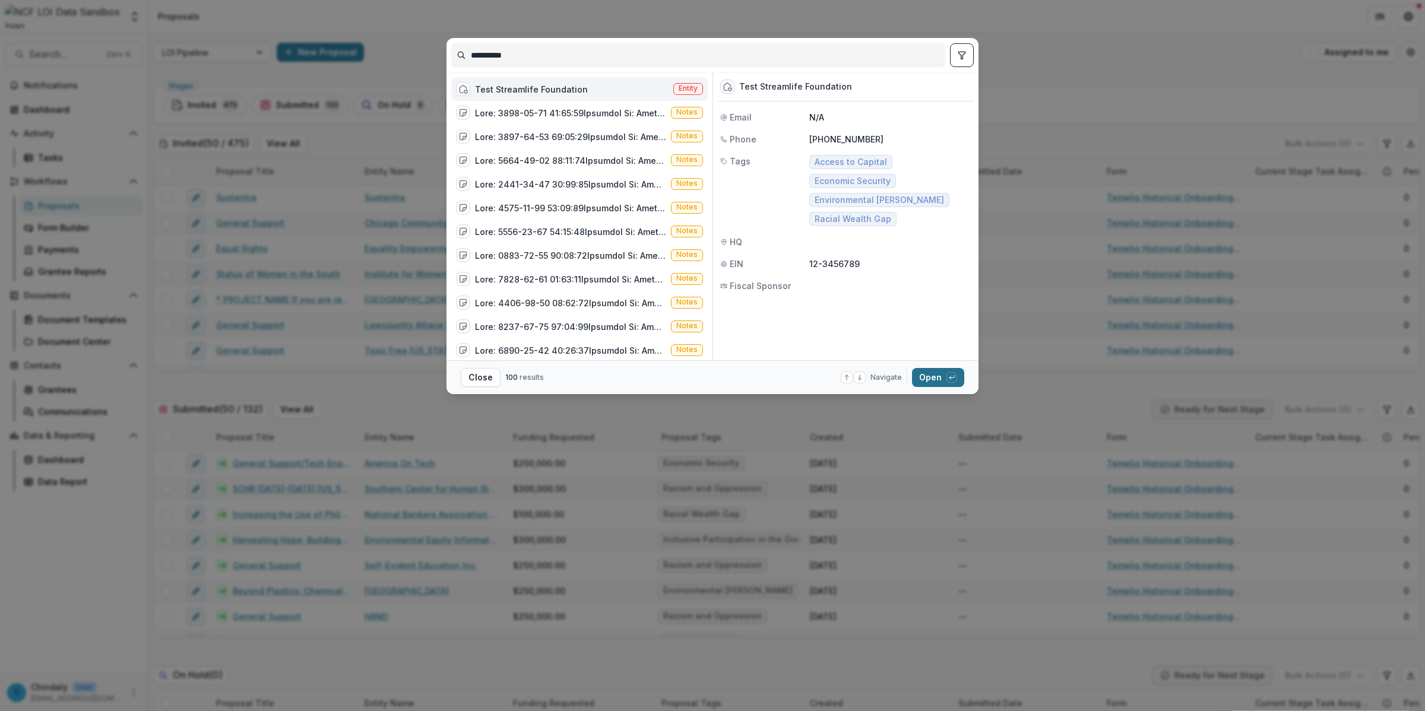
click at [940, 378] on button "Open with enter key" at bounding box center [938, 377] width 52 height 19
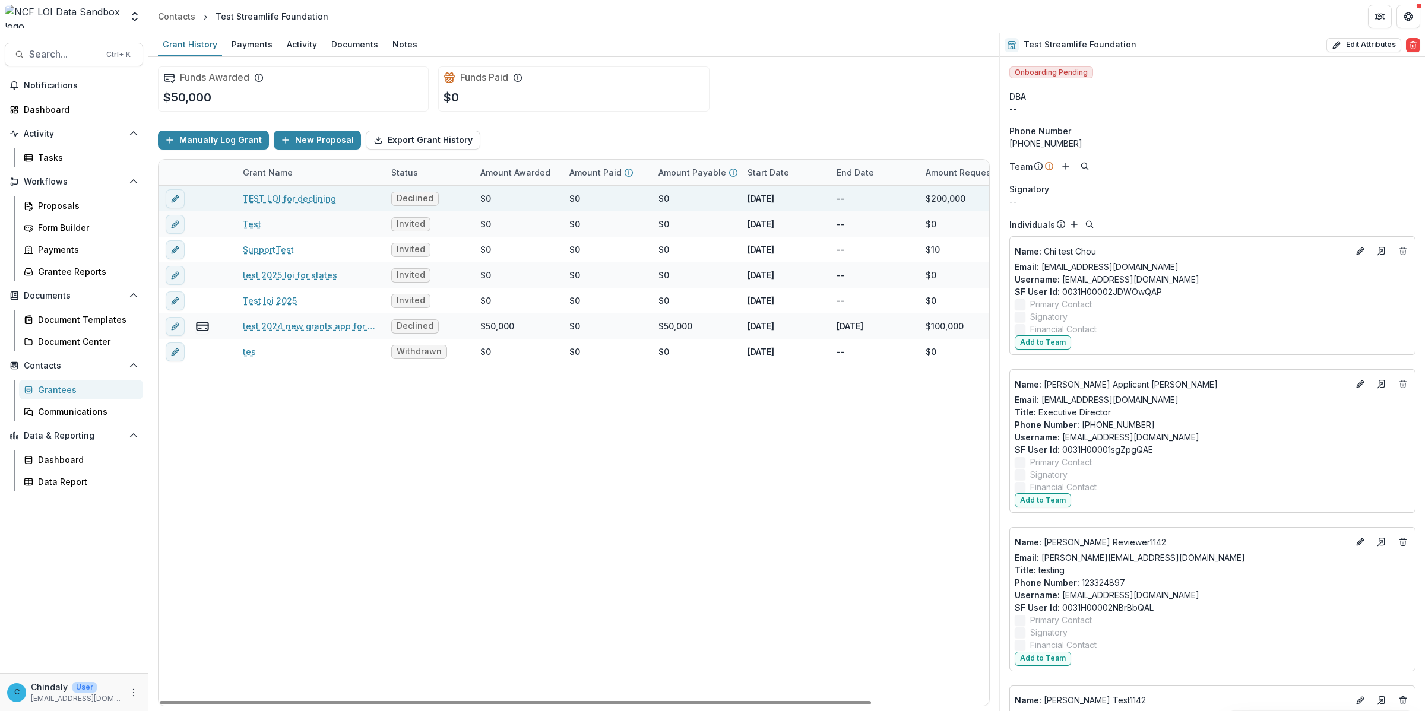
click at [256, 199] on link "TEST LOI for declining" at bounding box center [289, 198] width 93 height 12
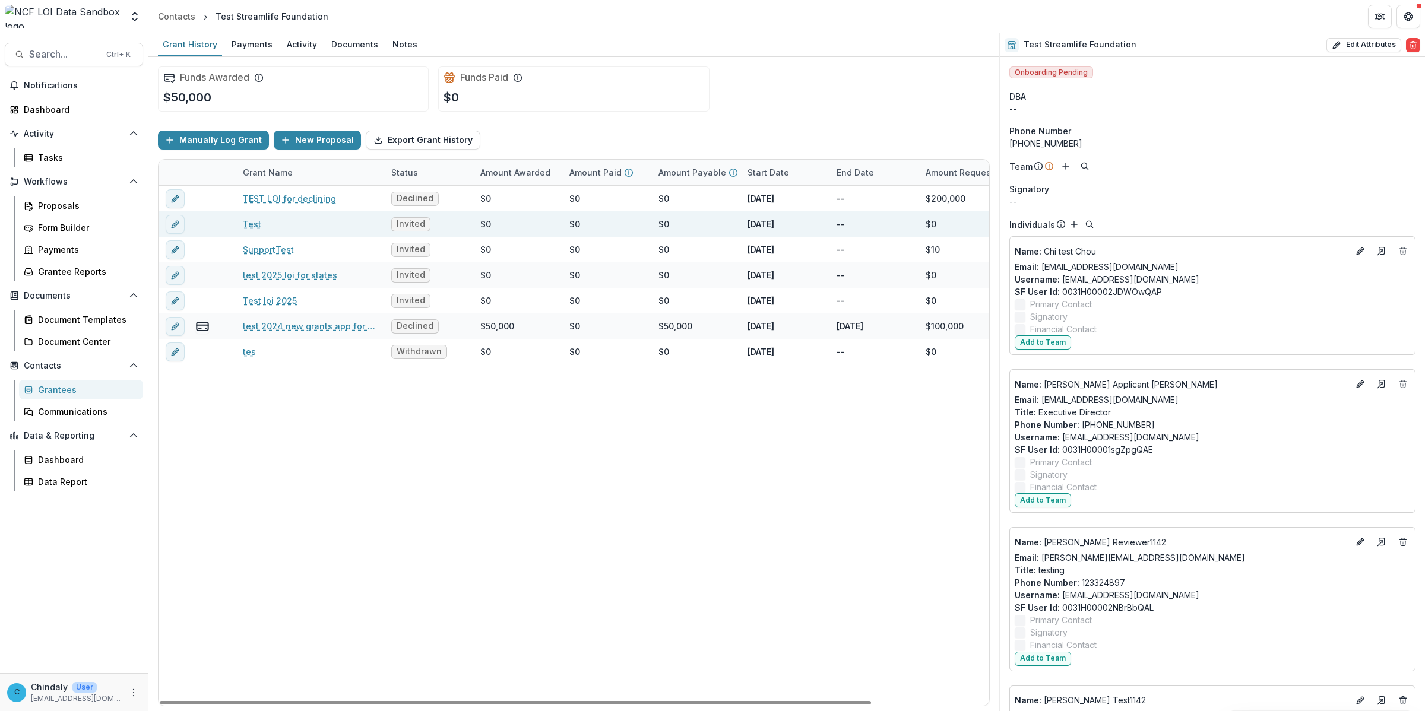
click at [248, 226] on link "Test" at bounding box center [252, 224] width 18 height 12
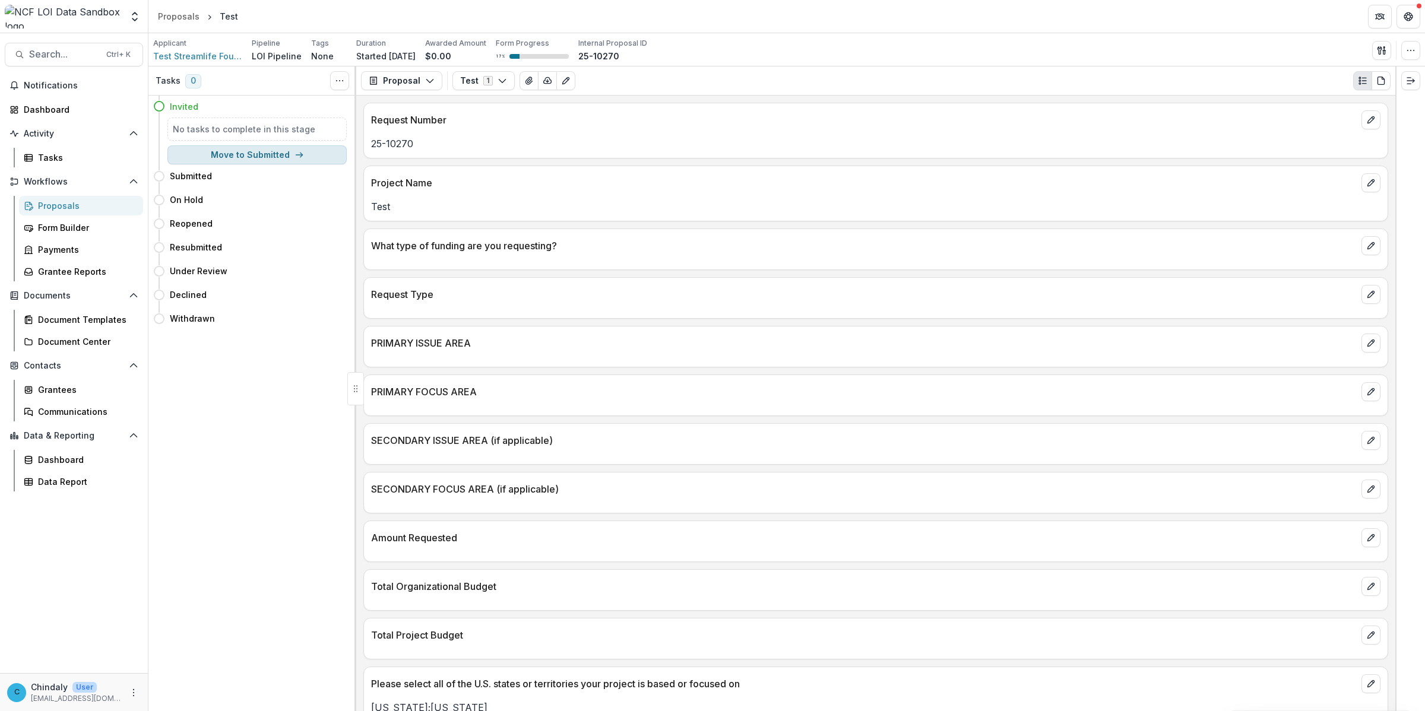
click at [277, 158] on button "Move to Submitted" at bounding box center [256, 154] width 179 height 19
select select "*********"
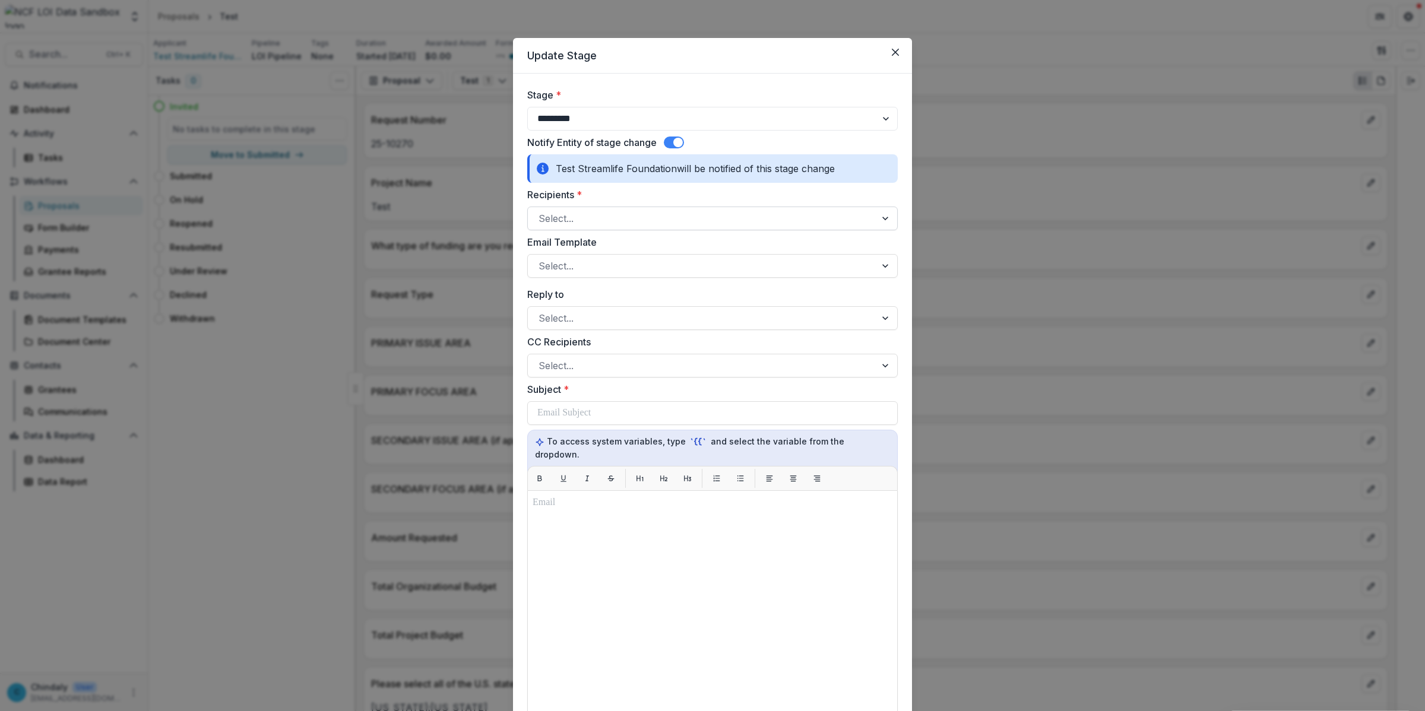
click at [639, 215] on div at bounding box center [701, 218] width 326 height 17
click at [636, 209] on div "Select..." at bounding box center [702, 218] width 348 height 19
click at [632, 245] on div "No options" at bounding box center [710, 250] width 364 height 24
click at [624, 196] on label "Recipients *" at bounding box center [708, 195] width 363 height 14
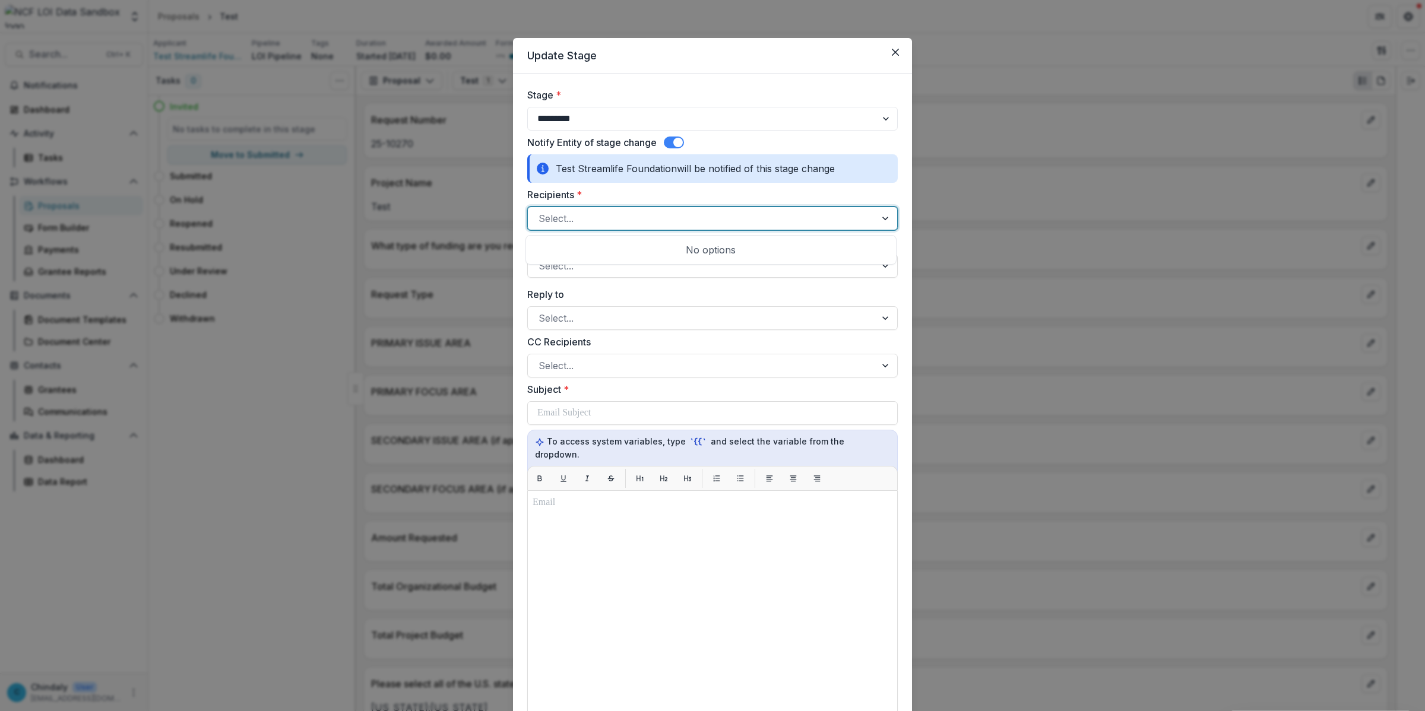
click at [541, 211] on input "Recipients *" at bounding box center [539, 218] width 3 height 14
click at [614, 270] on div at bounding box center [701, 266] width 326 height 17
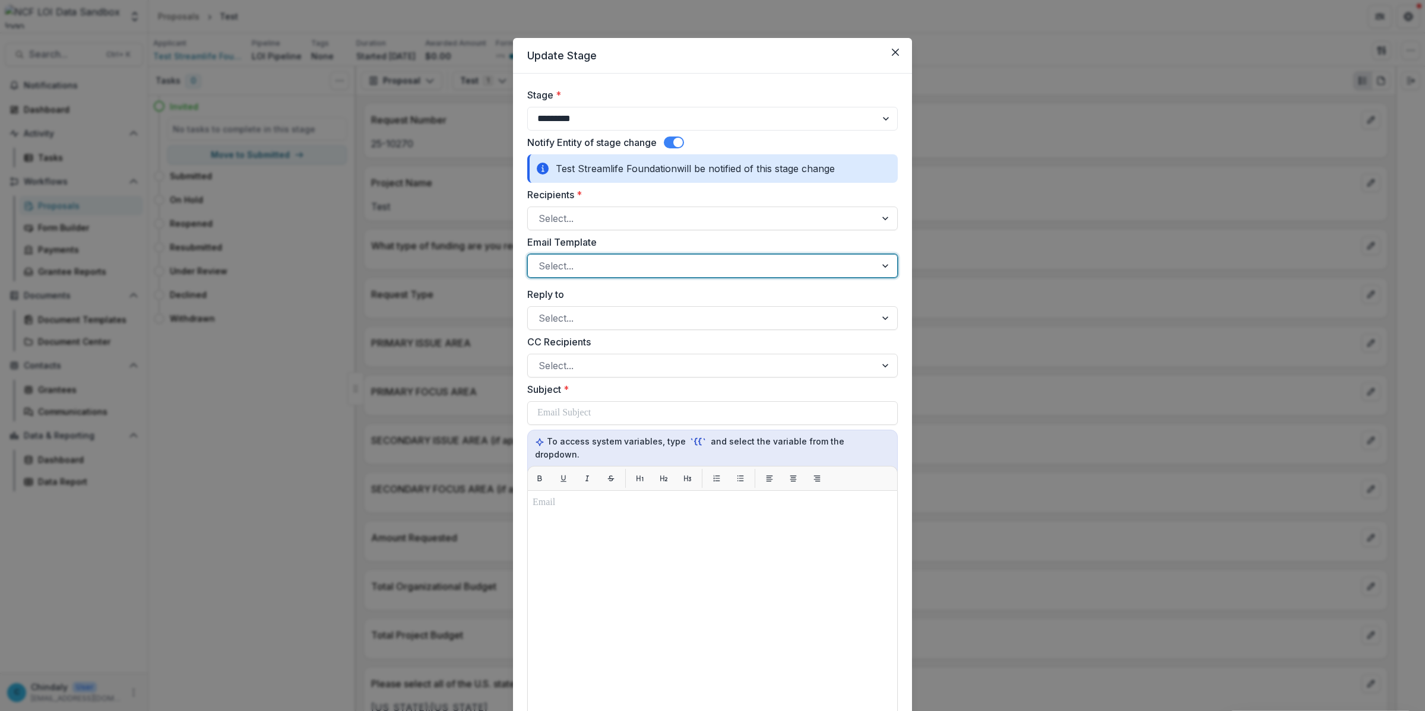
click at [614, 270] on div at bounding box center [701, 266] width 326 height 17
click at [653, 554] on div at bounding box center [712, 639] width 360 height 286
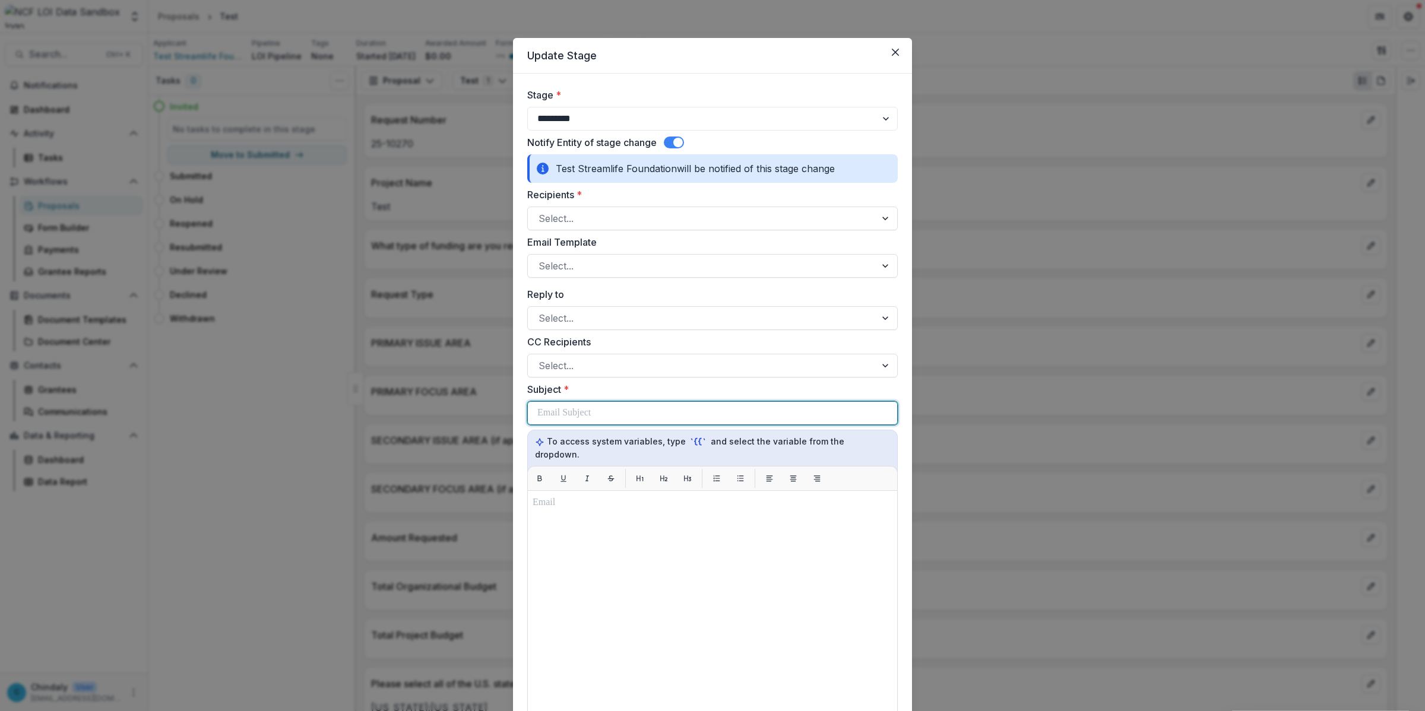
click at [591, 413] on p at bounding box center [563, 413] width 53 height 14
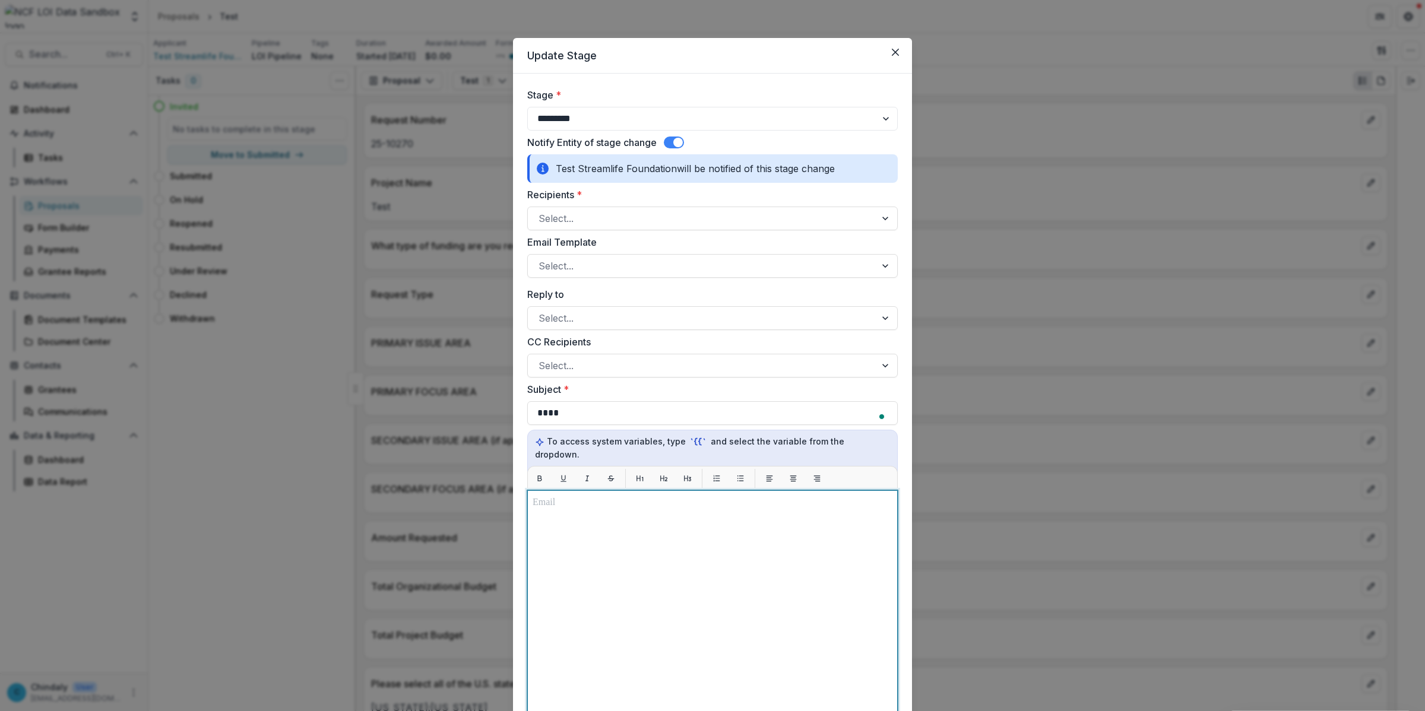
click at [597, 523] on div "To enrich screen reader interactions, please activate Accessibility in Grammarl…" at bounding box center [712, 639] width 360 height 286
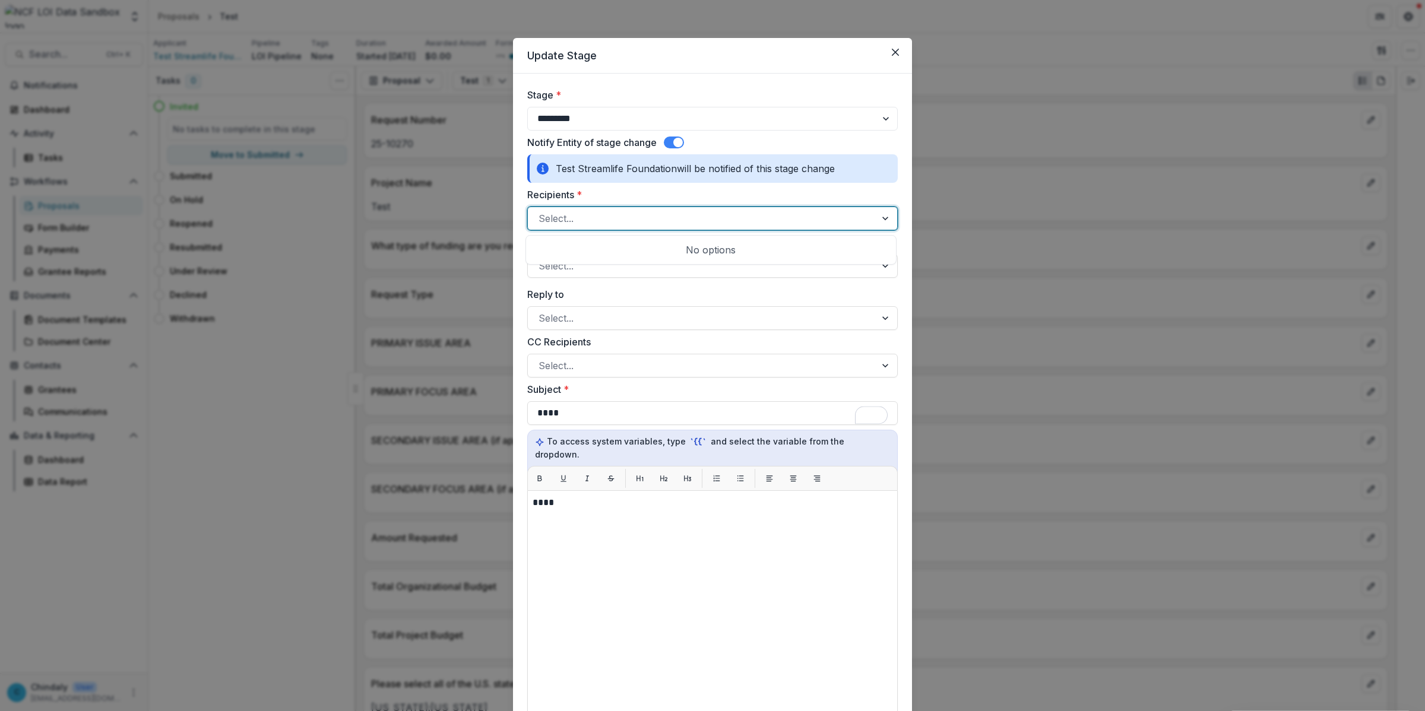
click at [585, 223] on div at bounding box center [701, 218] width 326 height 17
type input "*"
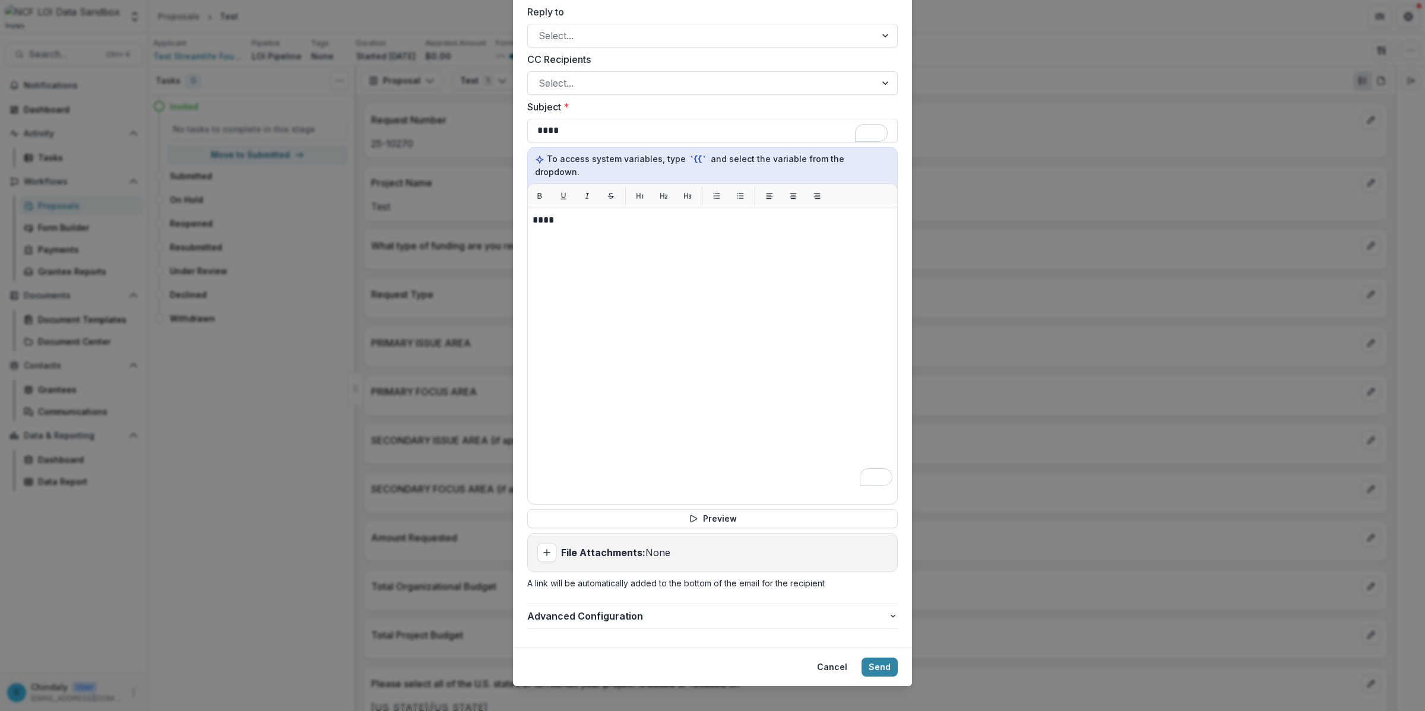
scroll to position [283, 0]
type input "**********"
click at [883, 658] on button "Send" at bounding box center [879, 666] width 36 height 19
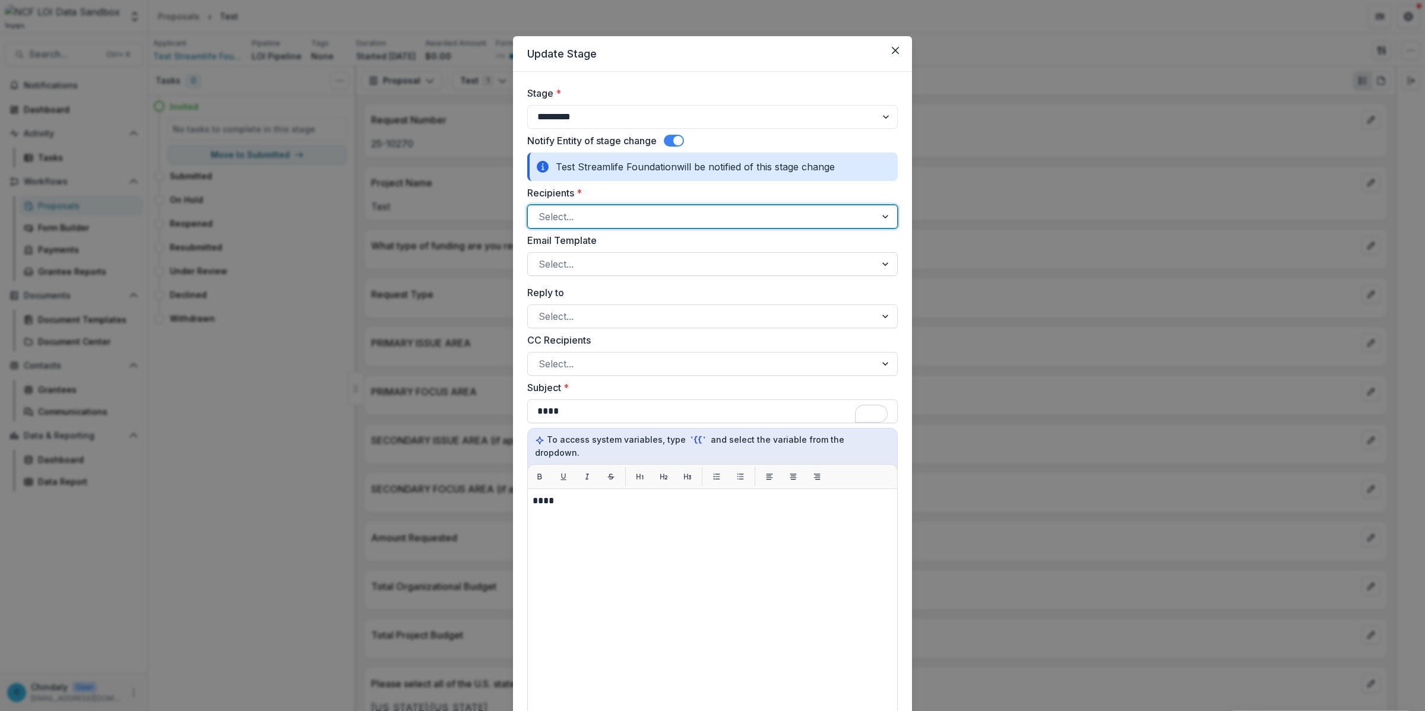
scroll to position [0, 0]
click at [562, 214] on div at bounding box center [701, 218] width 326 height 17
click at [563, 246] on div "No options" at bounding box center [710, 250] width 364 height 24
click at [687, 215] on div at bounding box center [701, 218] width 326 height 17
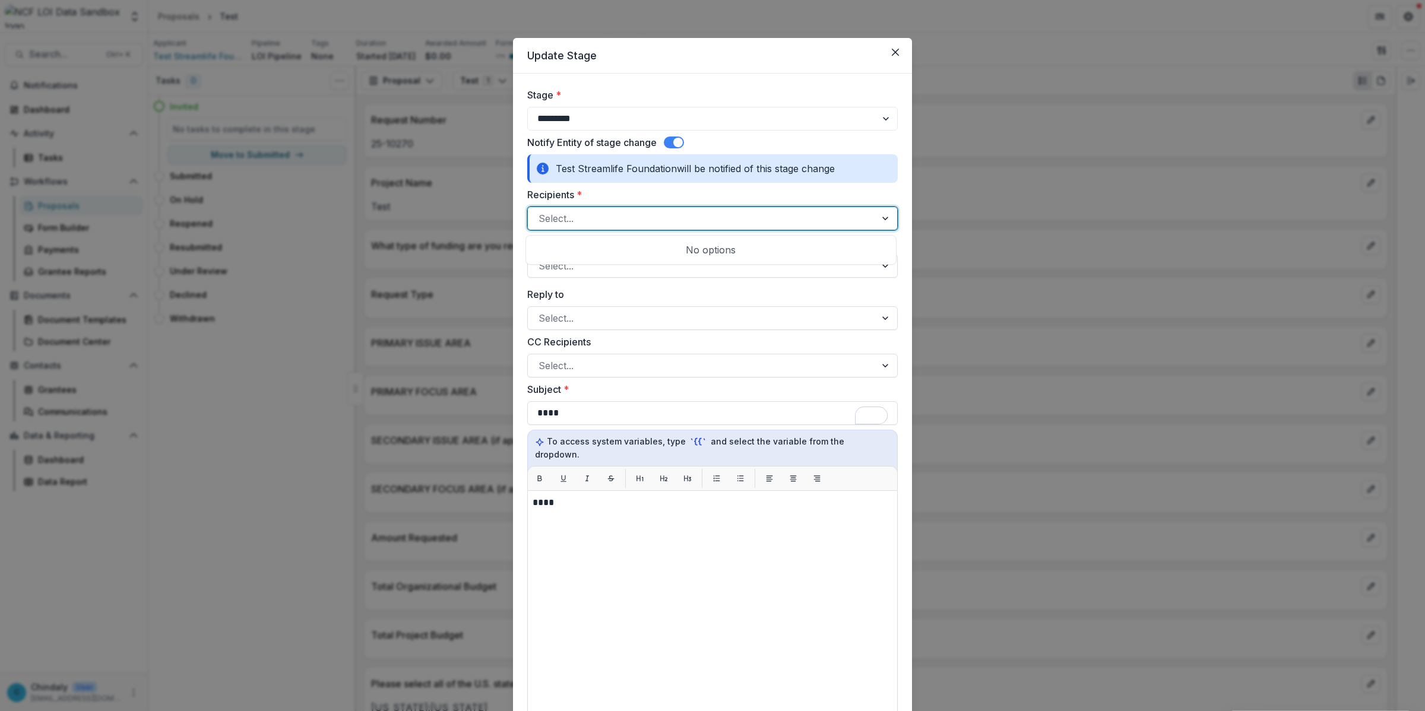
click at [687, 215] on div at bounding box center [701, 218] width 326 height 17
type input "**********"
click at [687, 214] on div at bounding box center [701, 218] width 326 height 17
select select "*********"
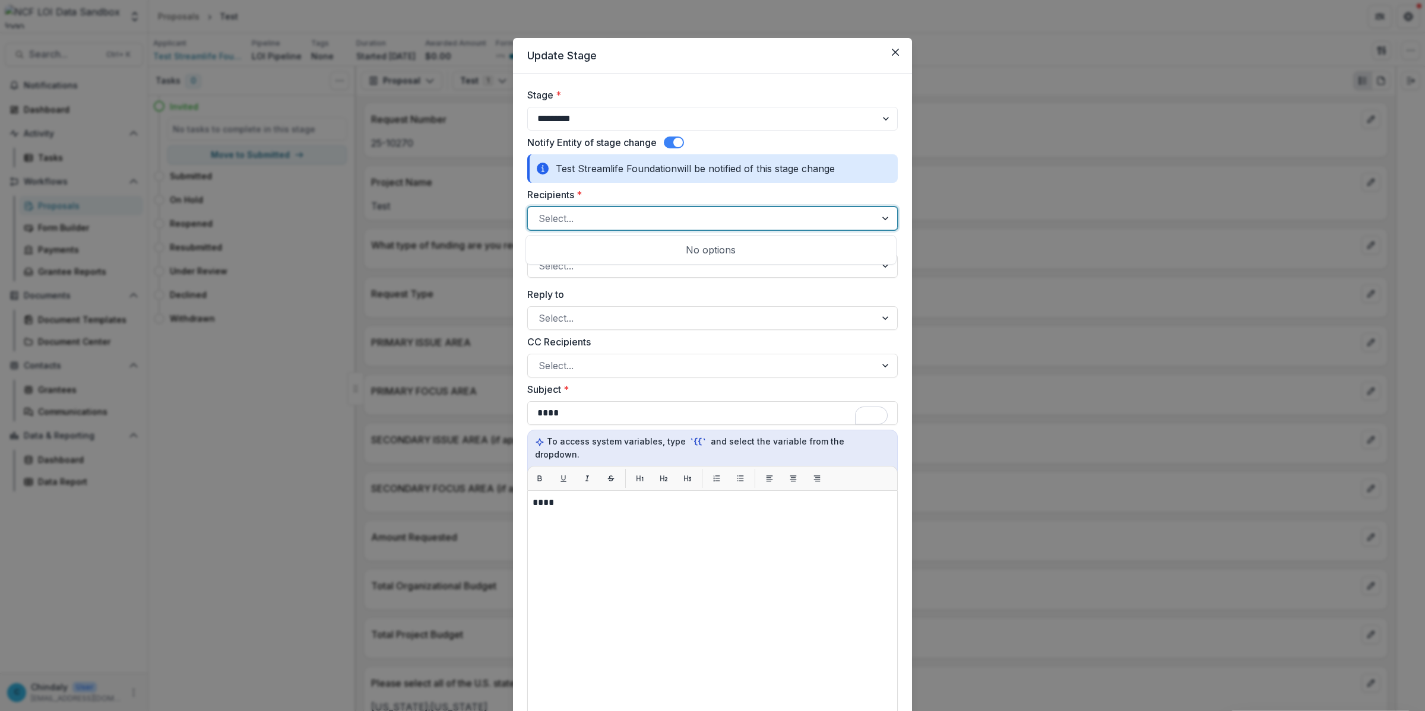
click at [687, 214] on div at bounding box center [701, 218] width 326 height 17
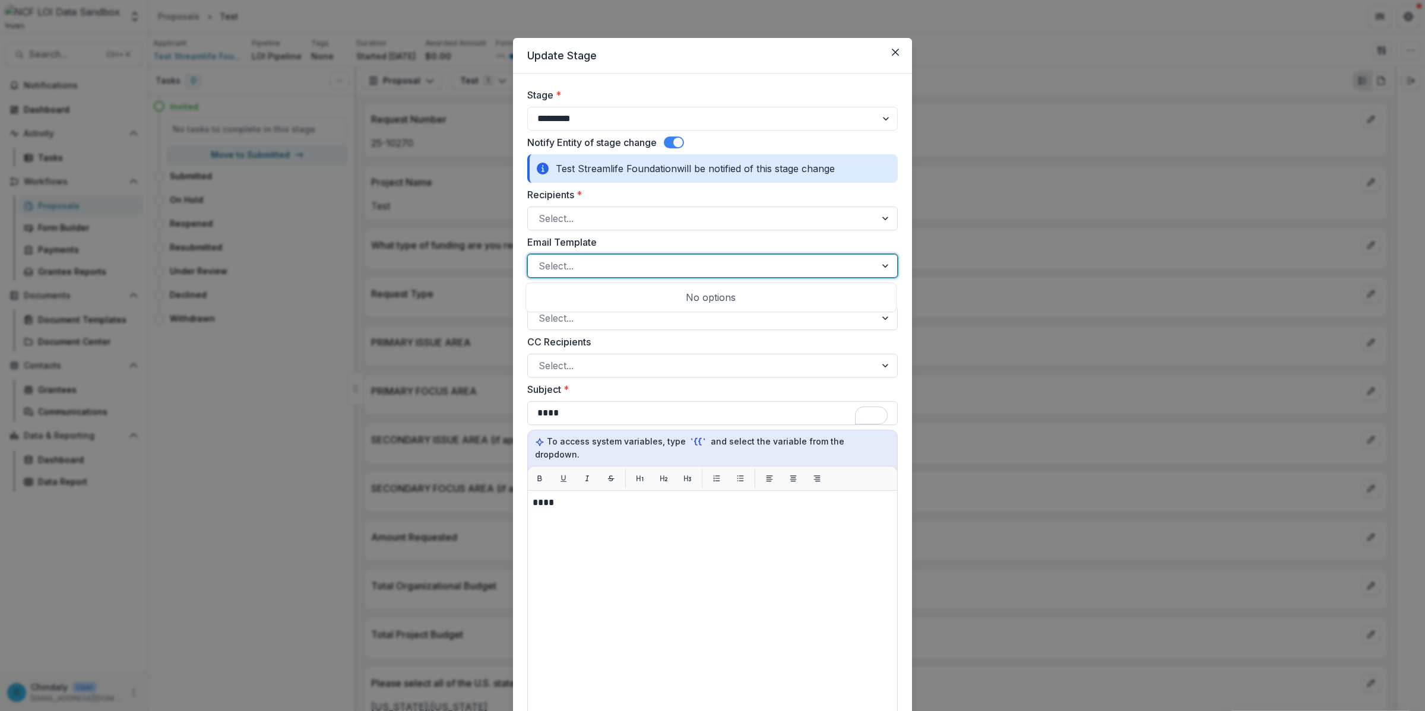
click at [687, 256] on div "Select..." at bounding box center [712, 266] width 370 height 24
click at [687, 262] on div at bounding box center [701, 266] width 326 height 17
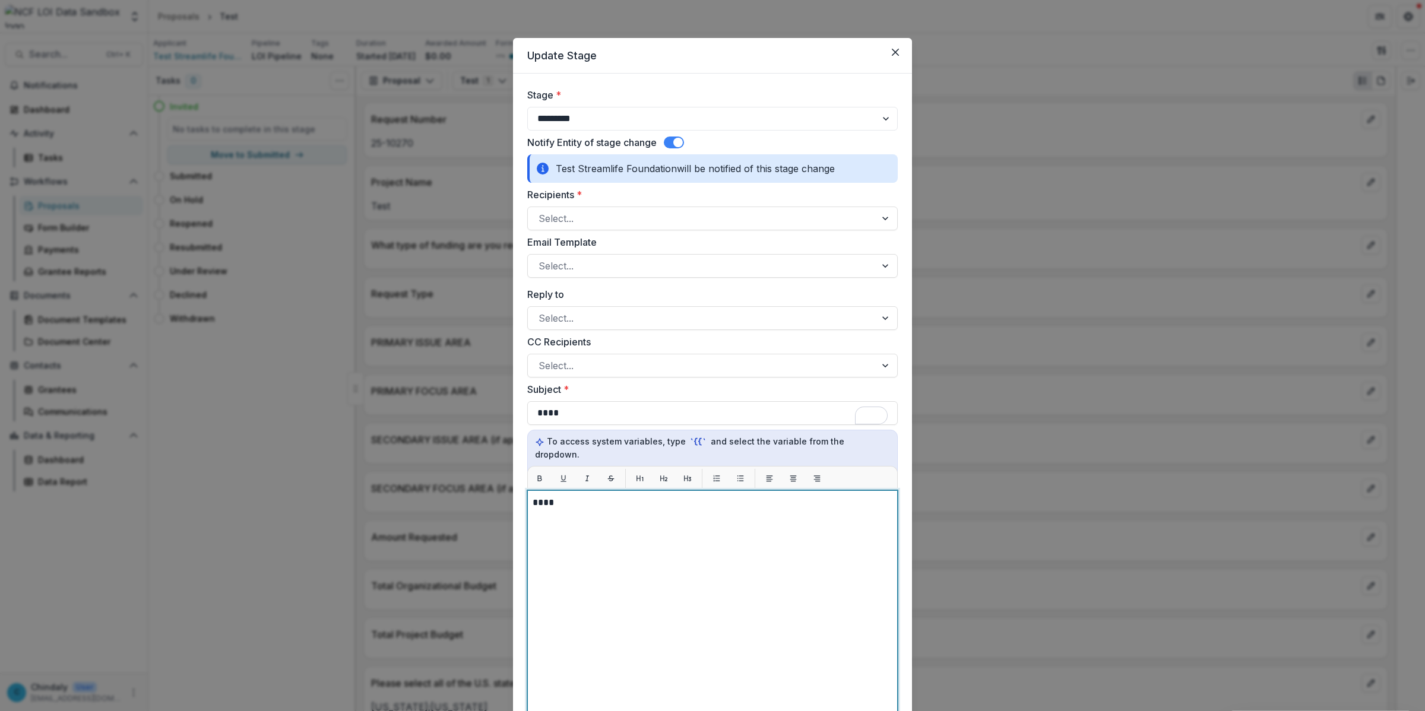
click at [717, 614] on div "****" at bounding box center [712, 639] width 360 height 286
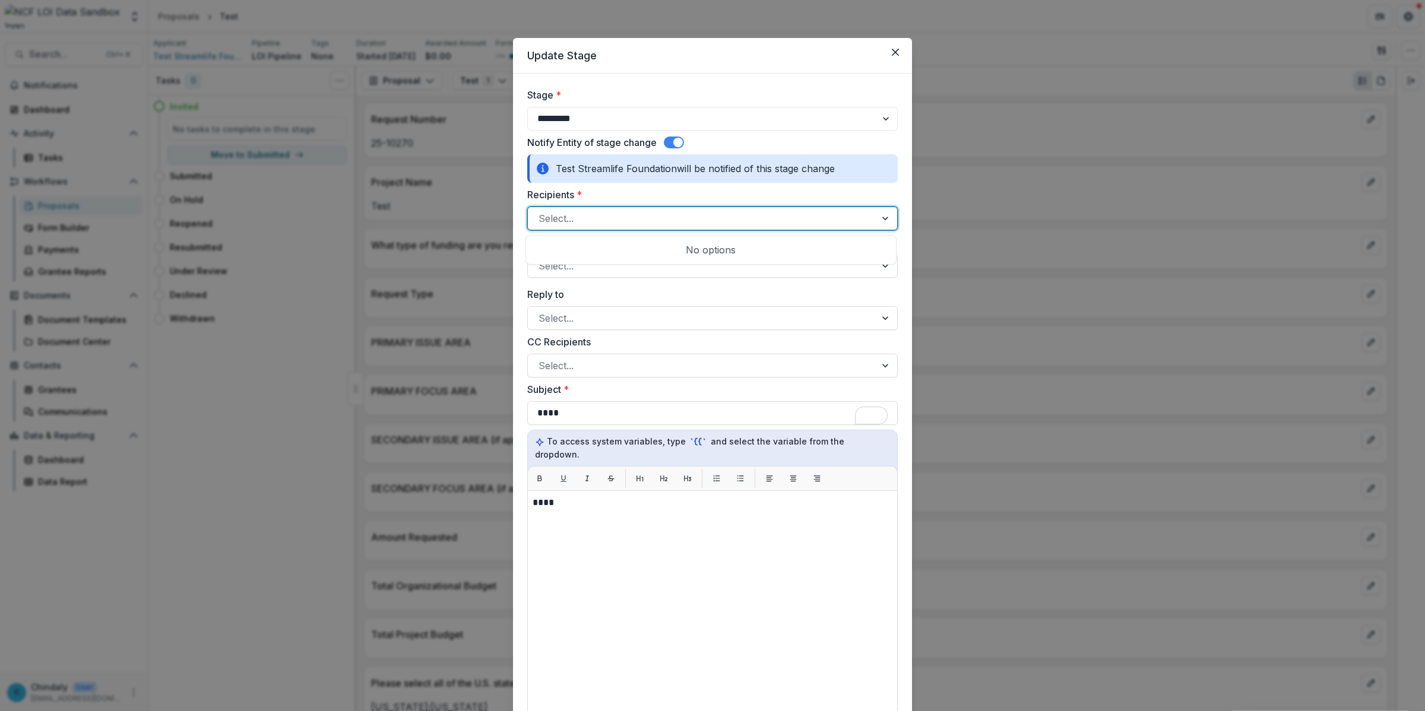
click at [880, 217] on div at bounding box center [886, 218] width 21 height 23
click at [671, 141] on span at bounding box center [674, 143] width 20 height 12
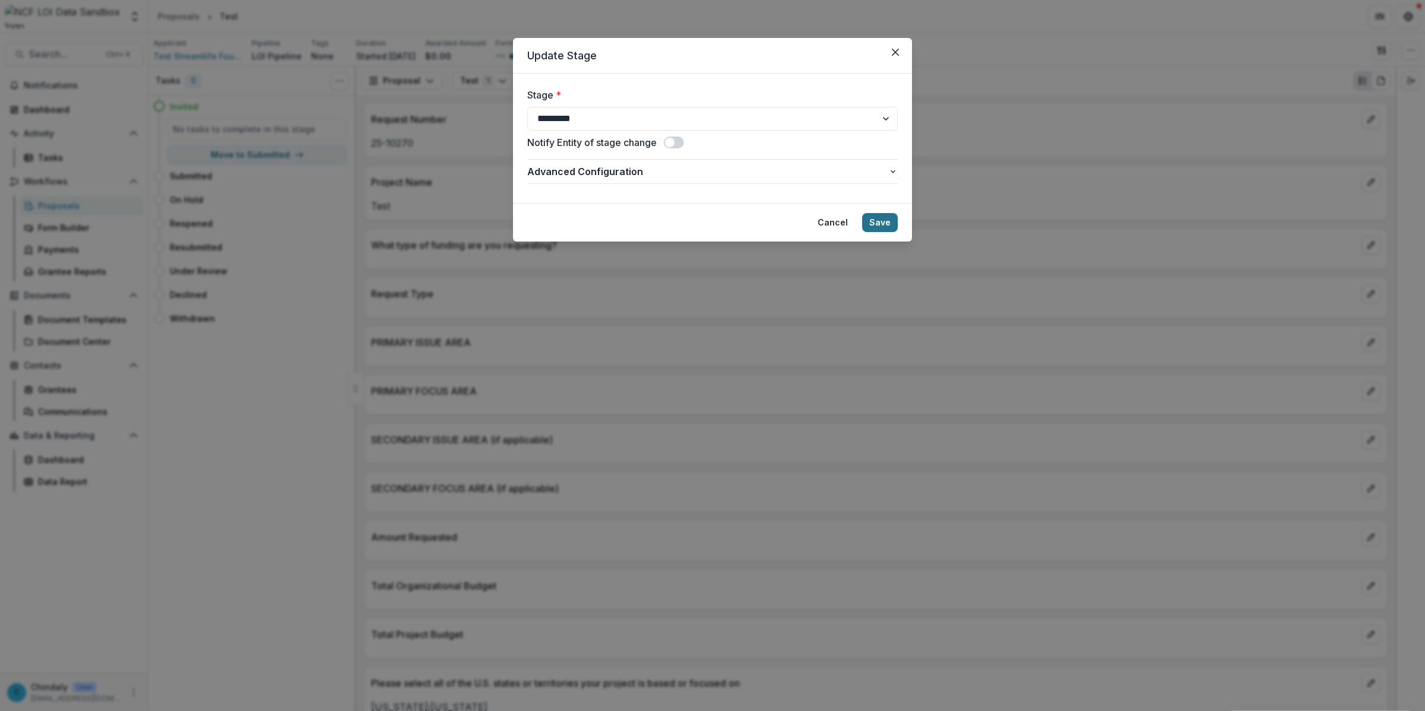
click at [886, 218] on button "Save" at bounding box center [880, 222] width 36 height 19
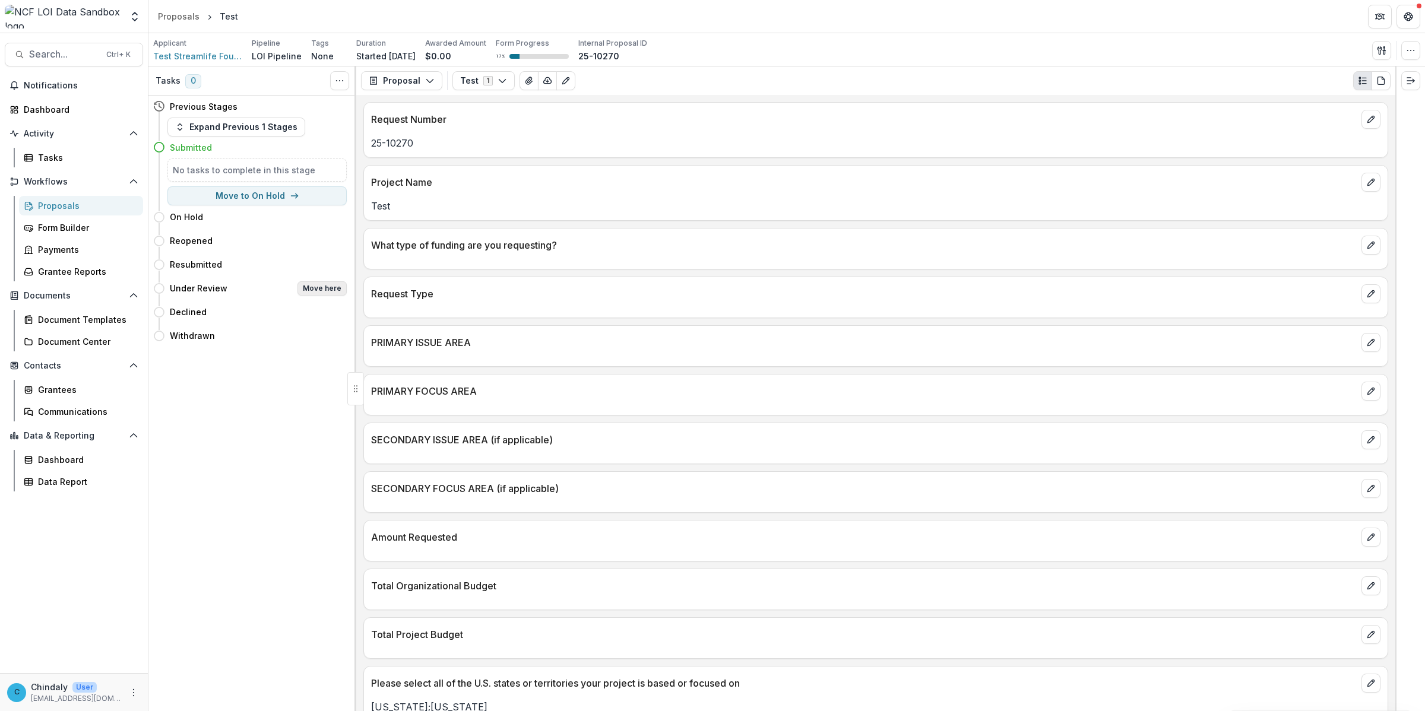
click at [307, 285] on button "Move here" at bounding box center [321, 288] width 49 height 14
select select "**********"
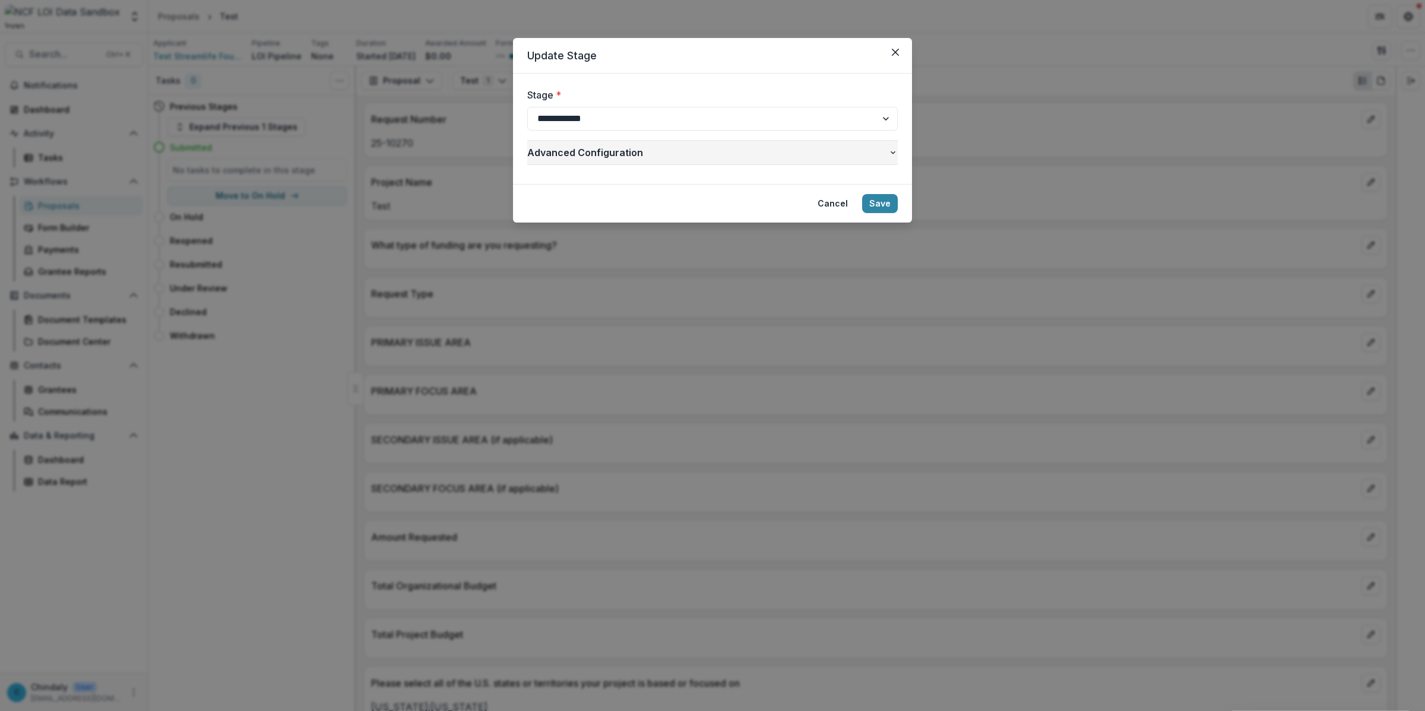
click at [878, 151] on span "Advanced Configuration" at bounding box center [707, 152] width 361 height 14
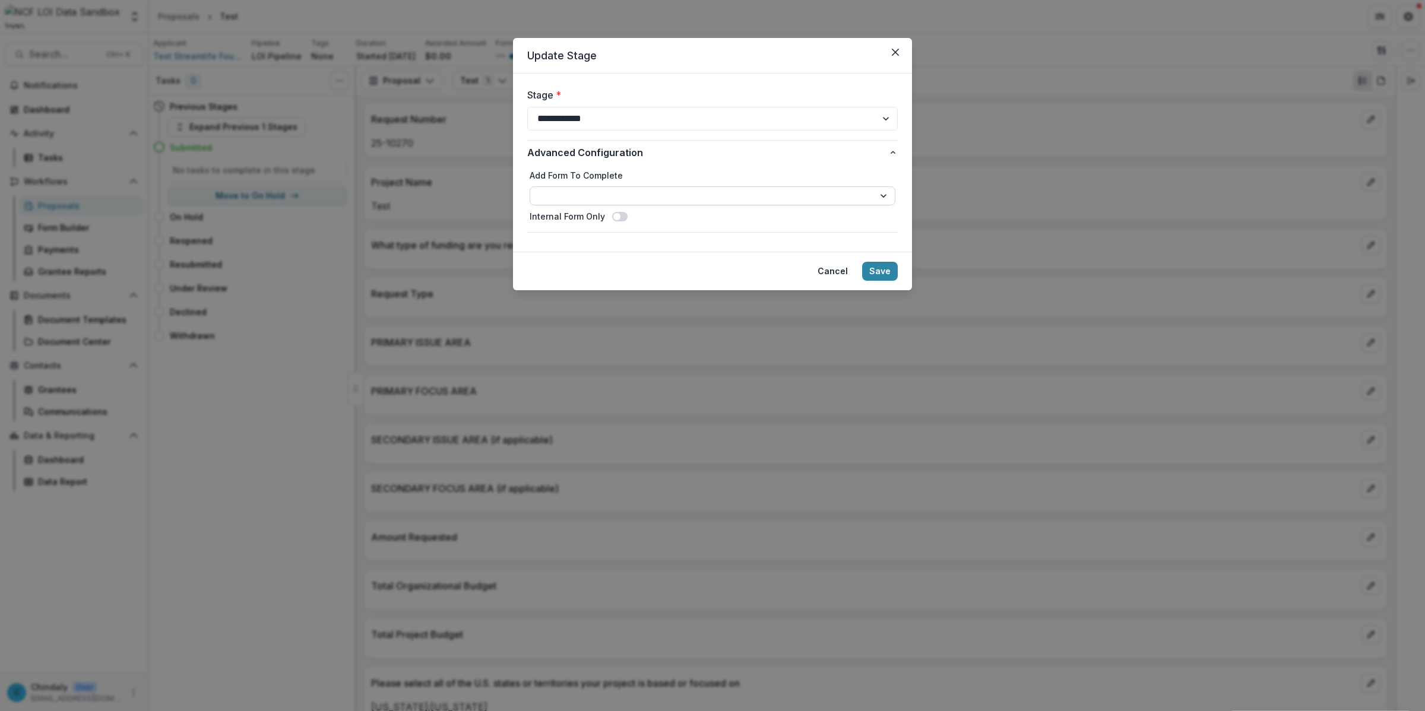
click at [595, 193] on select "**********" at bounding box center [712, 195] width 366 height 19
select select "**********"
click at [898, 267] on footer "Cancel Save" at bounding box center [712, 271] width 399 height 39
click at [891, 268] on button "Save" at bounding box center [880, 271] width 36 height 19
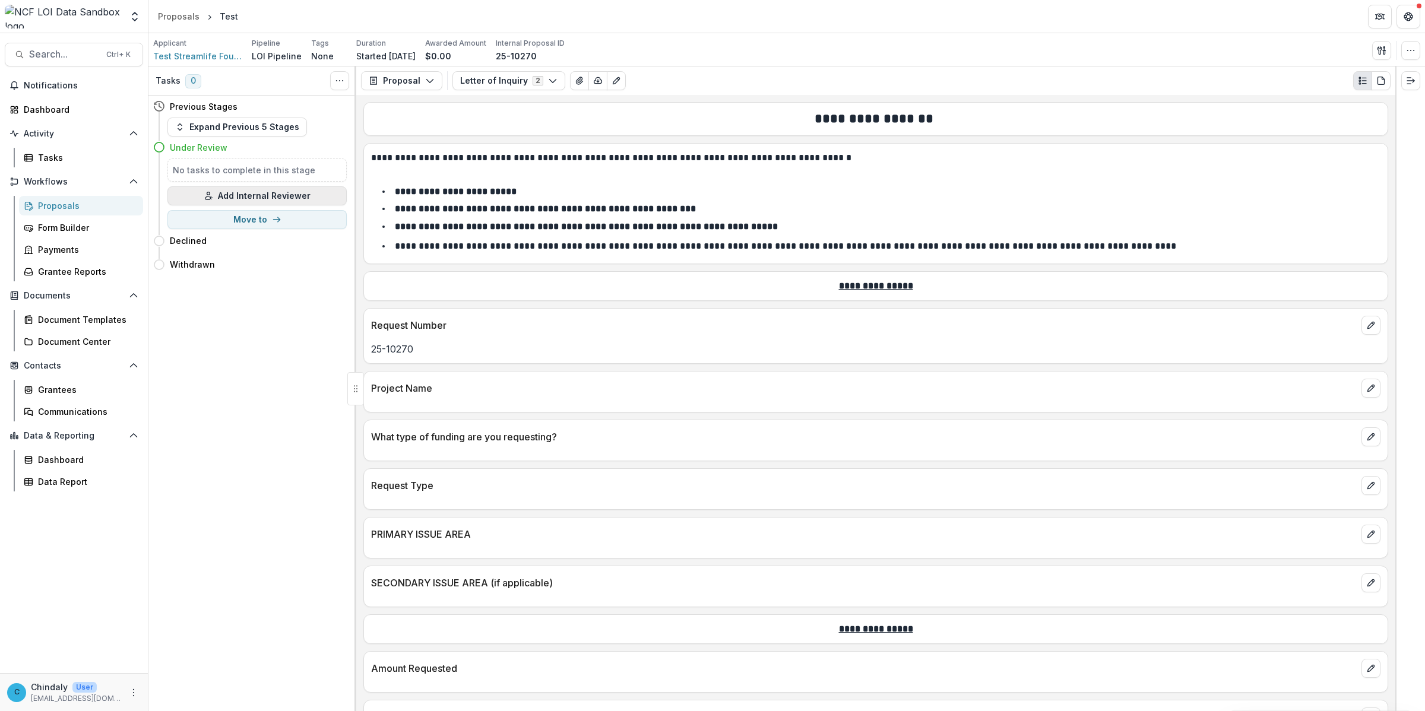
click at [245, 192] on button "Add Internal Reviewer" at bounding box center [256, 195] width 179 height 19
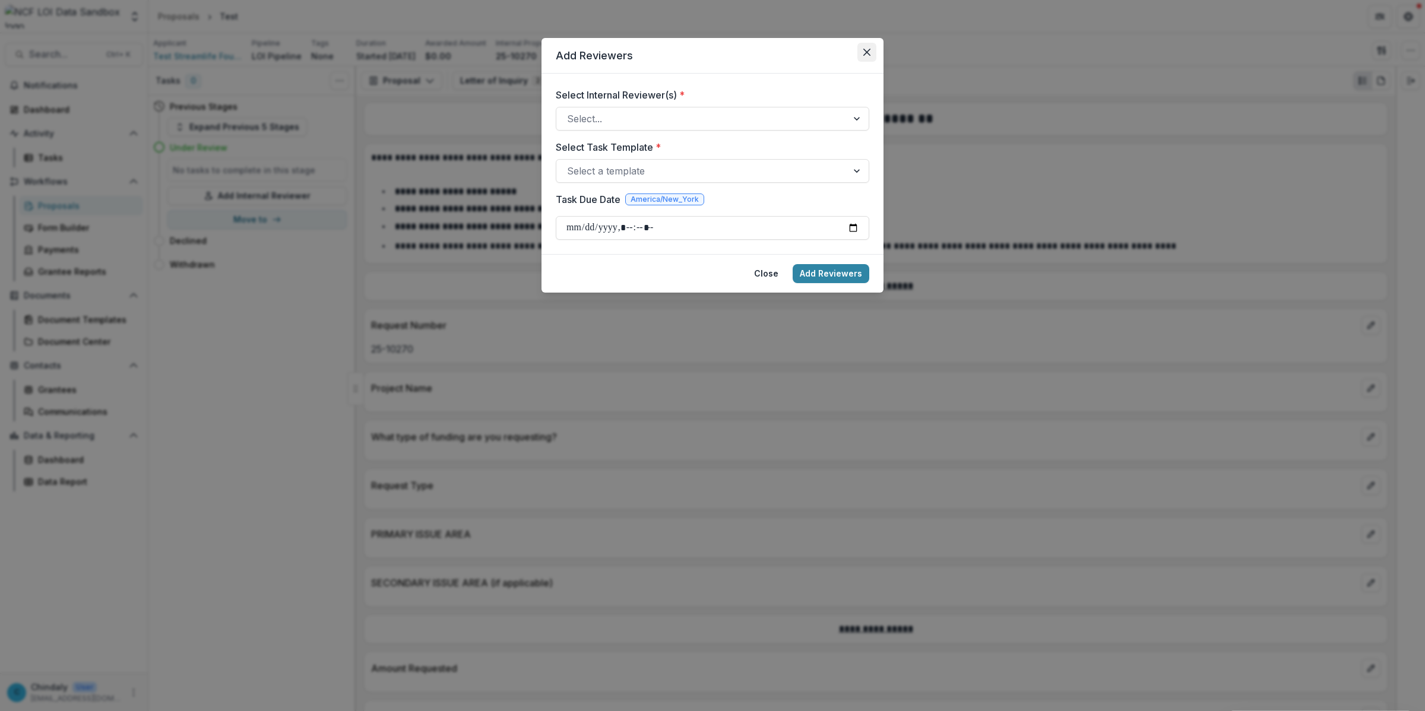
click at [868, 49] on icon "Close" at bounding box center [866, 52] width 7 height 7
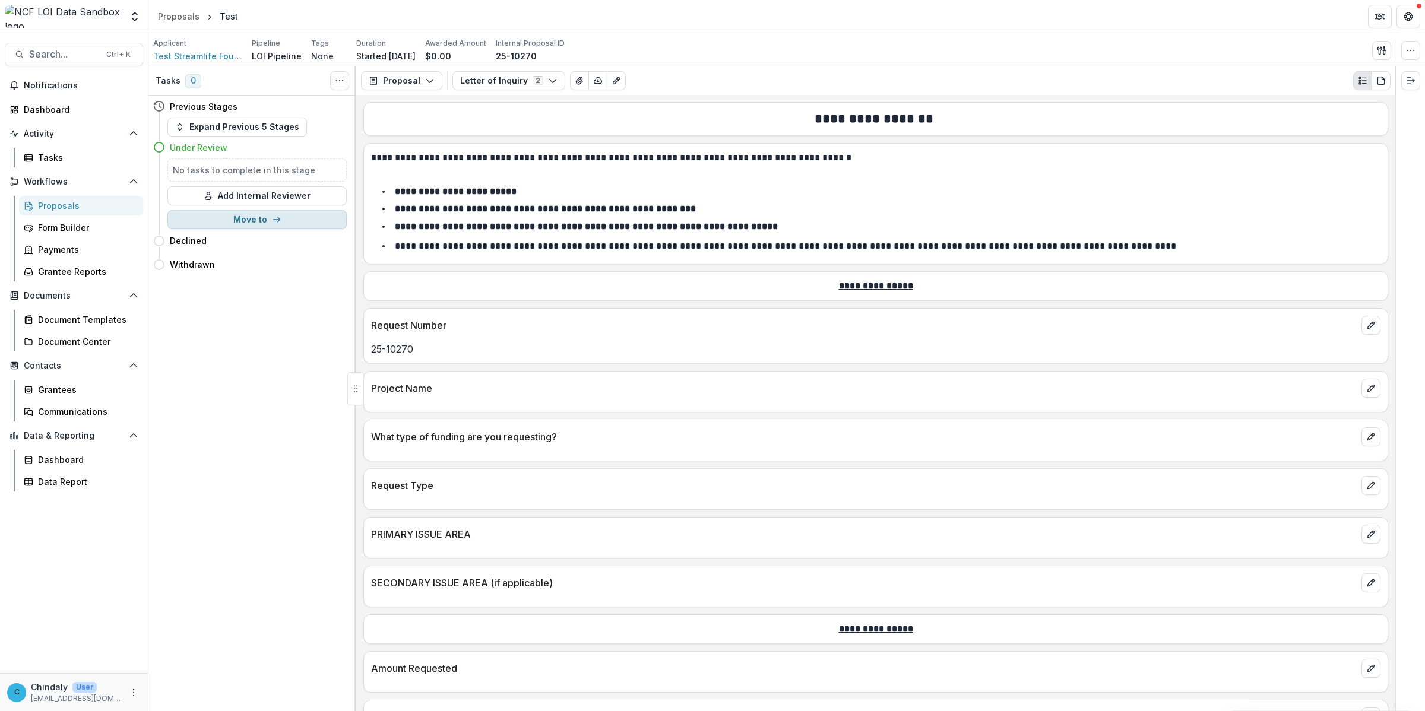
click at [246, 226] on button "Move to" at bounding box center [256, 219] width 179 height 19
select select "**********"
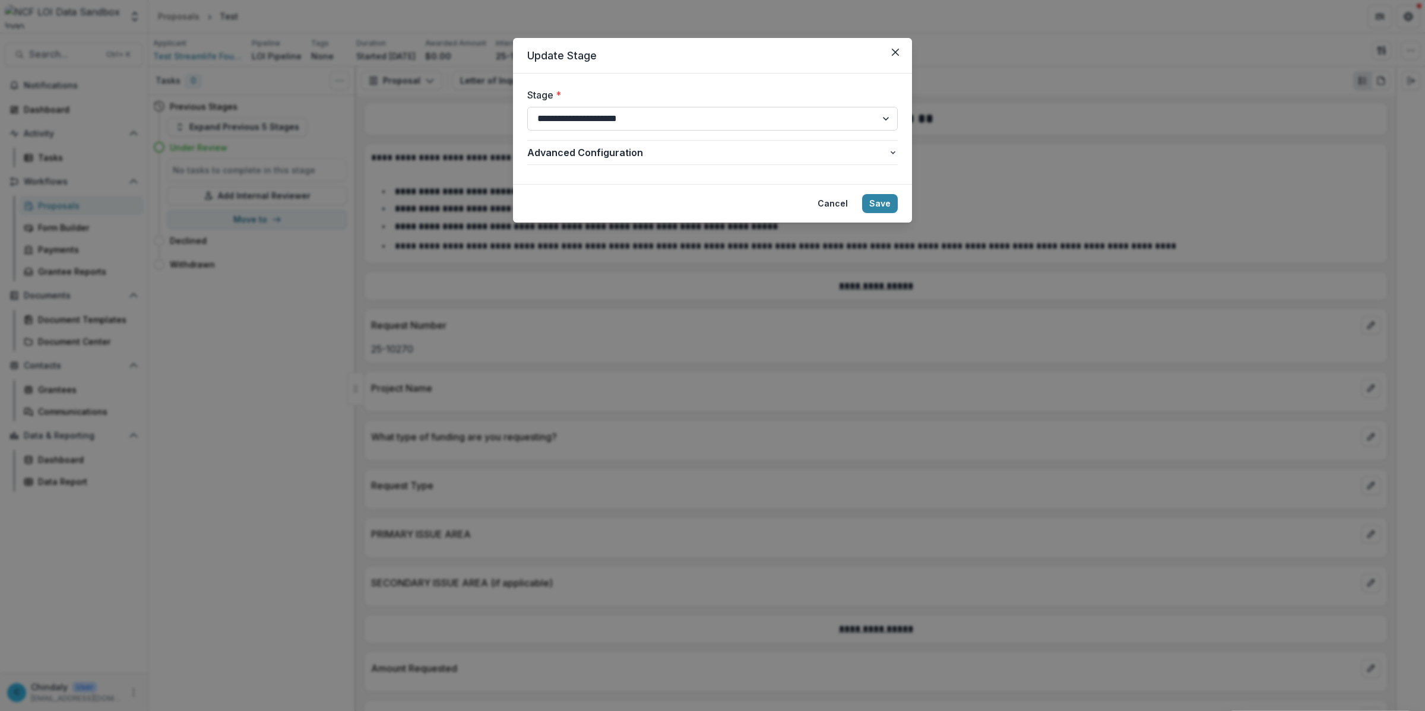
click at [650, 116] on select "**********" at bounding box center [712, 119] width 370 height 24
click at [652, 150] on span "Advanced Configuration" at bounding box center [707, 152] width 361 height 14
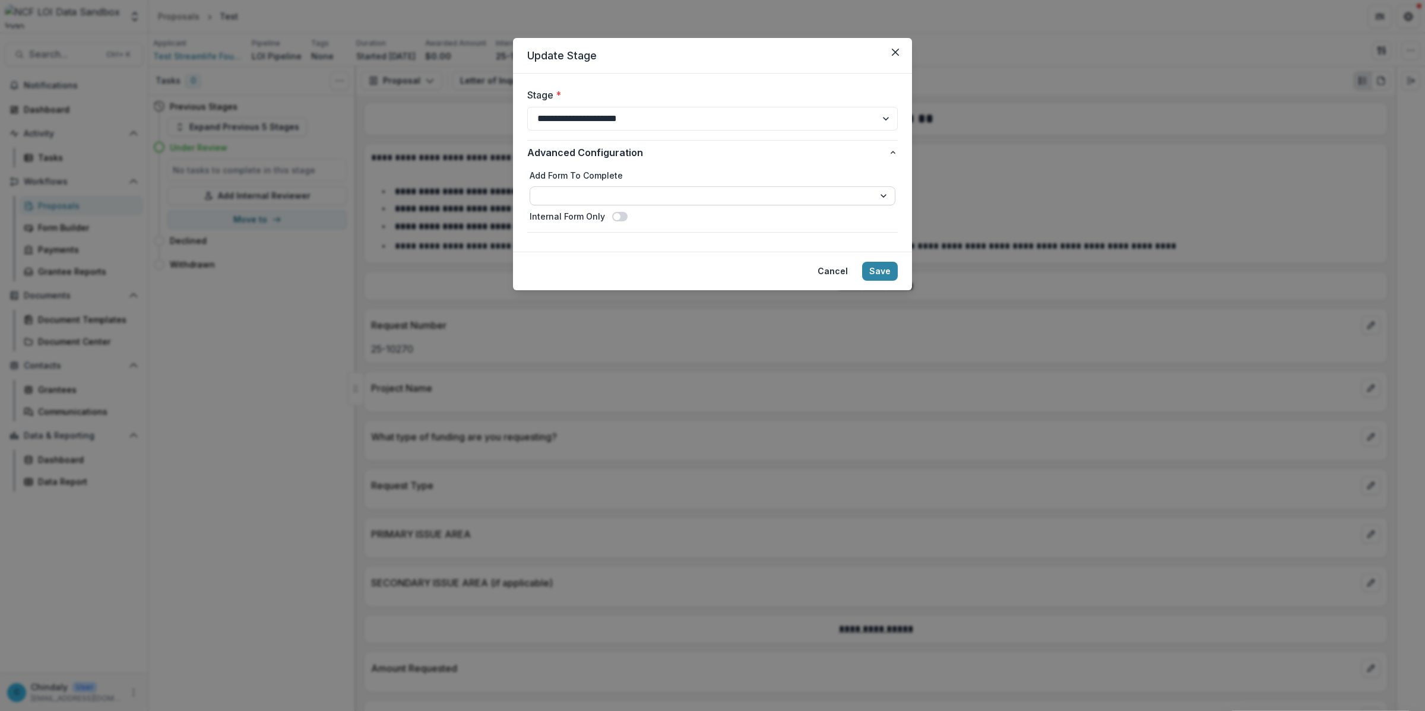
click at [811, 202] on select "**********" at bounding box center [712, 195] width 366 height 19
click at [870, 275] on button "Save" at bounding box center [880, 271] width 36 height 19
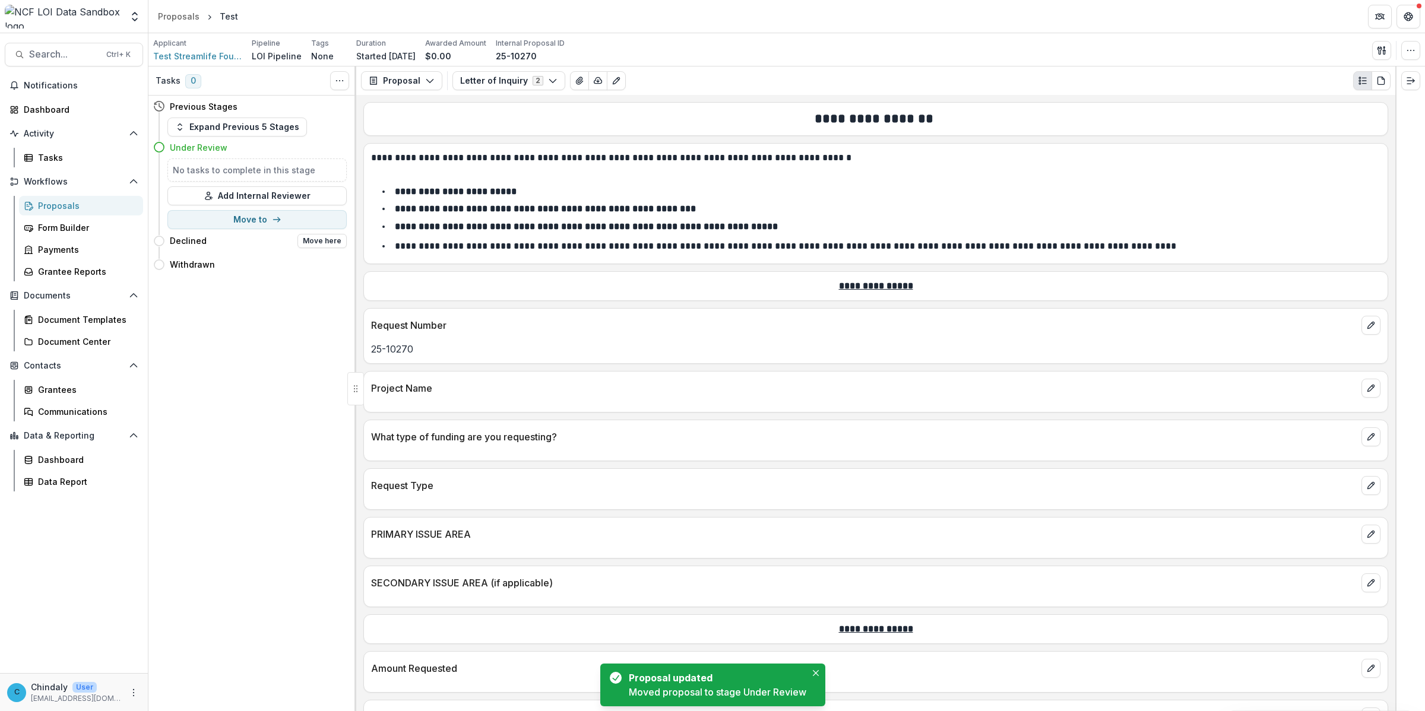
click at [188, 242] on h4 "Declined" at bounding box center [188, 240] width 37 height 12
click at [322, 247] on button "Move here" at bounding box center [321, 241] width 49 height 14
select select "********"
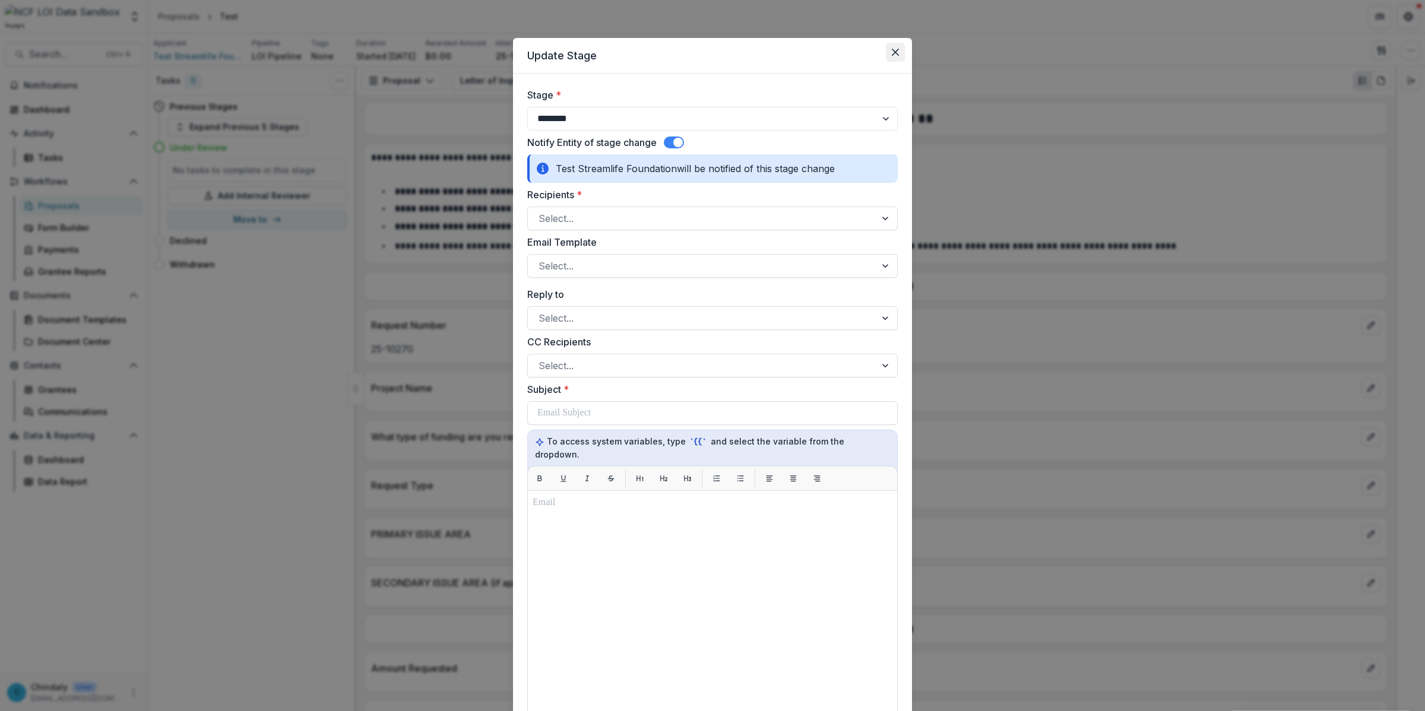
click at [892, 51] on icon "Close" at bounding box center [895, 52] width 7 height 7
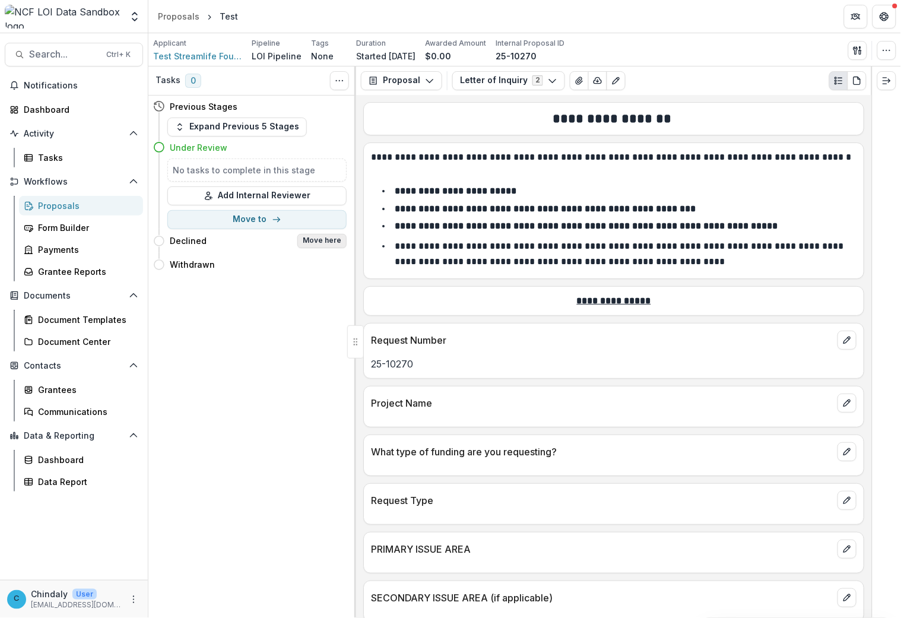
click at [325, 236] on button "Move here" at bounding box center [321, 241] width 49 height 14
select select "********"
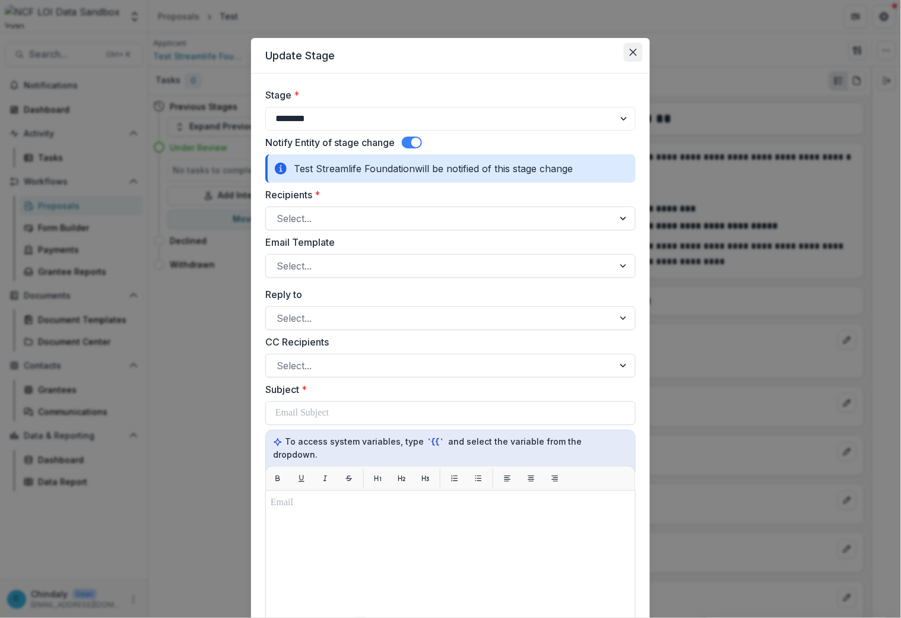
click at [626, 52] on button "Close" at bounding box center [633, 52] width 19 height 19
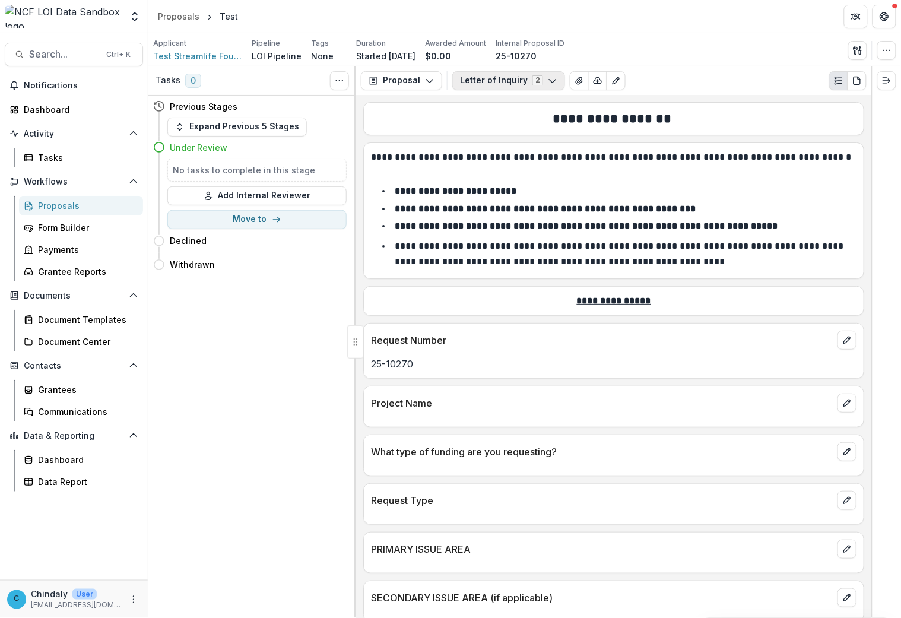
click at [484, 85] on button "Letter of Inquiry 2" at bounding box center [508, 80] width 113 height 19
click at [478, 145] on span "Letter of Inquiry" at bounding box center [528, 144] width 109 height 12
click at [473, 128] on button "Test" at bounding box center [521, 125] width 137 height 20
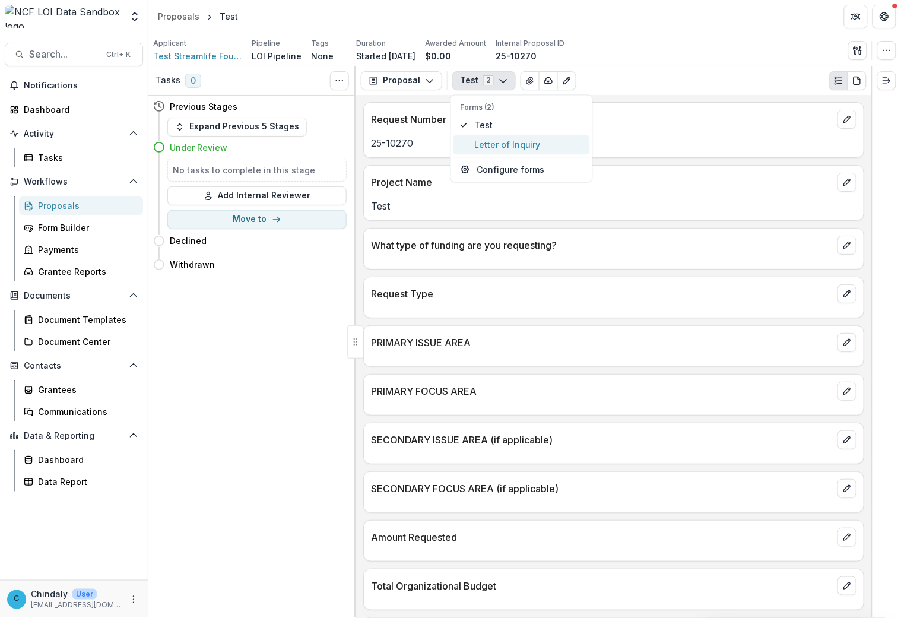
click at [475, 144] on span "Letter of Inquiry" at bounding box center [528, 144] width 109 height 12
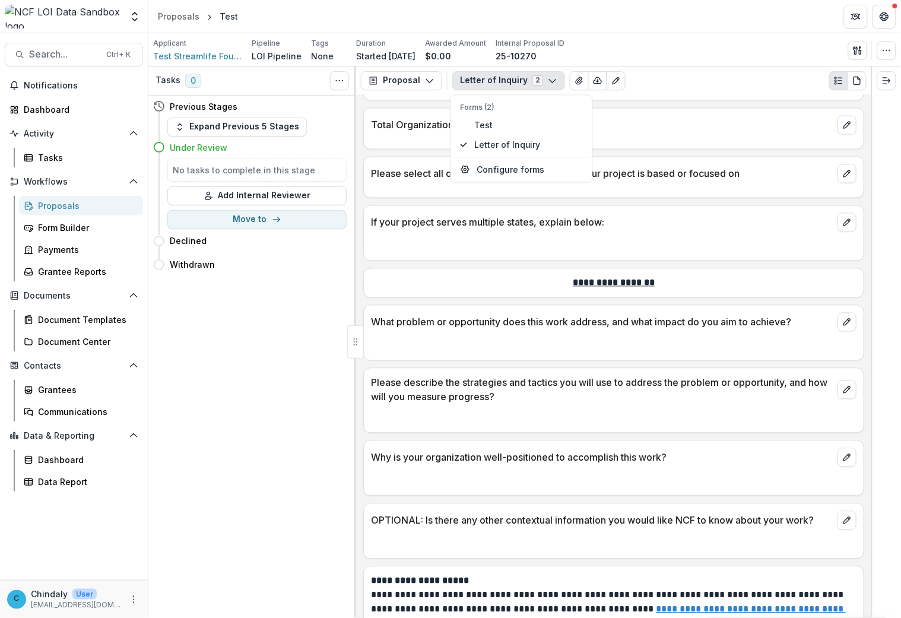
scroll to position [655, 0]
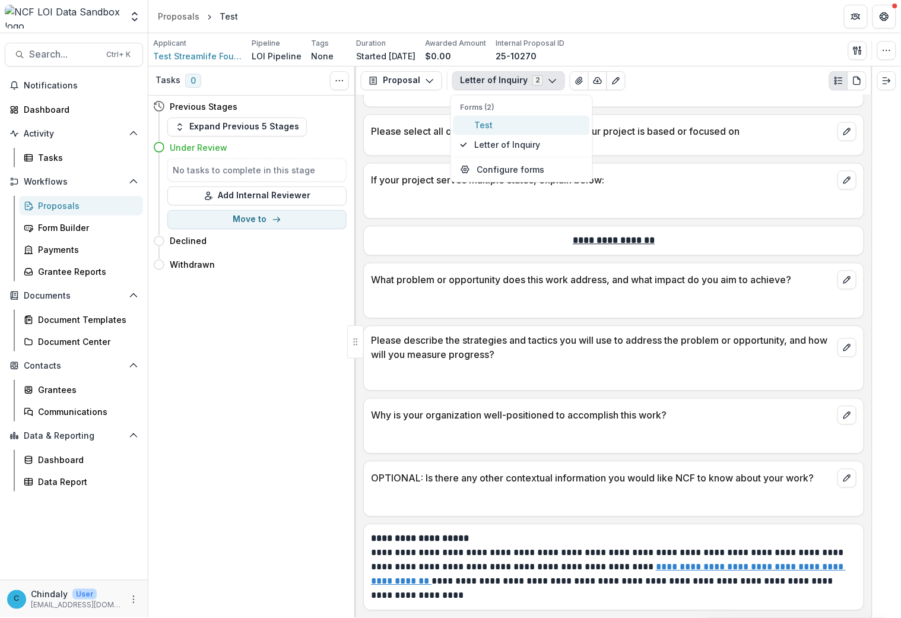
click at [477, 126] on span "Test" at bounding box center [528, 125] width 109 height 12
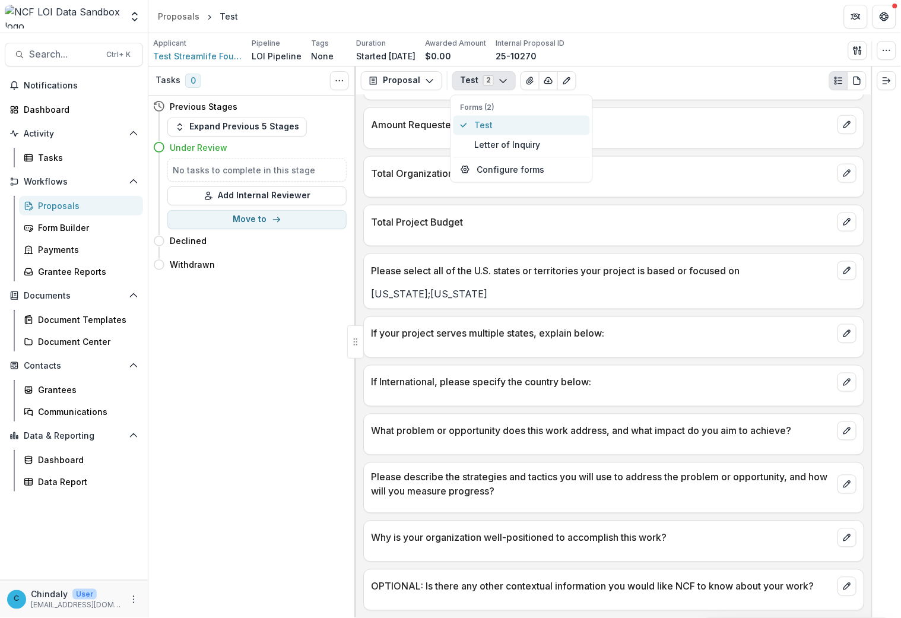
scroll to position [417, 0]
click at [487, 141] on span "Letter of Inquiry" at bounding box center [528, 144] width 109 height 12
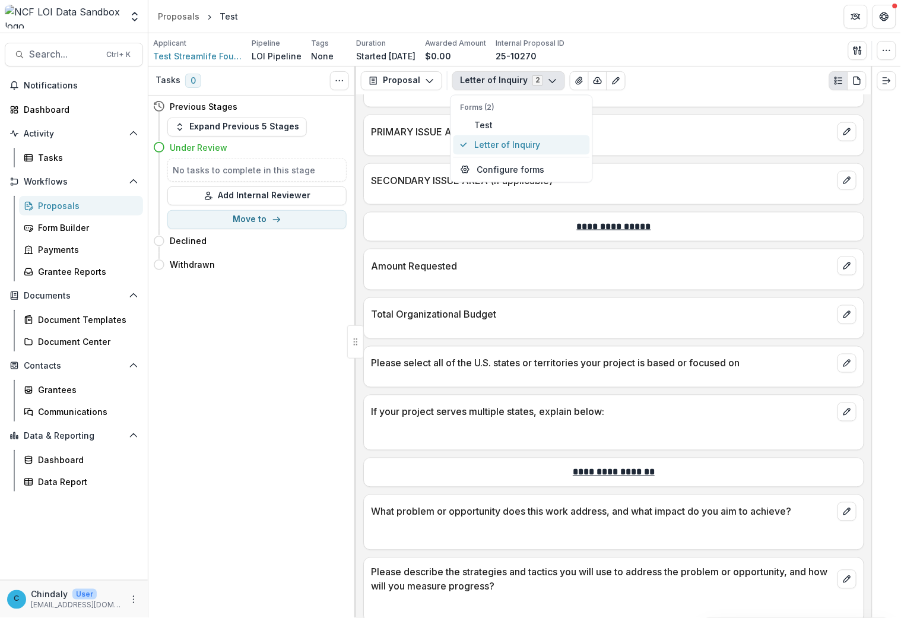
scroll to position [585, 0]
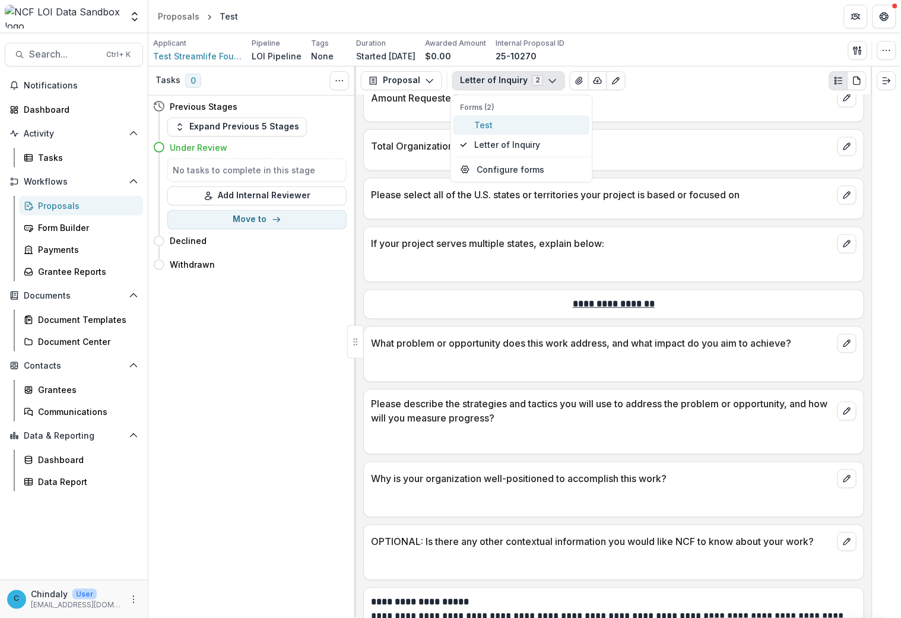
click at [481, 120] on span "Test" at bounding box center [528, 125] width 109 height 12
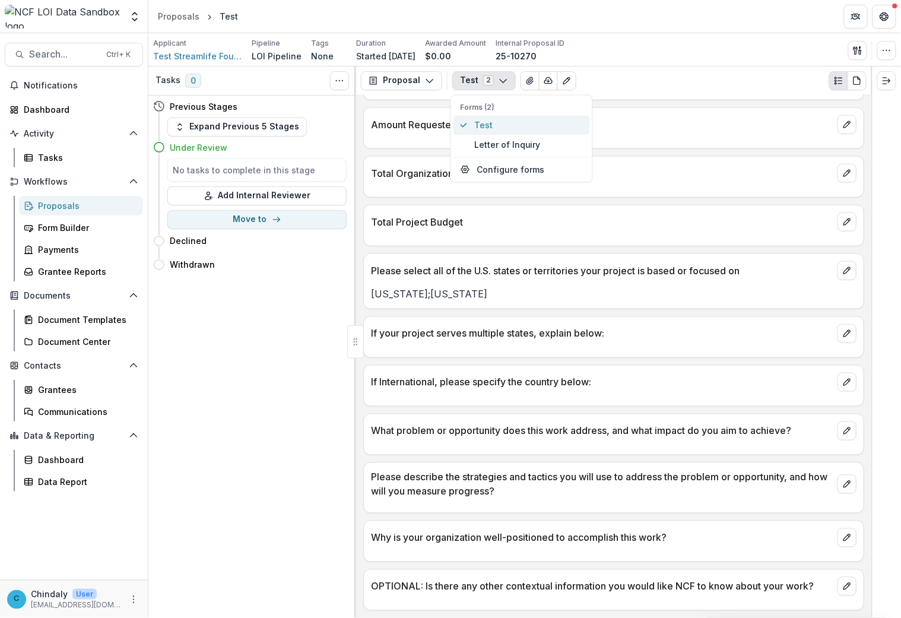
scroll to position [417, 0]
click at [196, 239] on h4 "Declined" at bounding box center [188, 240] width 37 height 12
click at [324, 247] on button "Move here" at bounding box center [321, 241] width 49 height 14
select select "********"
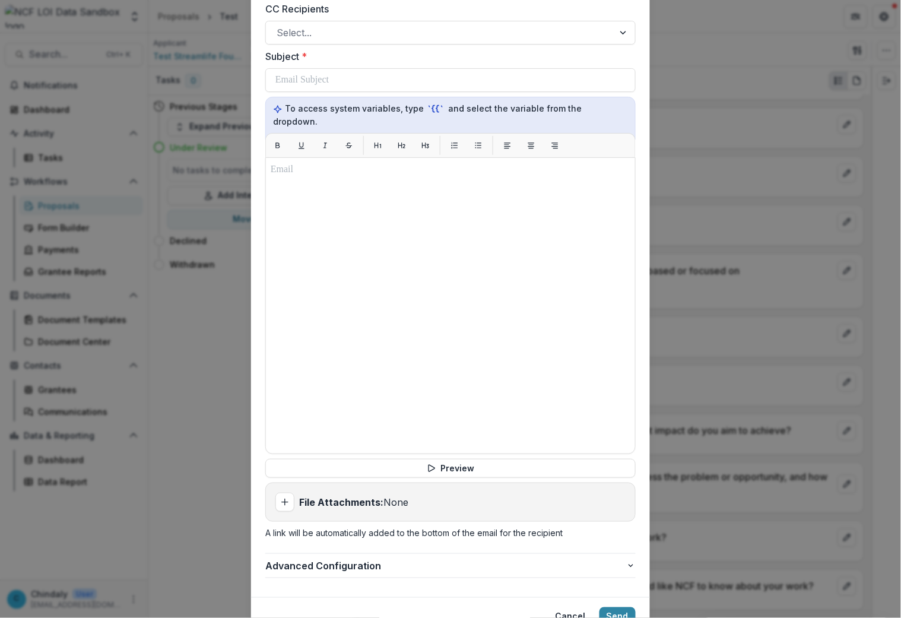
scroll to position [377, 0]
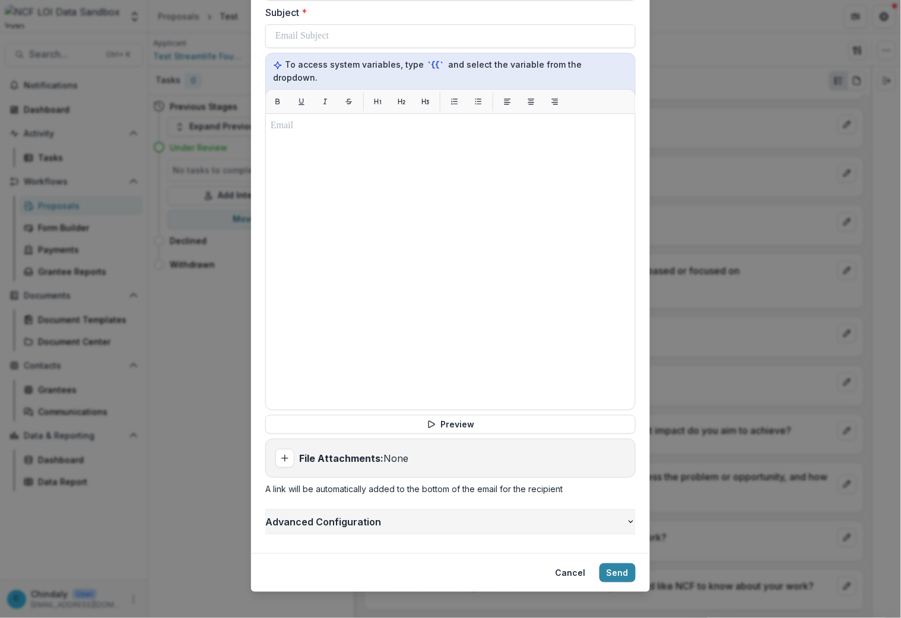
click at [368, 515] on span "Advanced Configuration" at bounding box center [445, 522] width 361 height 14
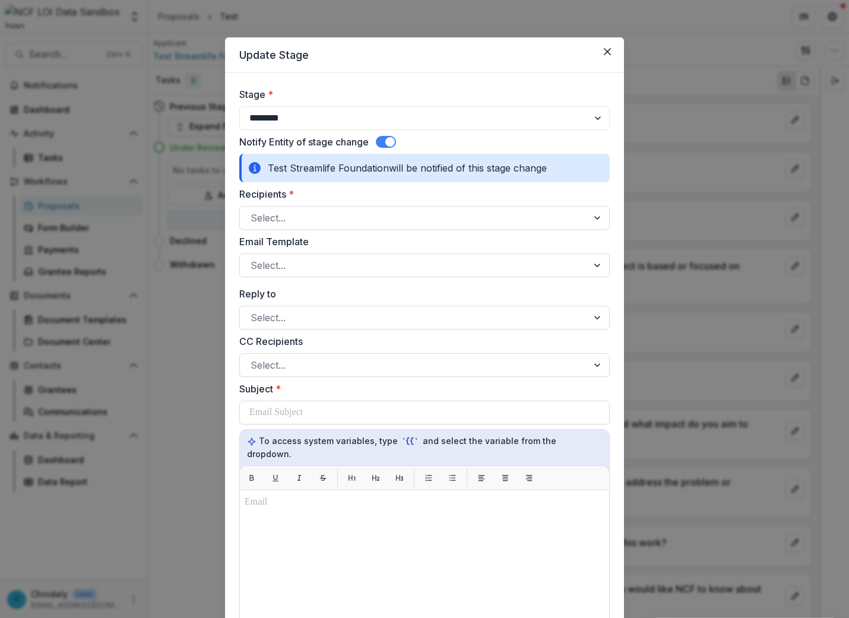
scroll to position [437, 0]
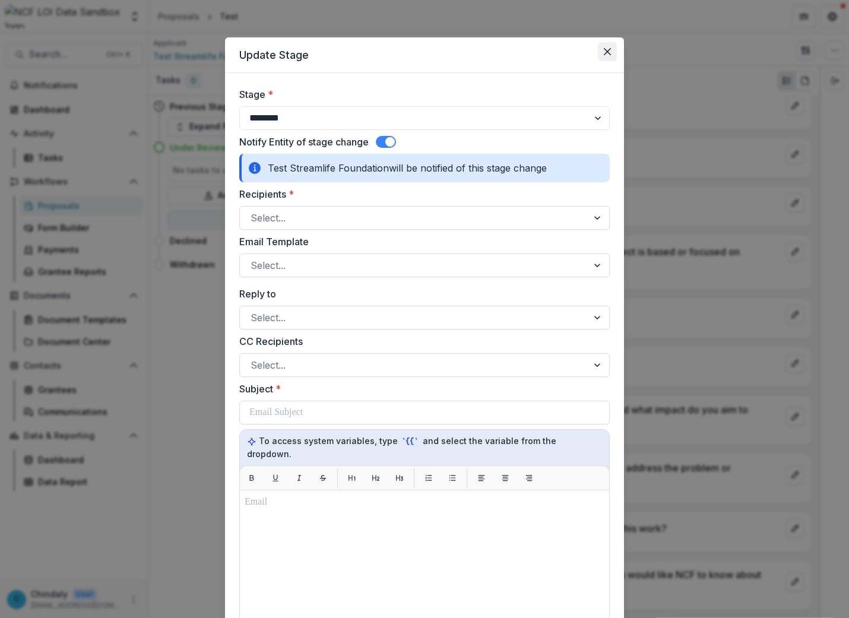
click at [610, 45] on button "Close" at bounding box center [607, 51] width 19 height 19
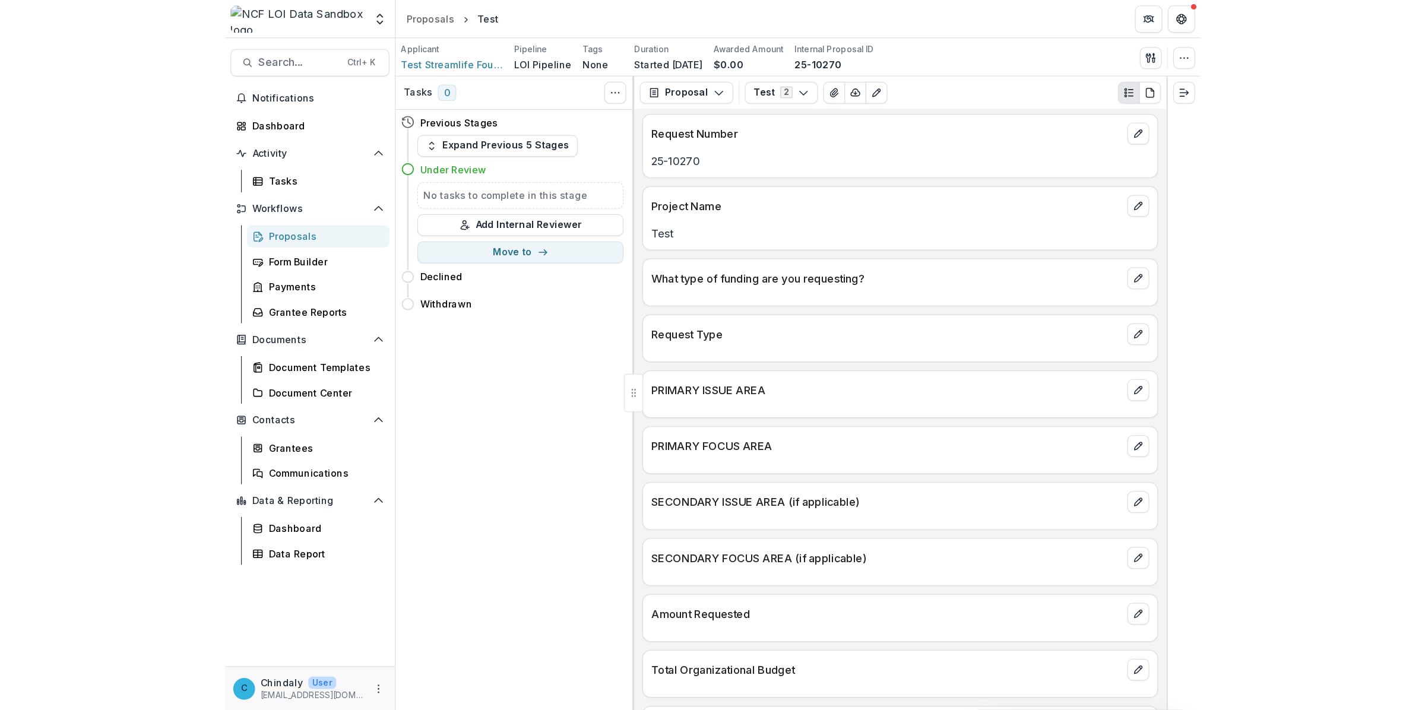
scroll to position [0, 0]
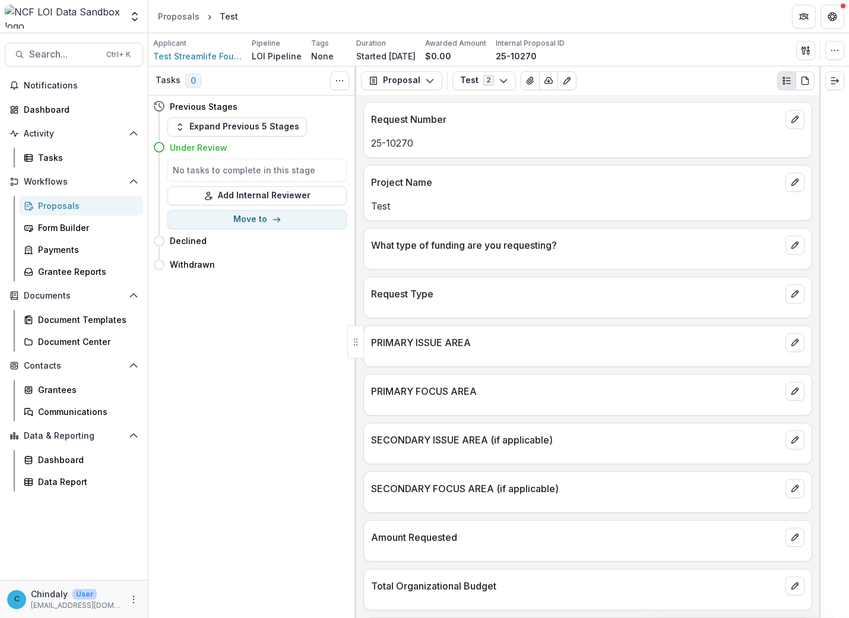
click at [58, 209] on div "Proposals" at bounding box center [86, 205] width 96 height 12
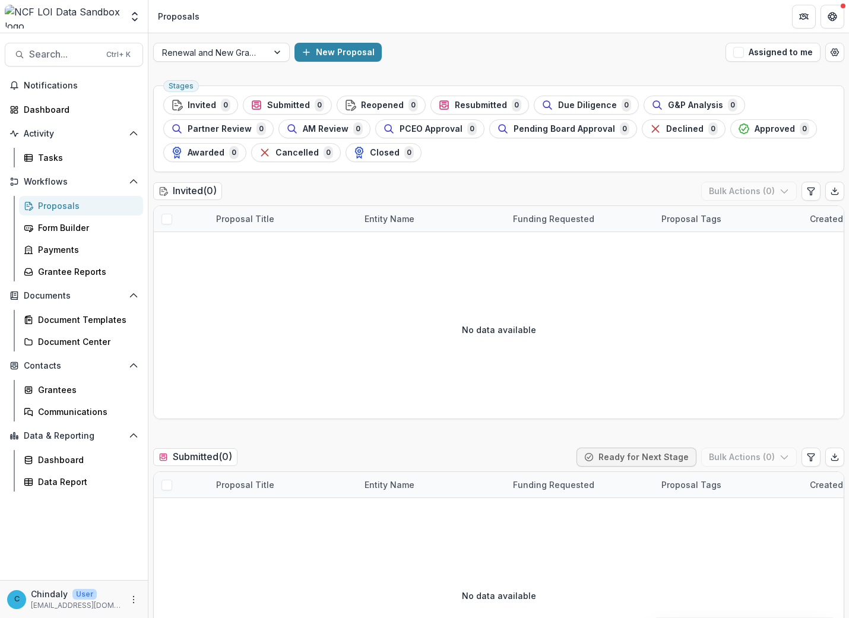
click at [39, 9] on img at bounding box center [63, 17] width 117 height 24
click at [137, 12] on icon "Open entity switcher" at bounding box center [135, 17] width 12 height 12
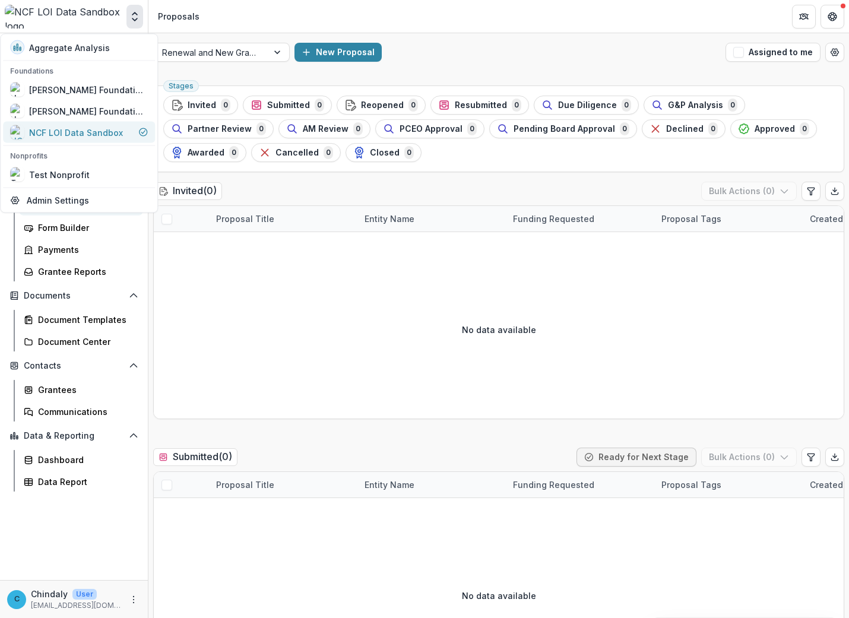
click at [58, 140] on link "NCF LOI Data Sandbox" at bounding box center [79, 132] width 152 height 21
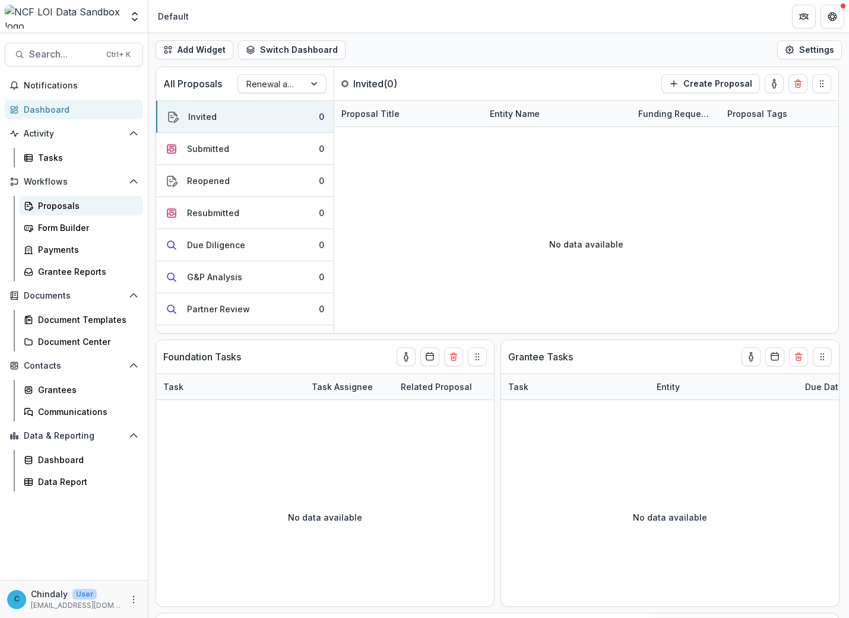
click at [56, 208] on div "Proposals" at bounding box center [86, 205] width 96 height 12
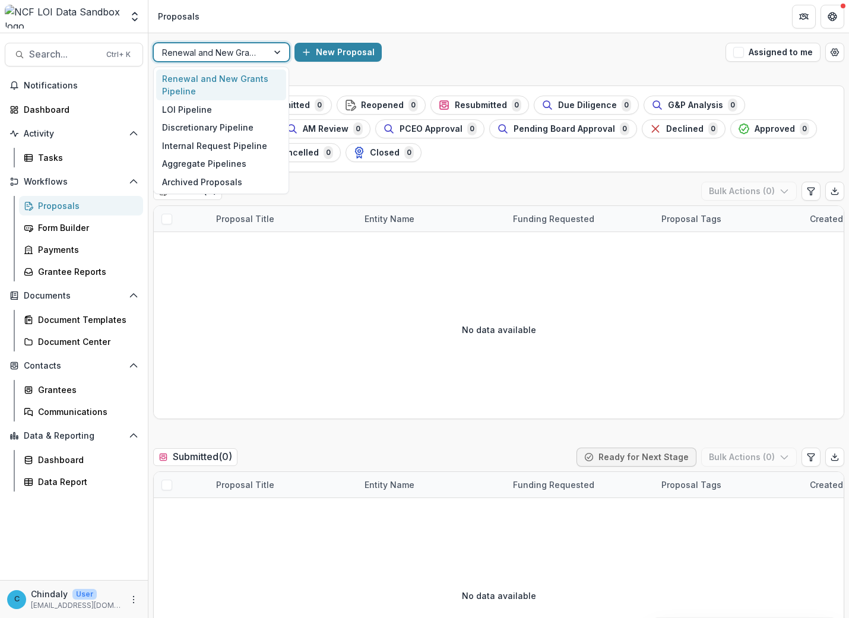
click at [224, 54] on div at bounding box center [210, 52] width 97 height 15
click at [214, 107] on div "LOI Pipeline" at bounding box center [221, 109] width 130 height 18
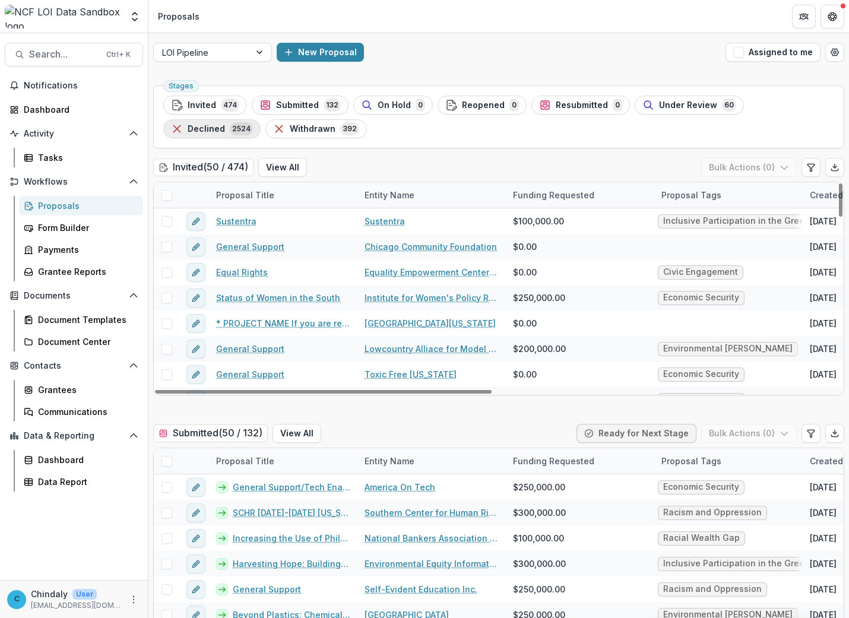
click at [239, 125] on span "2524" at bounding box center [241, 128] width 23 height 13
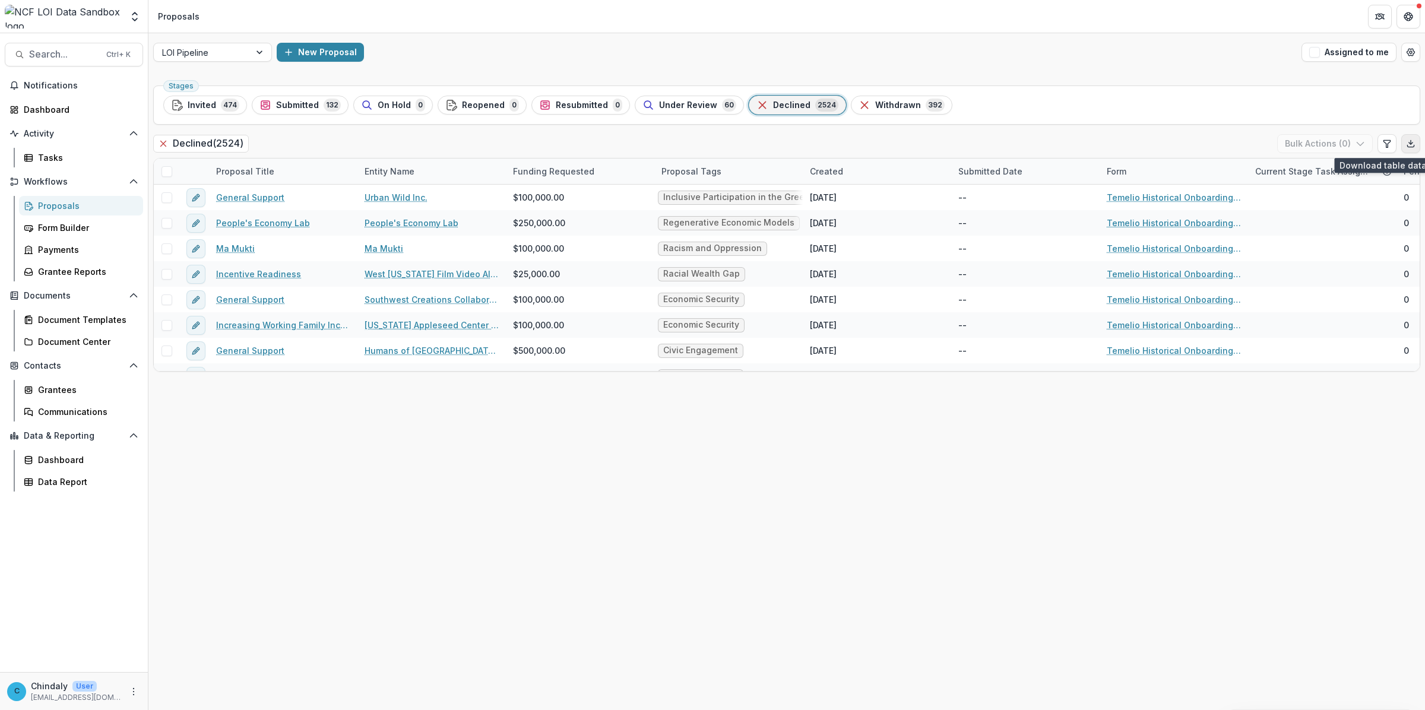
click at [1407, 147] on icon "Export table data" at bounding box center [1410, 146] width 7 height 2
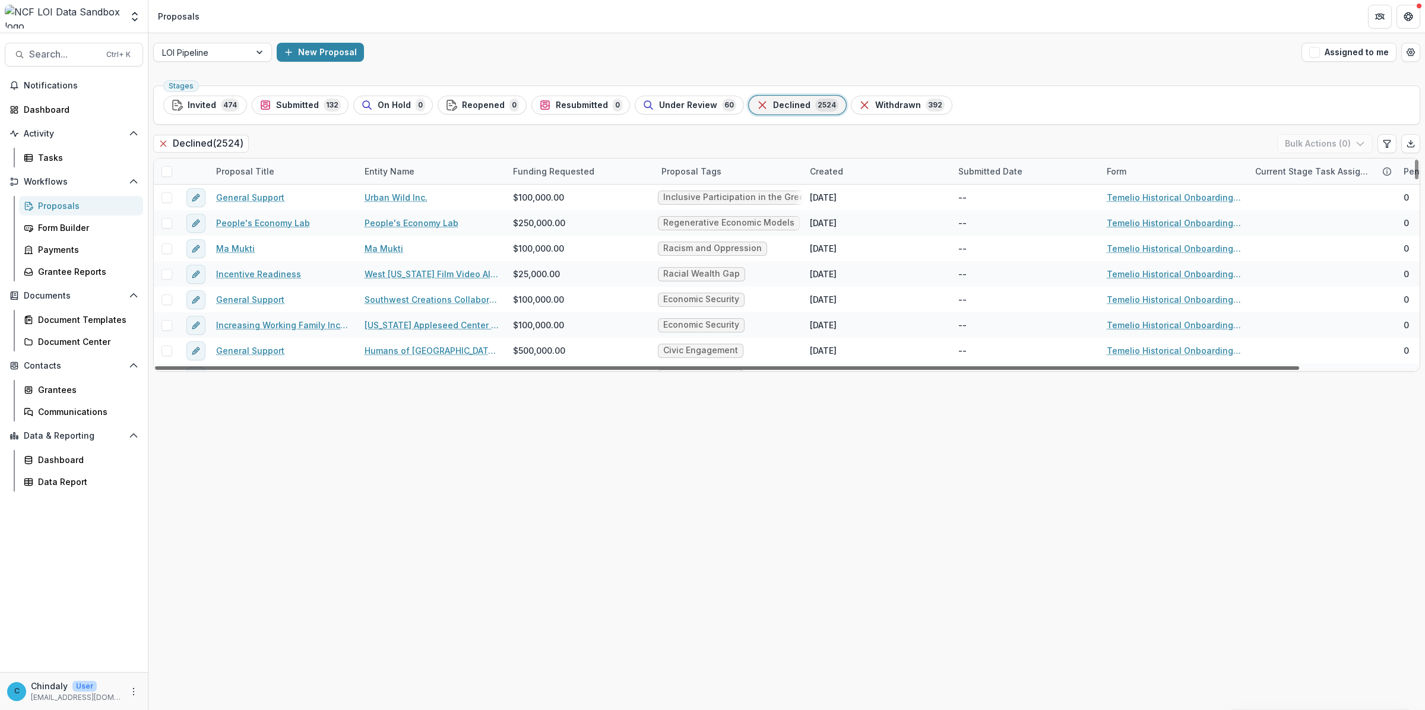
drag, startPoint x: 629, startPoint y: 369, endPoint x: 557, endPoint y: 370, distance: 72.4
click at [557, 370] on div at bounding box center [727, 368] width 1144 height 4
click at [1390, 143] on icon "Edit table settings" at bounding box center [1386, 143] width 9 height 9
select select "******"
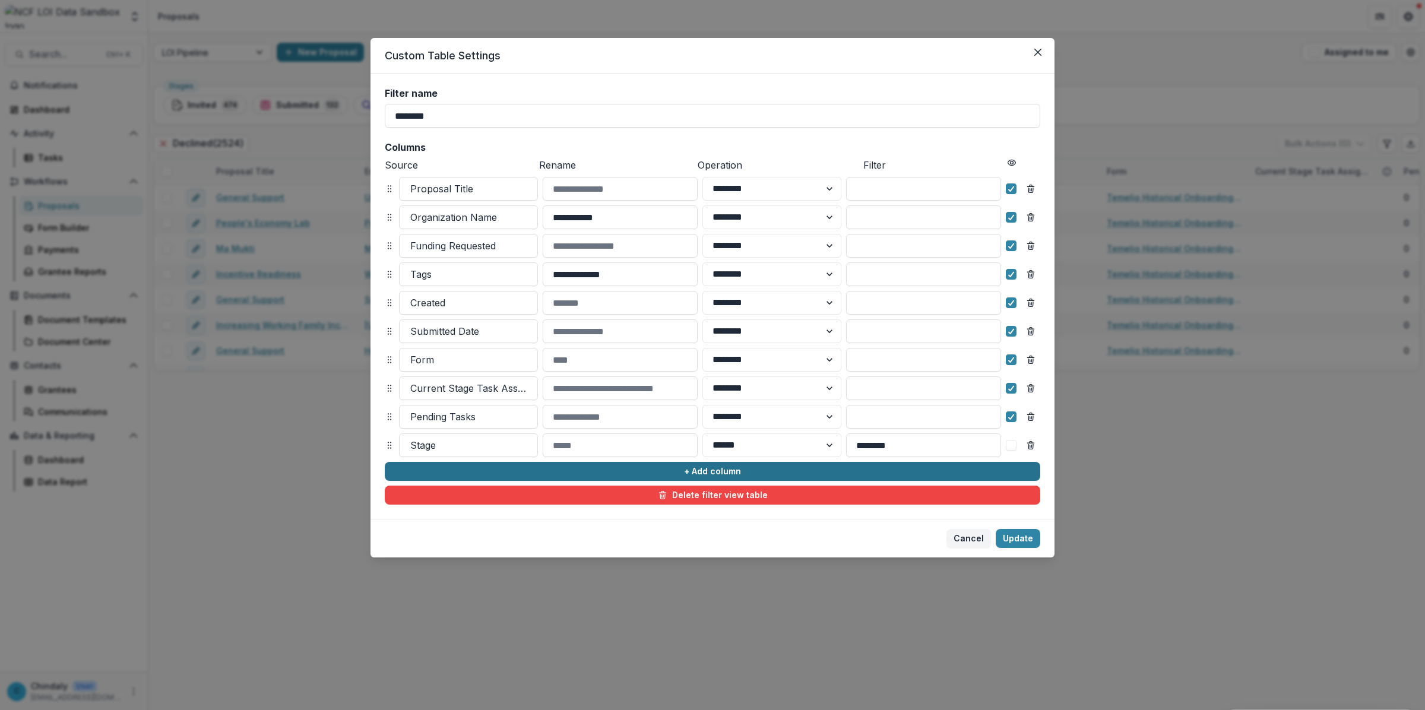
click at [558, 472] on button "+ Add column" at bounding box center [712, 471] width 655 height 19
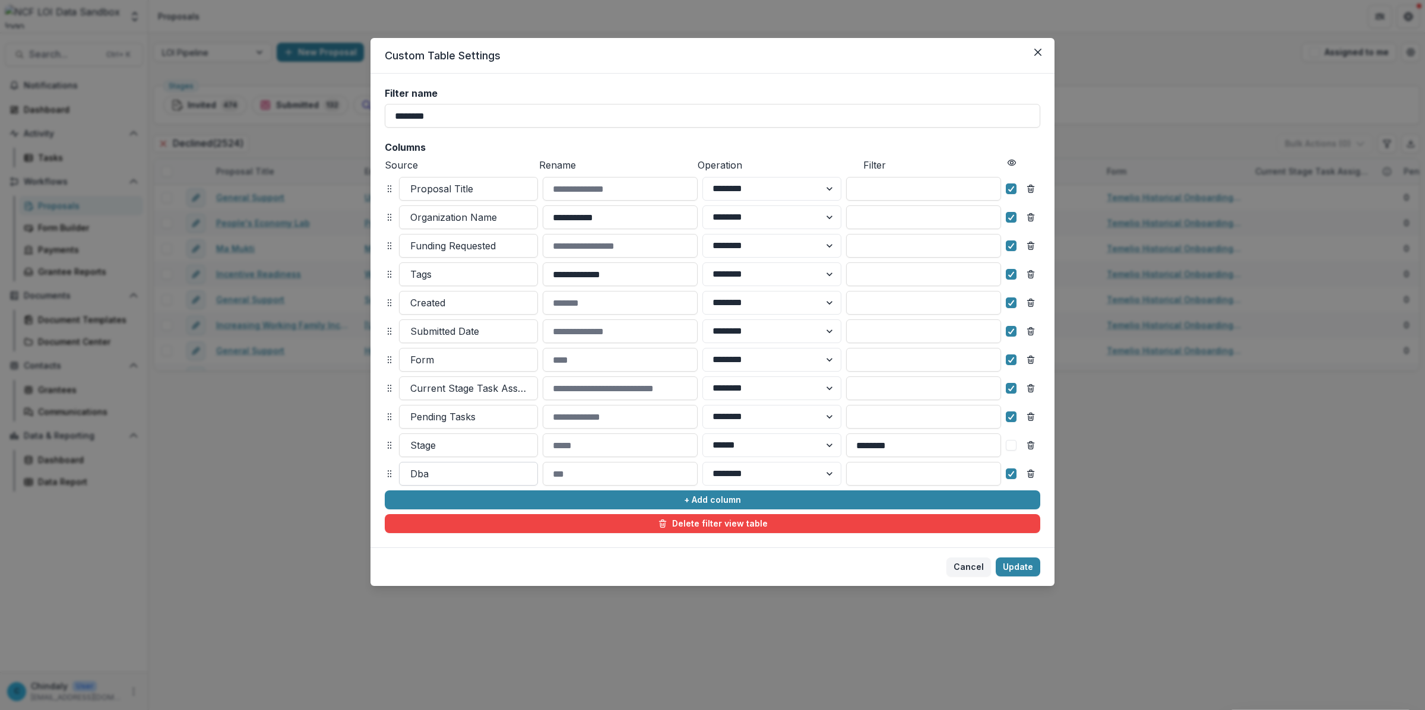
click at [526, 474] on div at bounding box center [468, 473] width 116 height 17
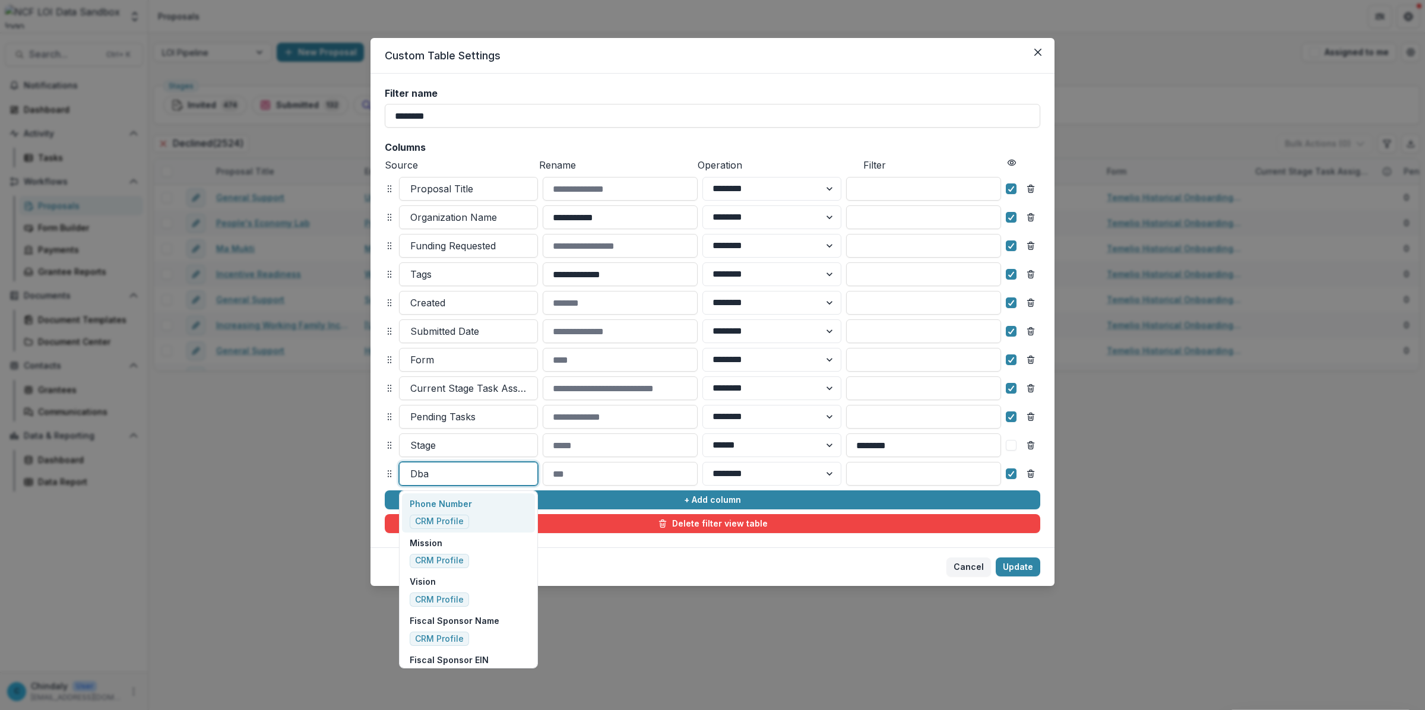
click at [526, 474] on div at bounding box center [468, 473] width 116 height 17
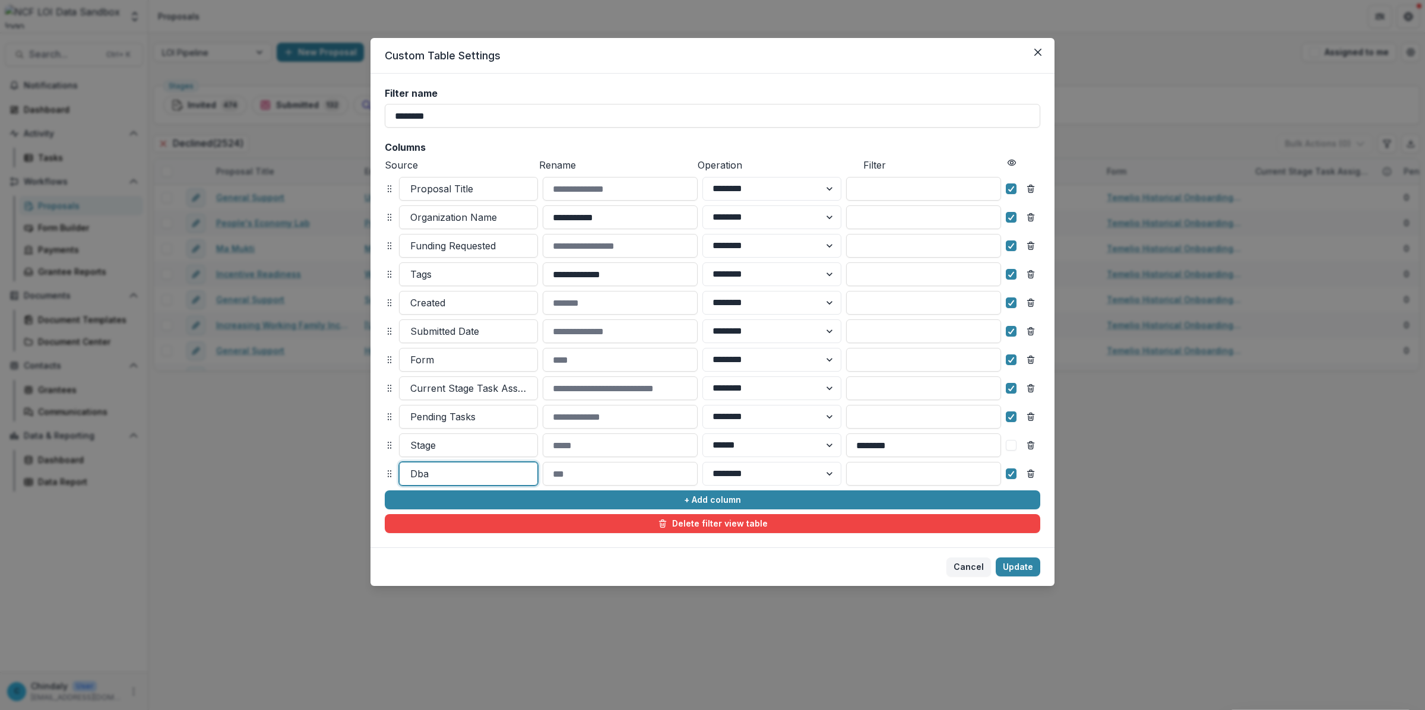
click at [526, 474] on div at bounding box center [468, 473] width 116 height 17
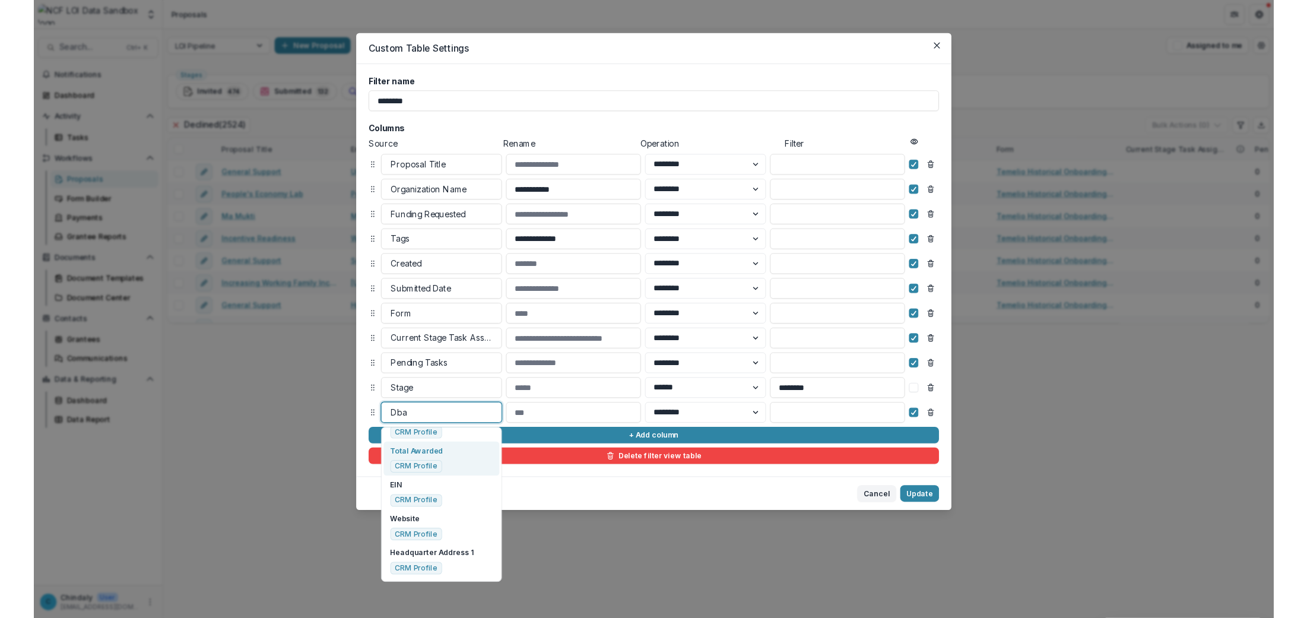
scroll to position [734, 0]
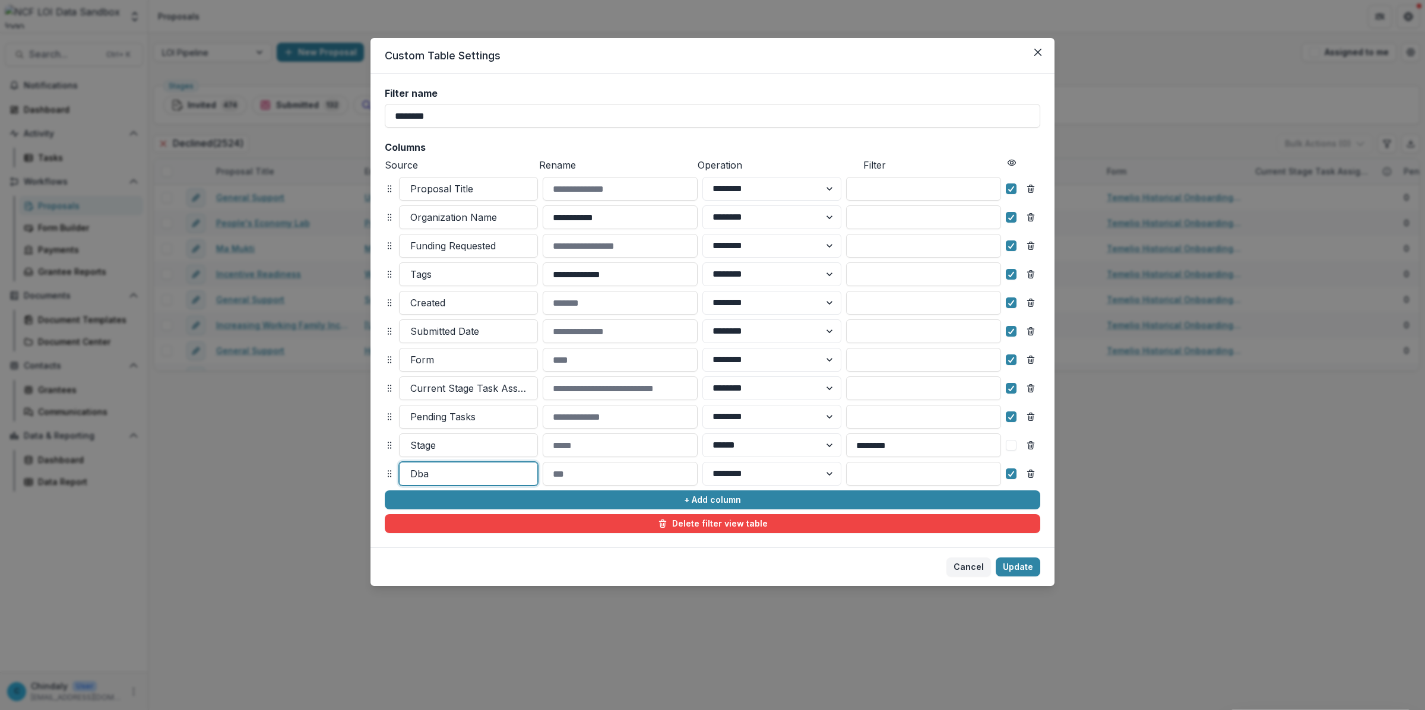
click at [446, 472] on div at bounding box center [468, 473] width 116 height 17
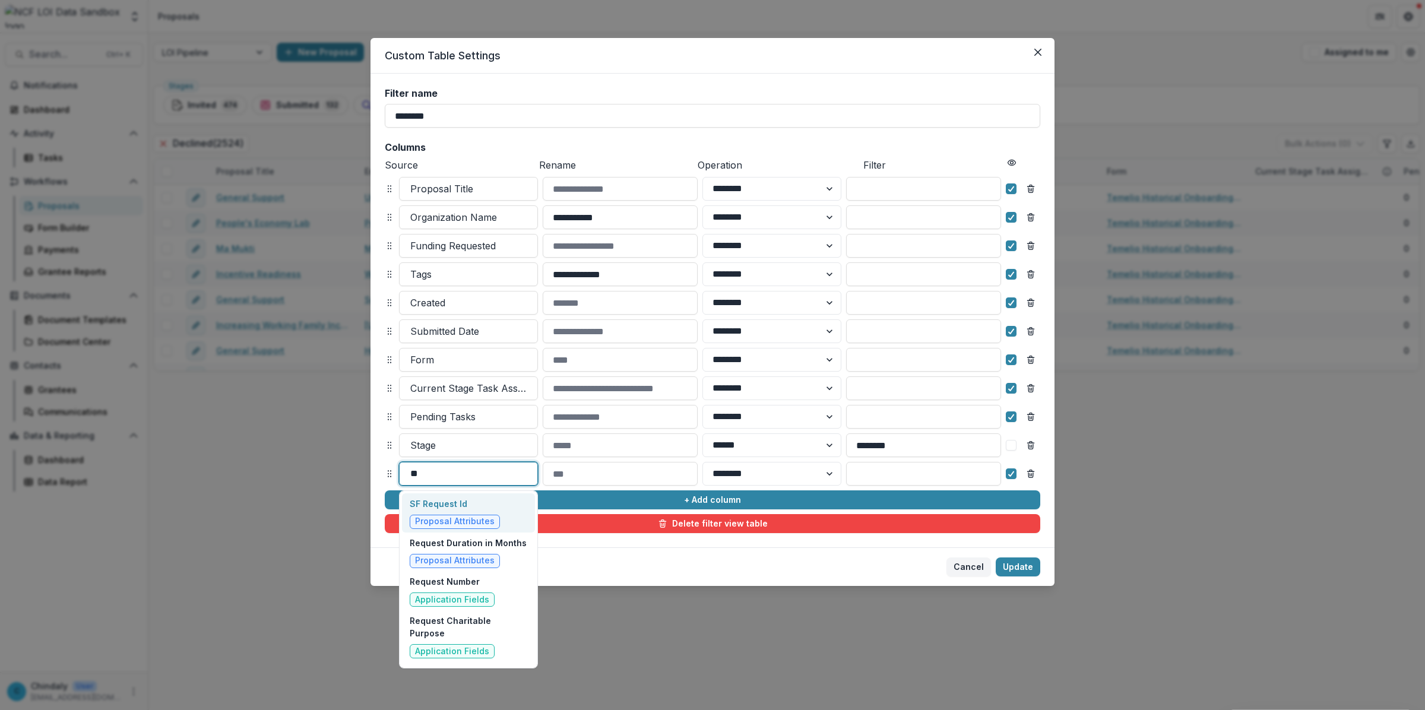
type input "*"
type input "*******"
click at [441, 508] on p "SF Request Id" at bounding box center [455, 503] width 90 height 12
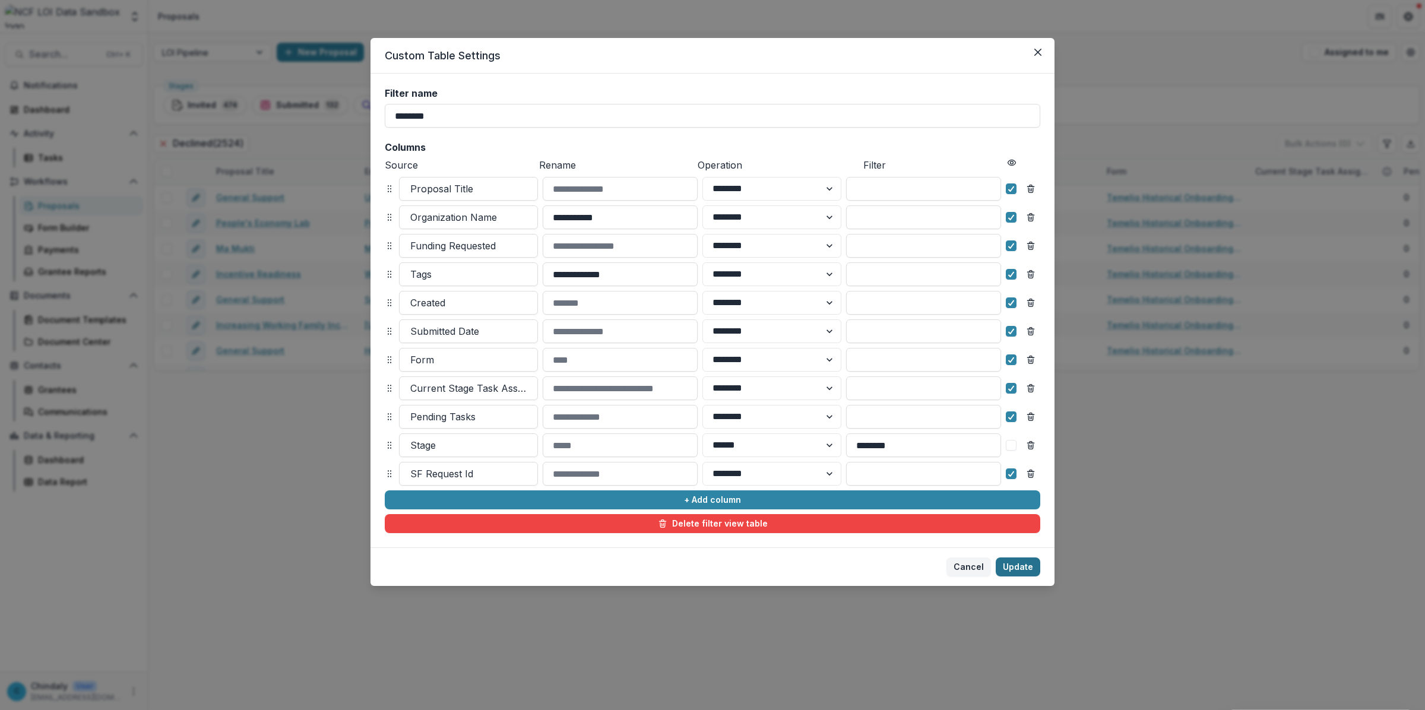
click at [1005, 565] on button "Update" at bounding box center [1017, 566] width 45 height 19
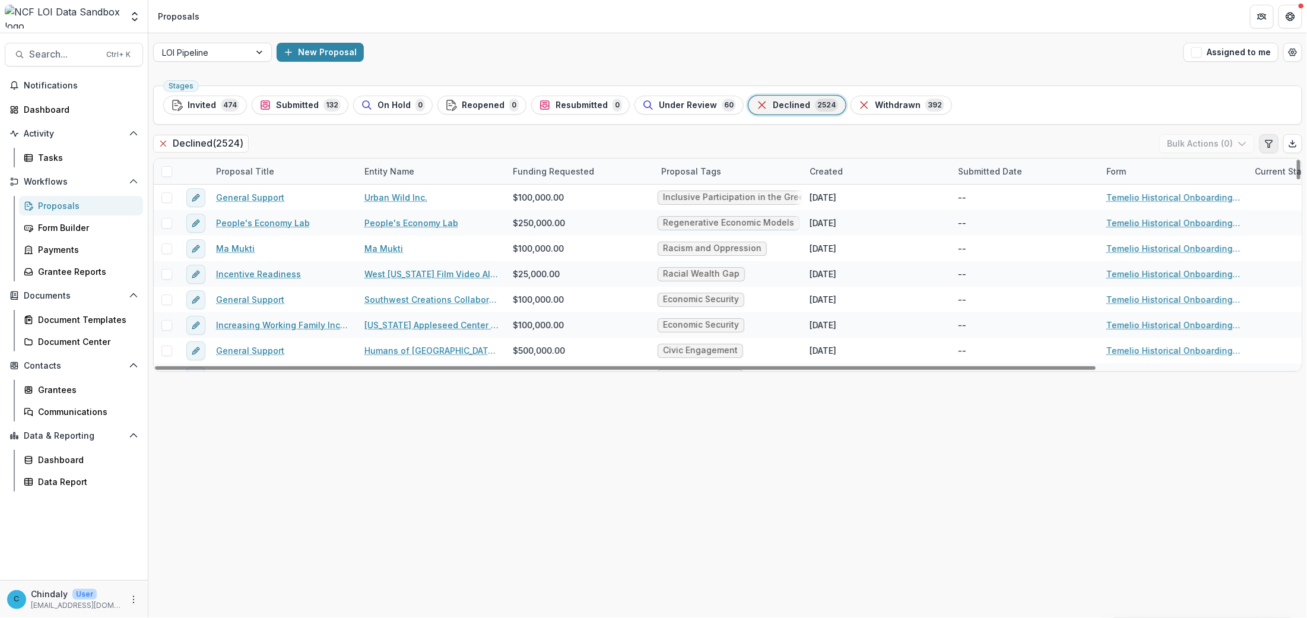
click at [1268, 149] on button "Edit table settings" at bounding box center [1269, 143] width 19 height 19
select select "******"
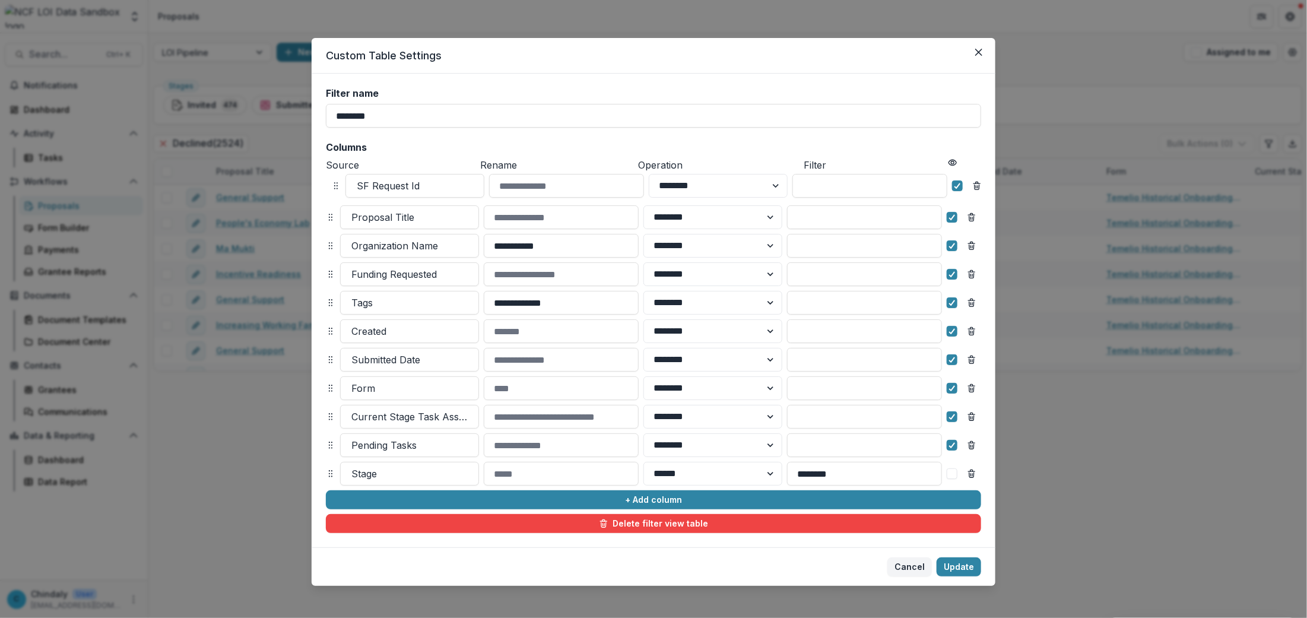
drag, startPoint x: 325, startPoint y: 475, endPoint x: 330, endPoint y: 188, distance: 287.9
click at [331, 188] on icon at bounding box center [335, 185] width 9 height 9
select select "******"
click at [977, 567] on button "Update" at bounding box center [959, 566] width 45 height 19
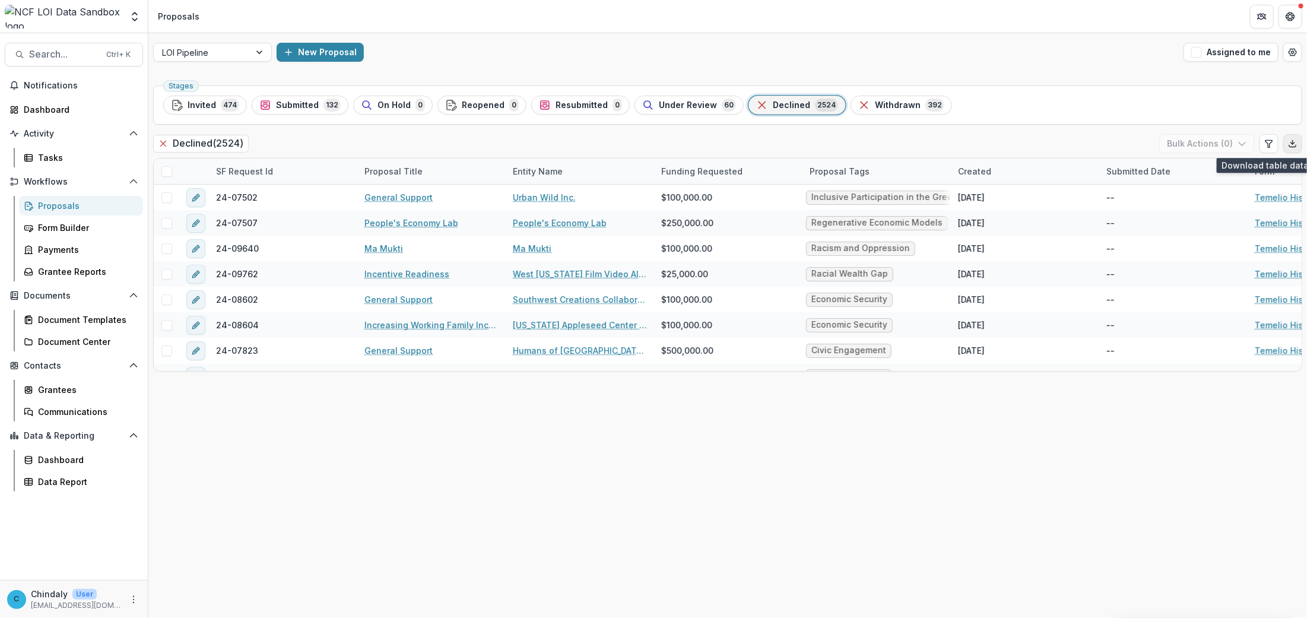
click at [1299, 145] on button "Export table data" at bounding box center [1292, 143] width 19 height 19
